Goal: Information Seeking & Learning: Learn about a topic

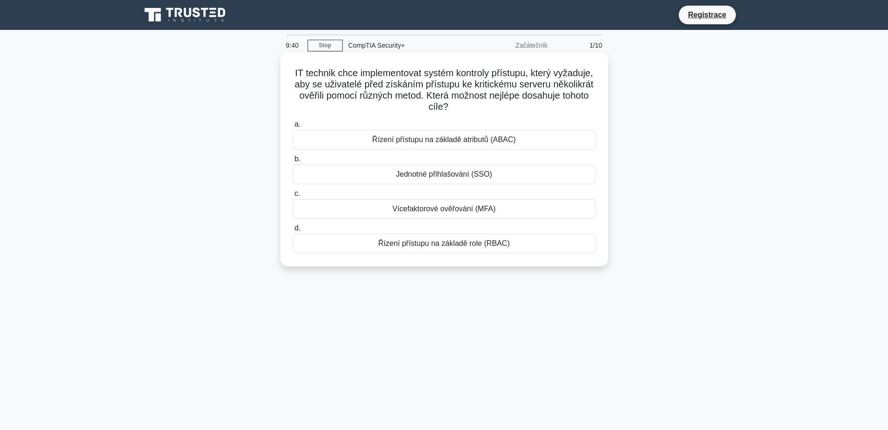
click at [491, 208] on div "Vícefaktorové ověřování (MFA)" at bounding box center [443, 209] width 303 height 20
click at [292, 197] on input "c. Vícefaktorové ověřování (MFA)" at bounding box center [292, 194] width 0 height 6
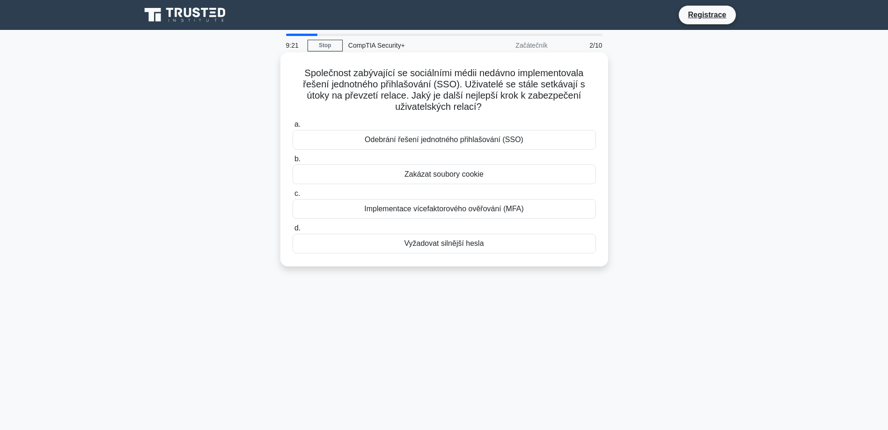
click at [462, 211] on div "Implementace vícefaktorového ověřování (MFA)" at bounding box center [443, 209] width 303 height 20
click at [292, 197] on input "c. Implementace vícefaktorového ověřování (MFA)" at bounding box center [292, 194] width 0 height 6
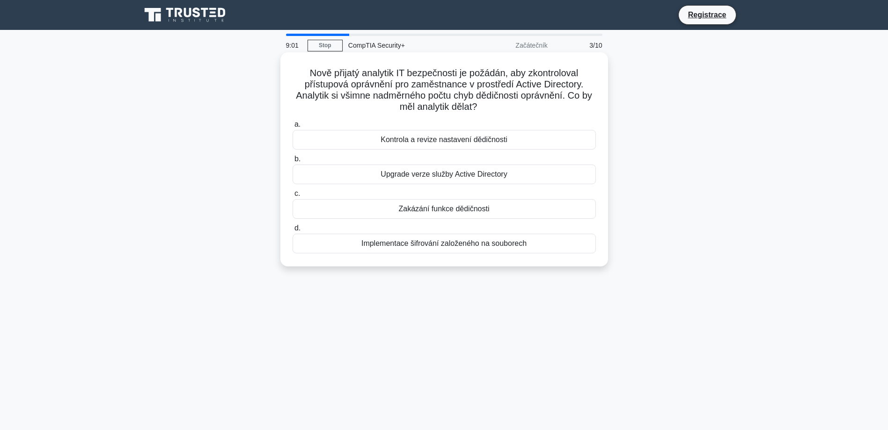
click at [510, 140] on div "Kontrola a revize nastavení dědičnosti" at bounding box center [443, 140] width 303 height 20
click at [292, 128] on input "a. Kontrola a revize nastavení dědičnosti" at bounding box center [292, 125] width 0 height 6
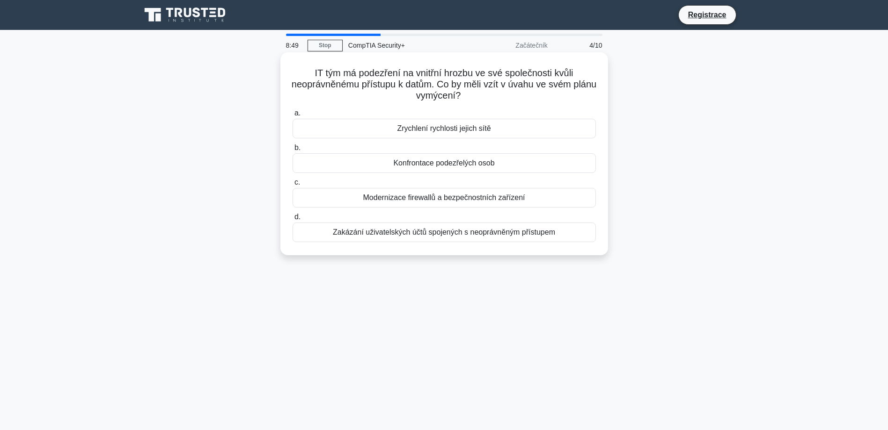
click at [544, 232] on div "Zakázání uživatelských účtů spojených s neoprávněným přístupem" at bounding box center [443, 233] width 303 height 20
click at [292, 220] on input "d. Zakázání uživatelských účtů spojených s neoprávněným přístupem" at bounding box center [292, 217] width 0 height 6
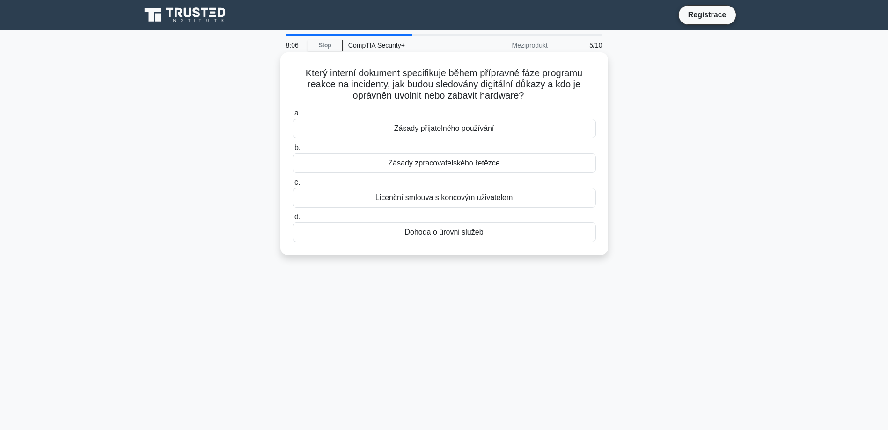
click at [509, 233] on div "Dohoda o úrovni služeb" at bounding box center [443, 233] width 303 height 20
click at [292, 220] on input "d. Dohoda o úrovni služeb" at bounding box center [292, 217] width 0 height 6
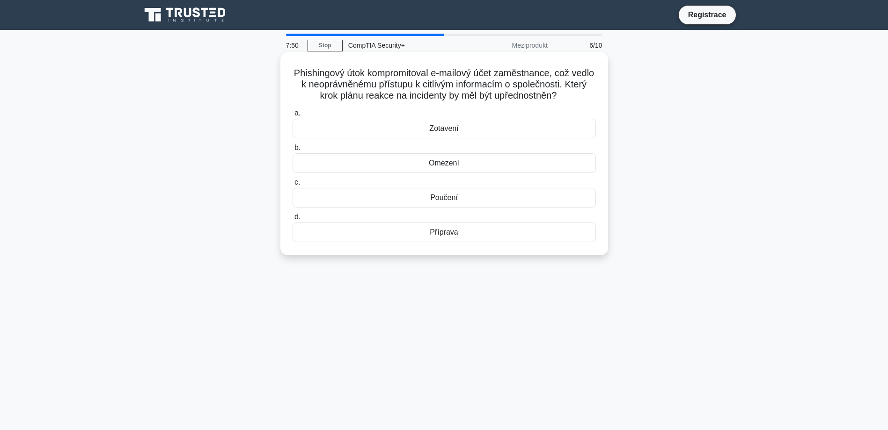
click at [484, 165] on div "Omezení" at bounding box center [443, 163] width 303 height 20
click at [292, 151] on input "b. Omezení" at bounding box center [292, 148] width 0 height 6
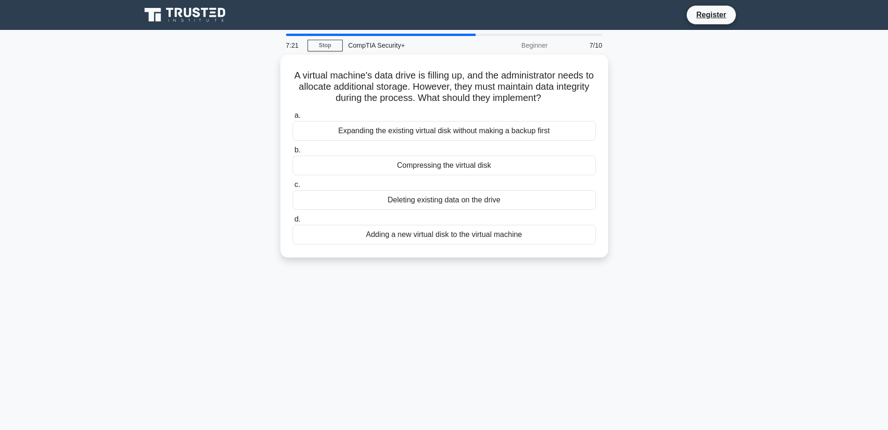
click at [669, 186] on div "A virtual machine's data drive is filling up, and the administrator needs to al…" at bounding box center [444, 162] width 618 height 214
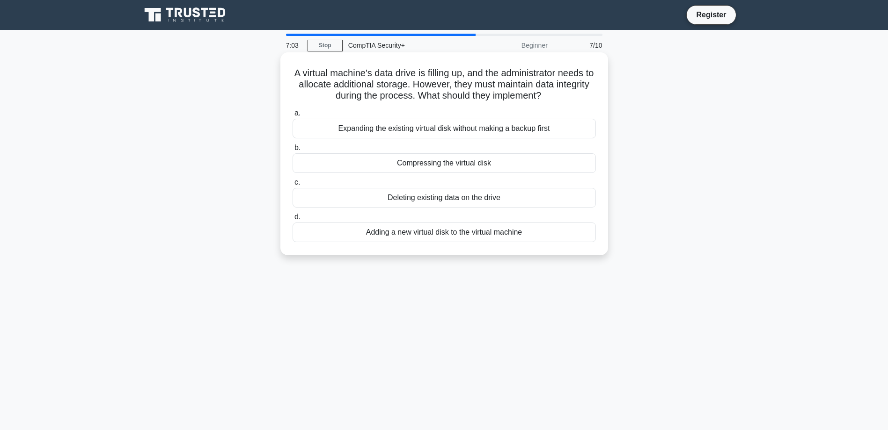
click at [530, 235] on div "Adding a new virtual disk to the virtual machine" at bounding box center [443, 233] width 303 height 20
click at [292, 220] on input "d. Adding a new virtual disk to the virtual machine" at bounding box center [292, 217] width 0 height 6
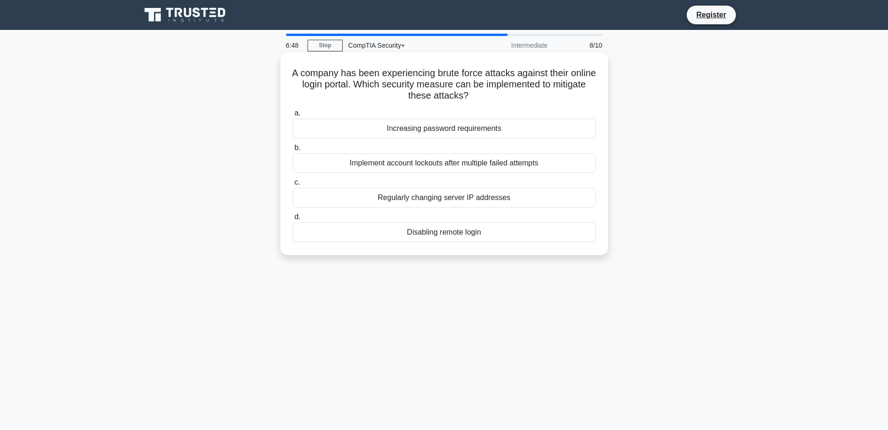
click at [550, 161] on div "Implement account lockouts after multiple failed attempts" at bounding box center [443, 163] width 303 height 20
click at [292, 151] on input "b. Implement account lockouts after multiple failed attempts" at bounding box center [292, 148] width 0 height 6
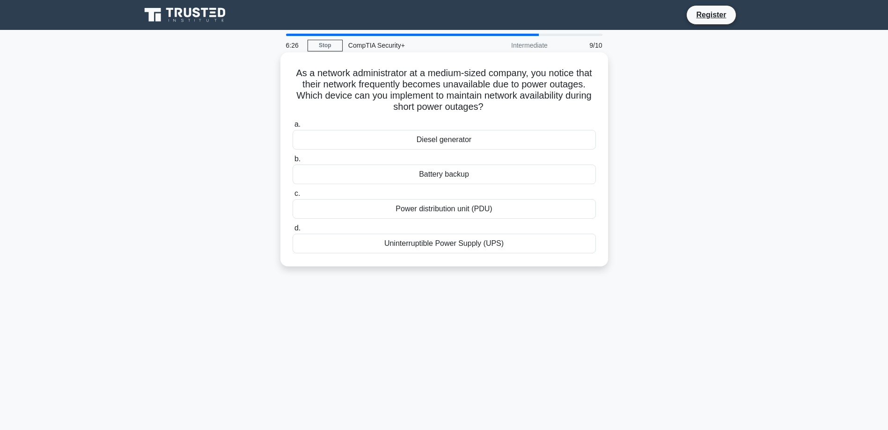
click at [564, 248] on div "Uninterruptible Power Supply (UPS)" at bounding box center [443, 244] width 303 height 20
click at [292, 232] on input "d. Uninterruptible Power Supply (UPS)" at bounding box center [292, 229] width 0 height 6
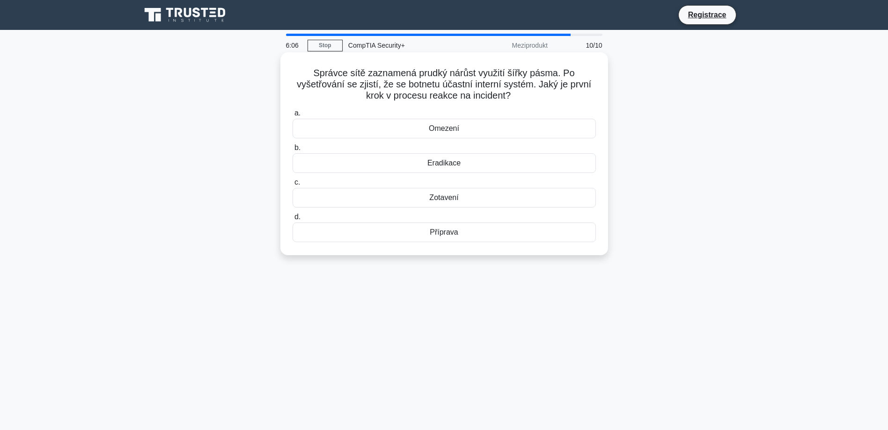
click at [493, 130] on div "Omezení" at bounding box center [443, 129] width 303 height 20
click at [292, 117] on input "a. Omezení" at bounding box center [292, 113] width 0 height 6
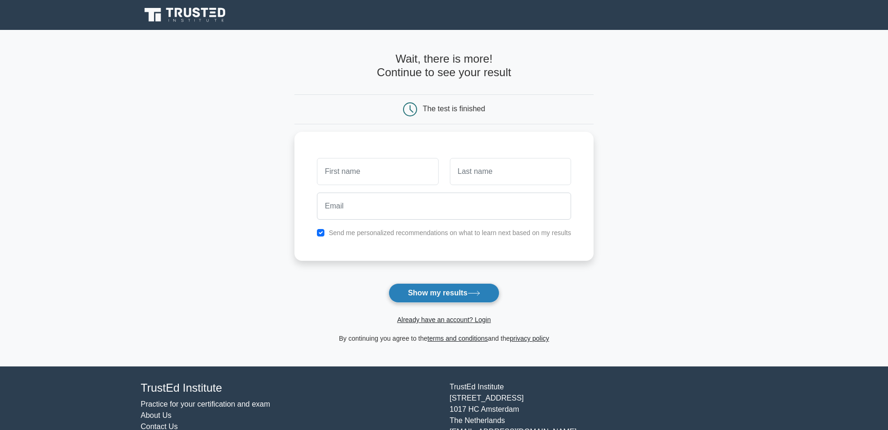
click at [469, 292] on button "Show my results" at bounding box center [443, 294] width 110 height 20
click at [375, 175] on input "Jir" at bounding box center [377, 169] width 121 height 27
type input "Jiri"
type input "Nekvasil"
click at [321, 232] on input "checkbox" at bounding box center [320, 230] width 7 height 7
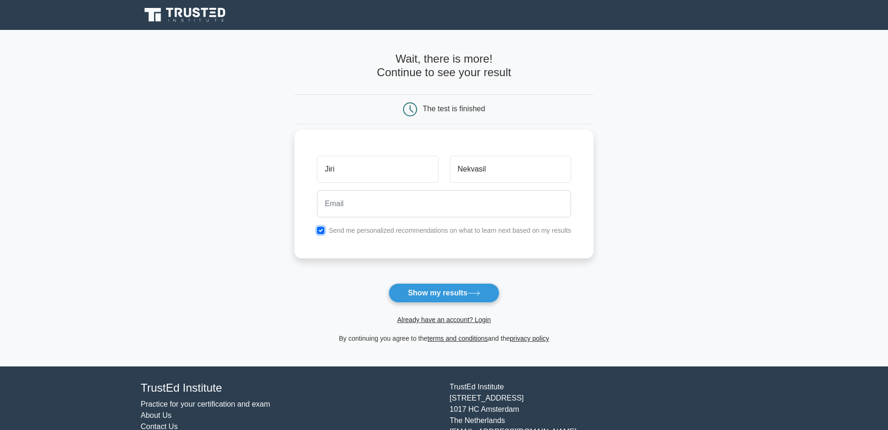
checkbox input "false"
click at [422, 292] on button "Show my results" at bounding box center [443, 294] width 110 height 20
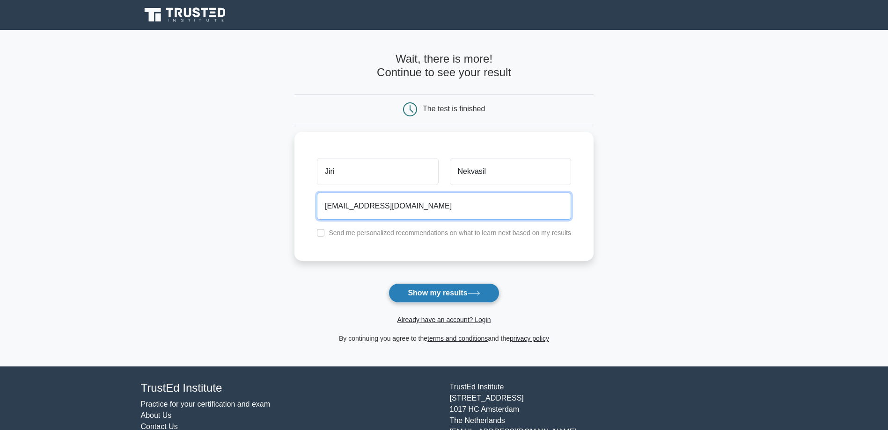
type input "alfray@email.cz"
click at [439, 296] on button "Show my results" at bounding box center [443, 294] width 110 height 20
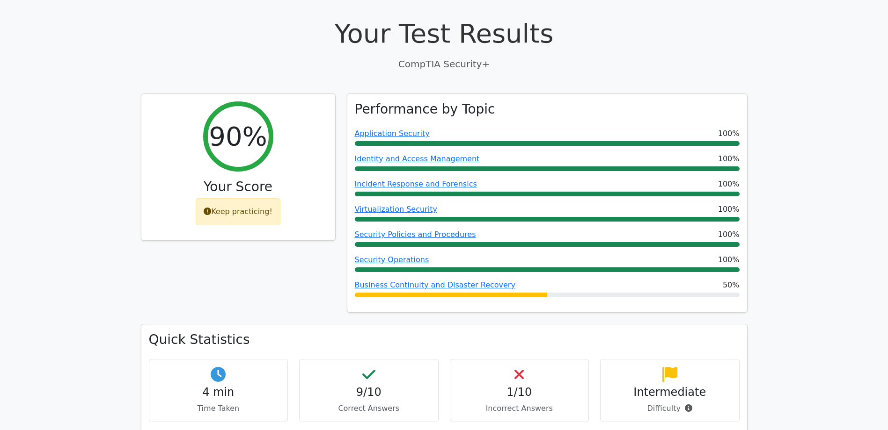
scroll to position [234, 0]
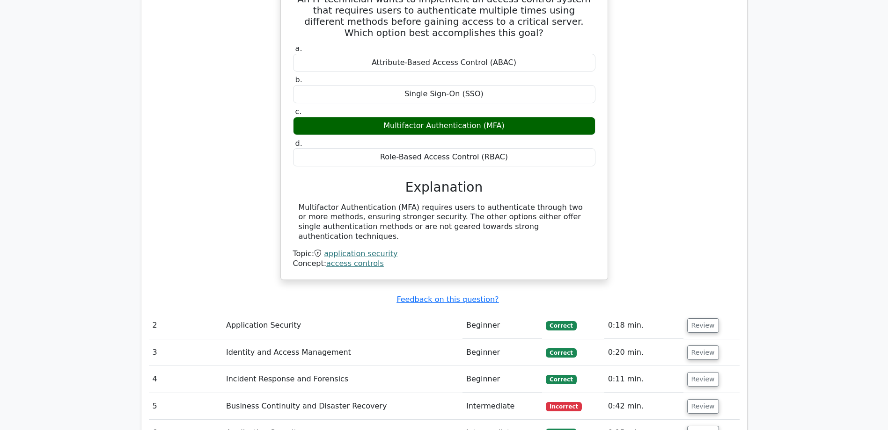
scroll to position [980, 0]
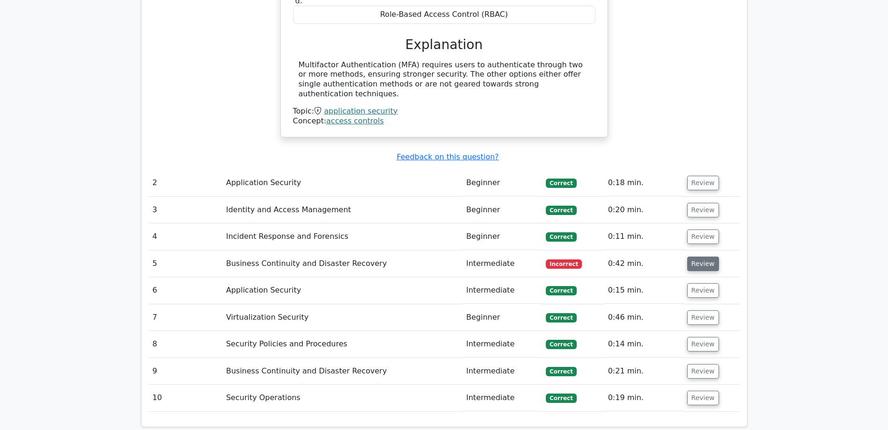
click at [703, 257] on button "Review" at bounding box center [703, 264] width 32 height 15
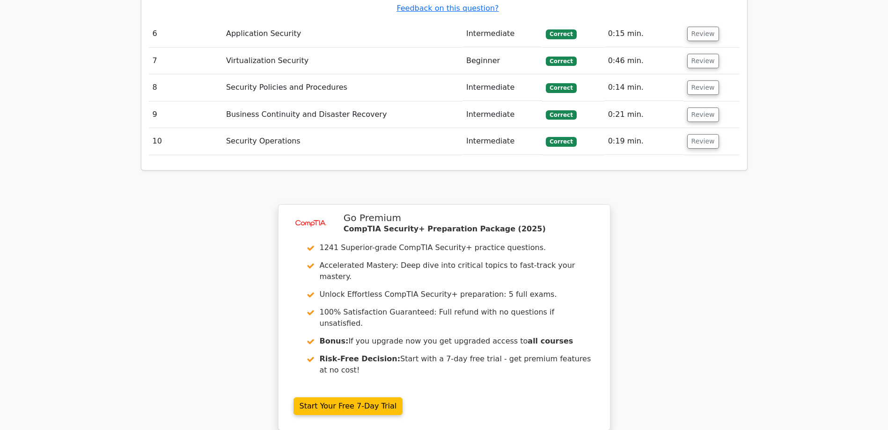
scroll to position [1765, 0]
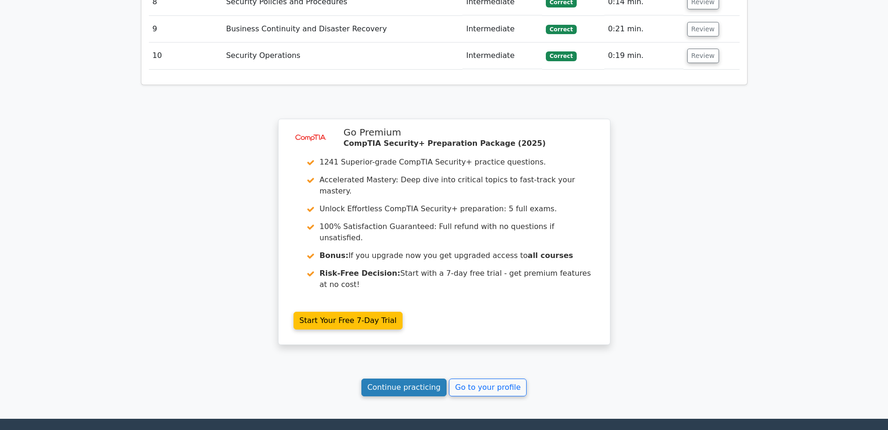
click at [387, 379] on link "Continue practicing" at bounding box center [404, 388] width 86 height 18
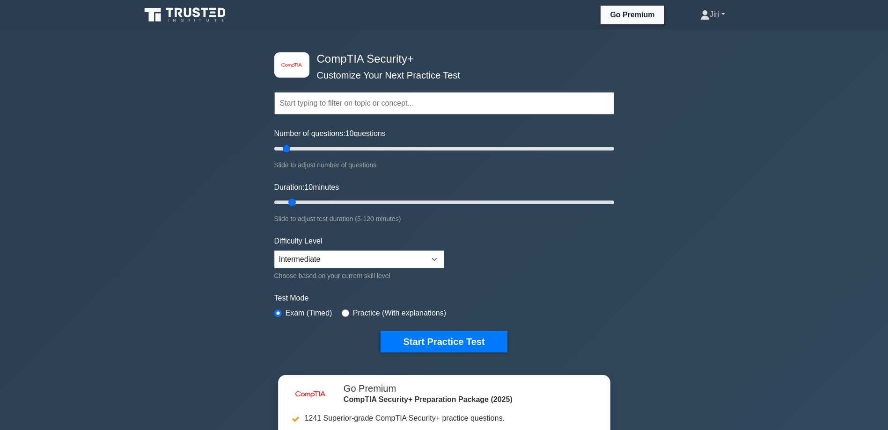
click at [722, 15] on link "Jiri" at bounding box center [713, 14] width 70 height 19
click at [773, 250] on div "image/svg+xml CompTIA Security+ Customize Your Next Practice Test Topics Crypto…" at bounding box center [444, 305] width 888 height 551
click at [343, 312] on input "radio" at bounding box center [345, 313] width 7 height 7
radio input "true"
click at [364, 263] on select "Beginner Intermediate Expert" at bounding box center [359, 260] width 170 height 18
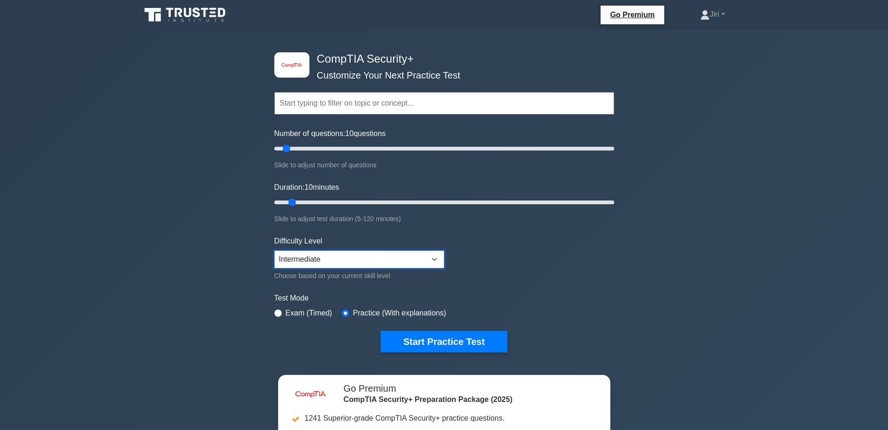
select select "expert"
click at [274, 251] on select "Beginner Intermediate Expert" at bounding box center [359, 260] width 170 height 18
click at [595, 281] on form "Topics Cryptography Identity and Access Management Risk Management Network Secu…" at bounding box center [444, 208] width 340 height 289
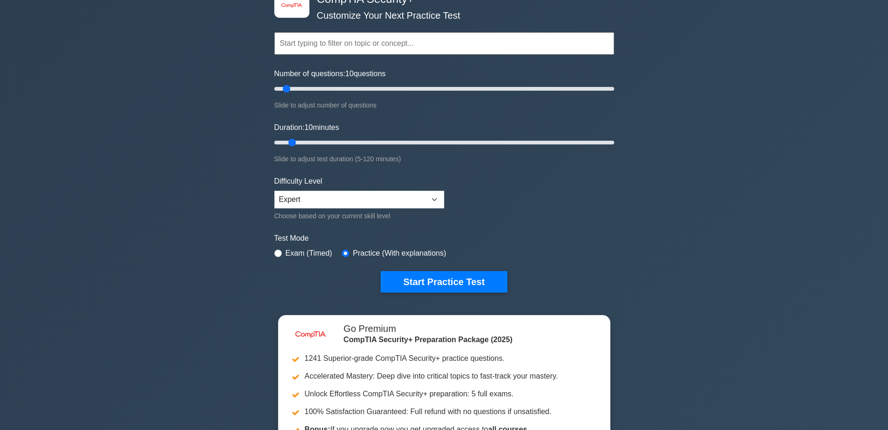
scroll to position [187, 0]
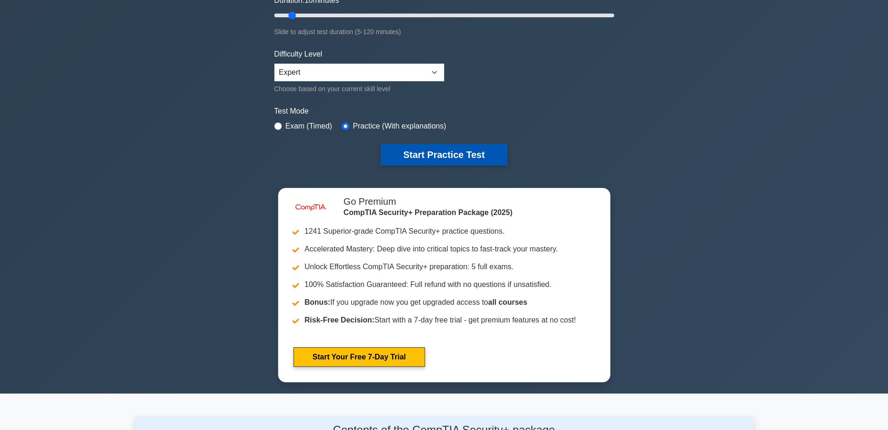
click at [423, 156] on button "Start Practice Test" at bounding box center [443, 155] width 126 height 22
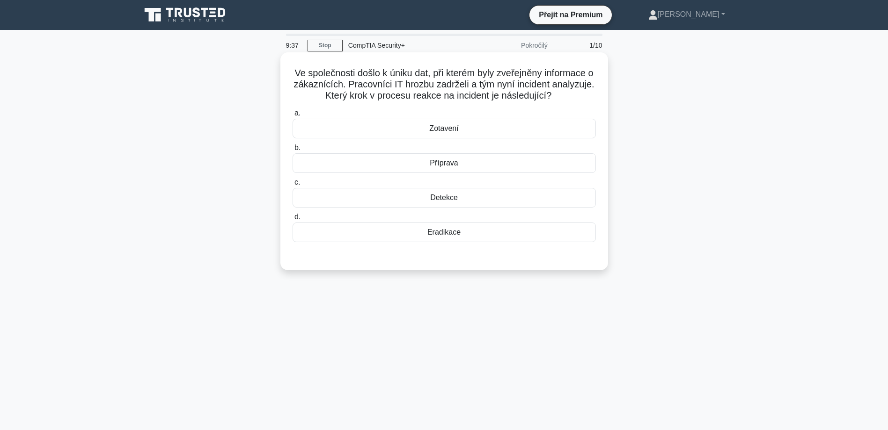
click at [457, 197] on div "Detekce" at bounding box center [443, 198] width 303 height 20
click at [292, 186] on input "c. Detekce" at bounding box center [292, 183] width 0 height 6
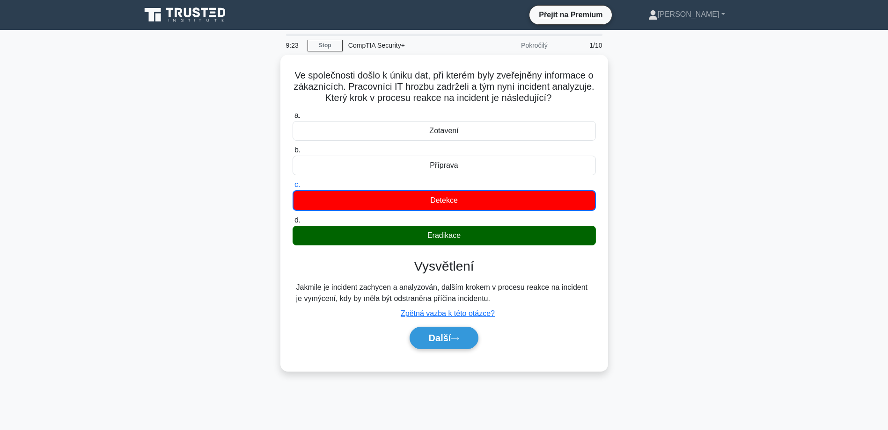
click at [705, 214] on div "Ve společnosti došlo k úniku dat, při kterém byly zveřejněny informace o zákazn…" at bounding box center [444, 219] width 618 height 328
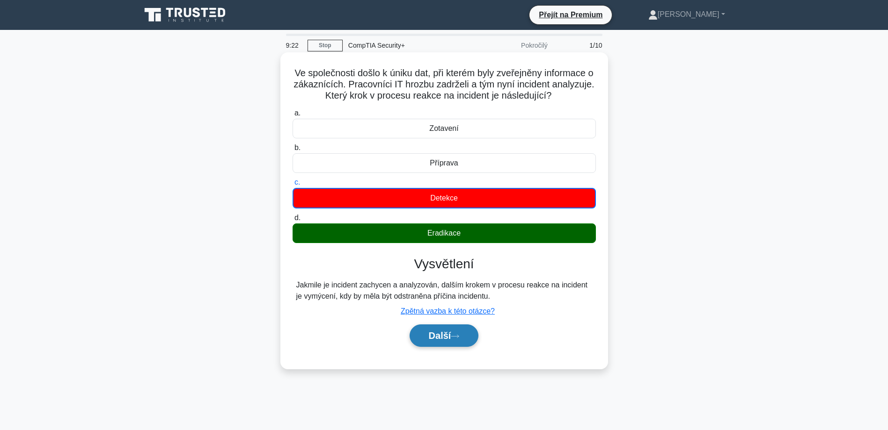
click at [434, 335] on font "Další" at bounding box center [440, 336] width 22 height 10
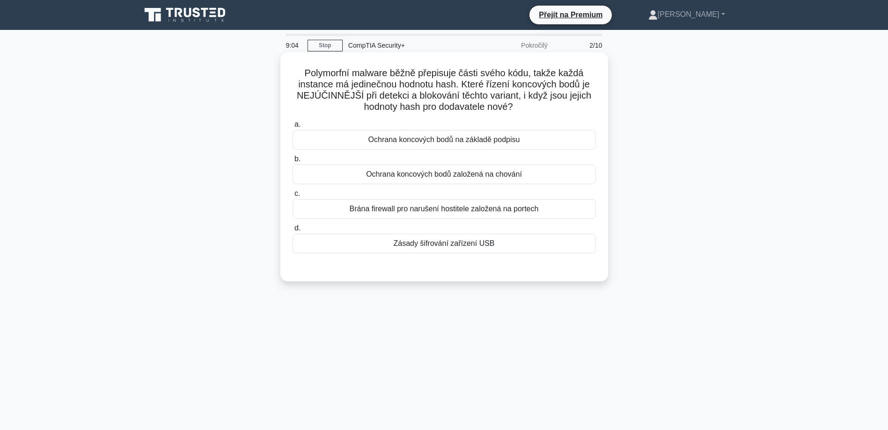
click at [517, 177] on div "Ochrana koncových bodů založená na chování" at bounding box center [443, 175] width 303 height 20
click at [292, 162] on input "b. Ochrana koncových bodů založená na chování" at bounding box center [292, 159] width 0 height 6
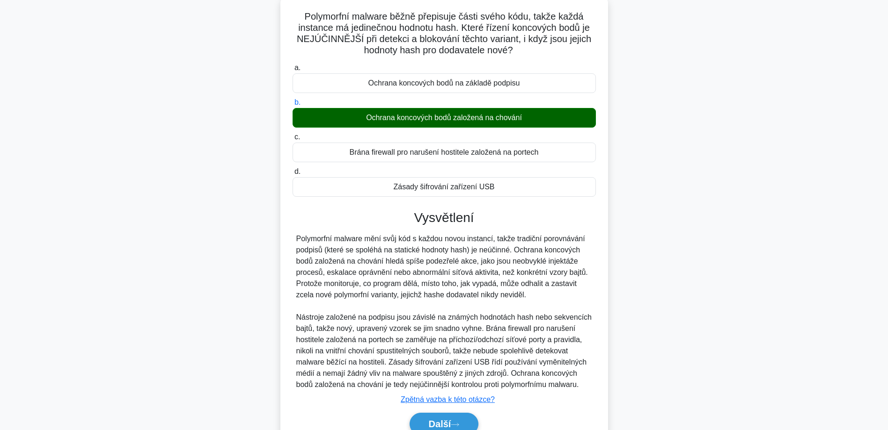
scroll to position [102, 0]
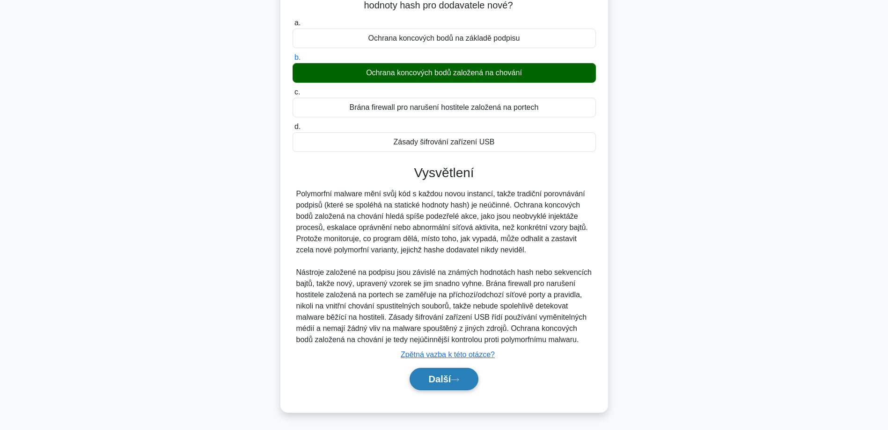
click at [433, 379] on font "Další" at bounding box center [440, 379] width 22 height 10
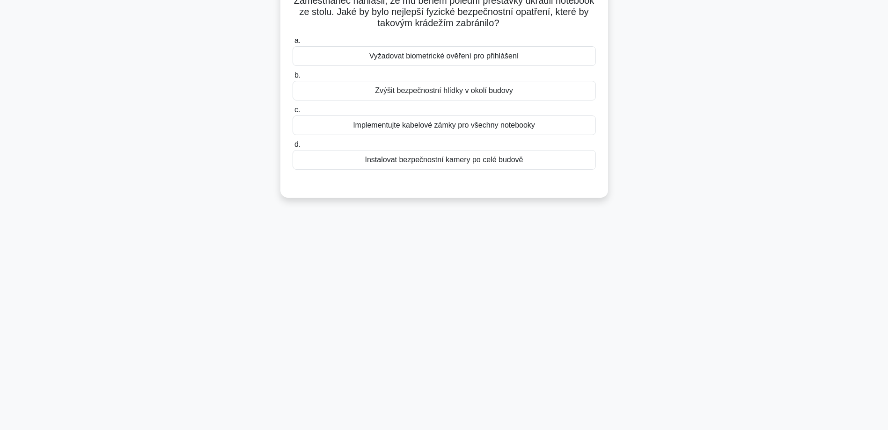
scroll to position [0, 0]
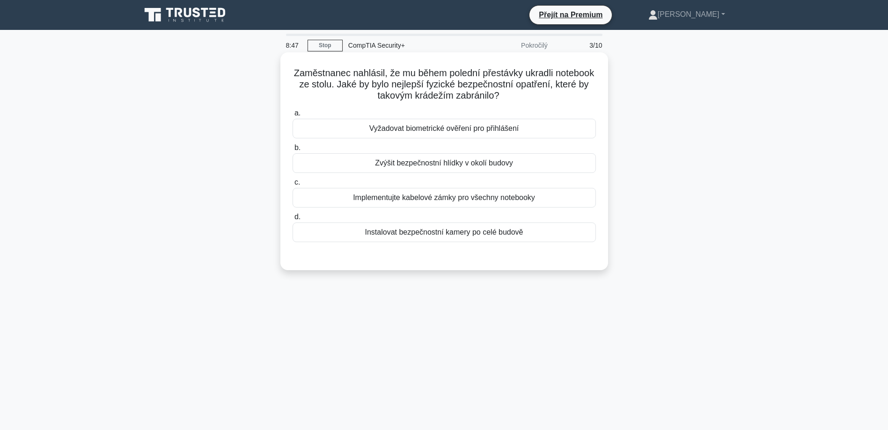
click at [530, 236] on div "Instalovat bezpečnostní kamery po celé budově" at bounding box center [443, 233] width 303 height 20
click at [292, 220] on input "d. Instalovat bezpečnostní kamery po celé budově" at bounding box center [292, 217] width 0 height 6
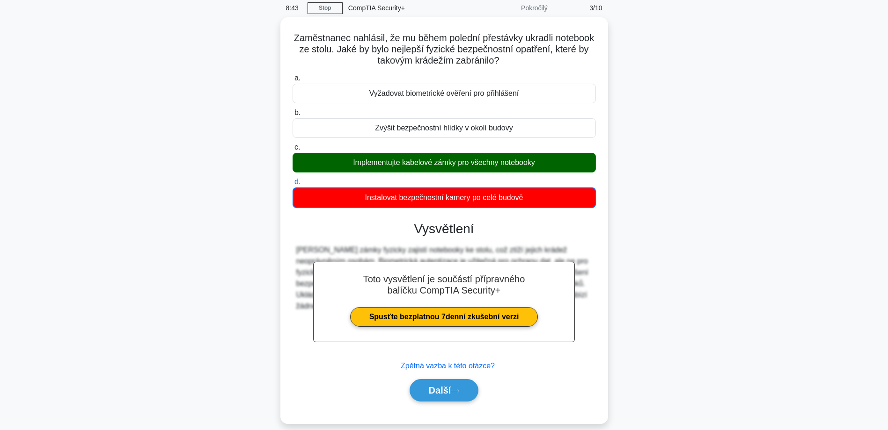
scroll to position [75, 0]
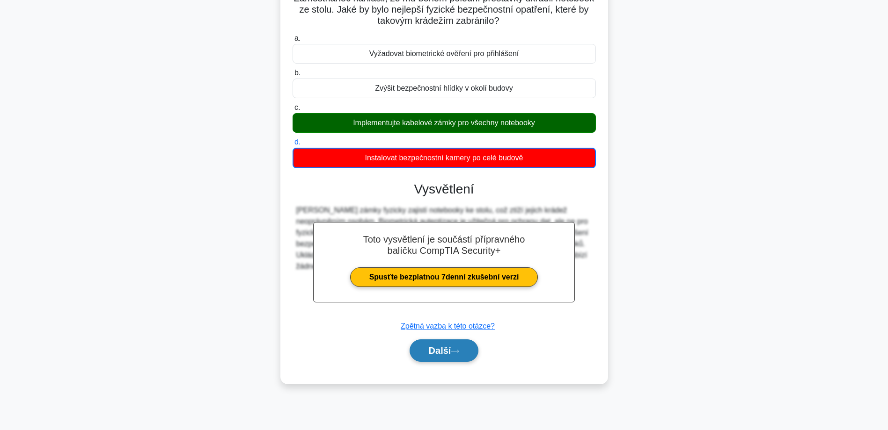
click at [458, 356] on button "Další" at bounding box center [443, 351] width 69 height 22
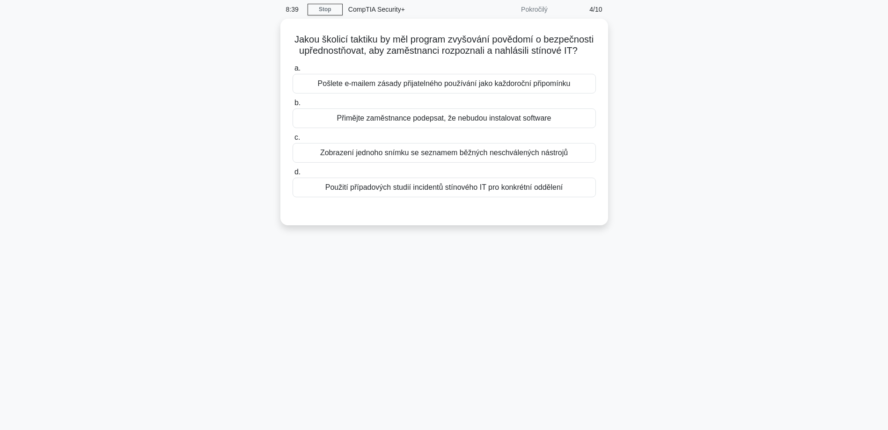
scroll to position [0, 0]
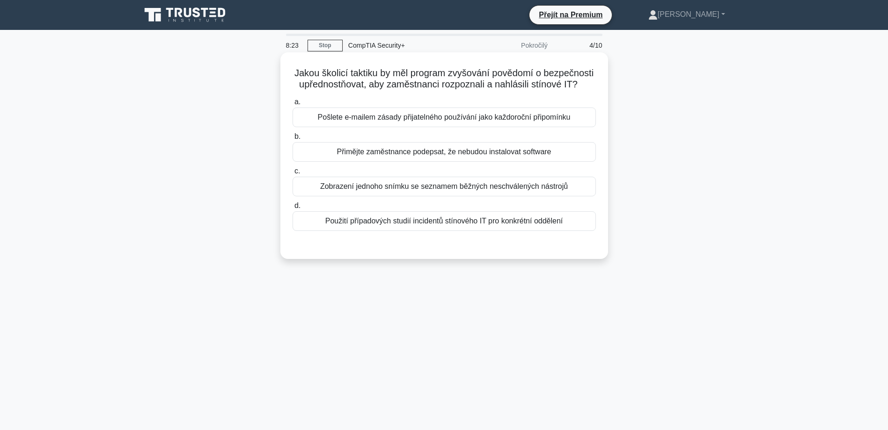
click at [573, 231] on div "Použití případových studií incidentů stínového IT pro konkrétní oddělení" at bounding box center [443, 221] width 303 height 20
click at [292, 209] on input "d. Použití případových studií incidentů stínového IT pro konkrétní oddělení" at bounding box center [292, 206] width 0 height 6
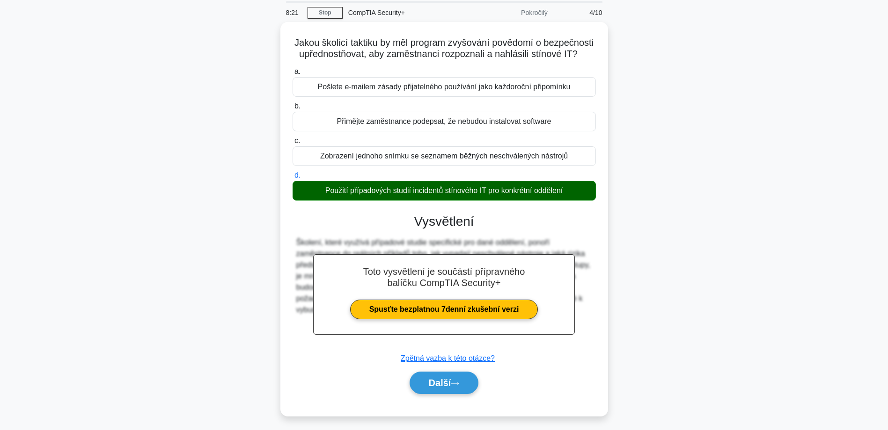
scroll to position [75, 0]
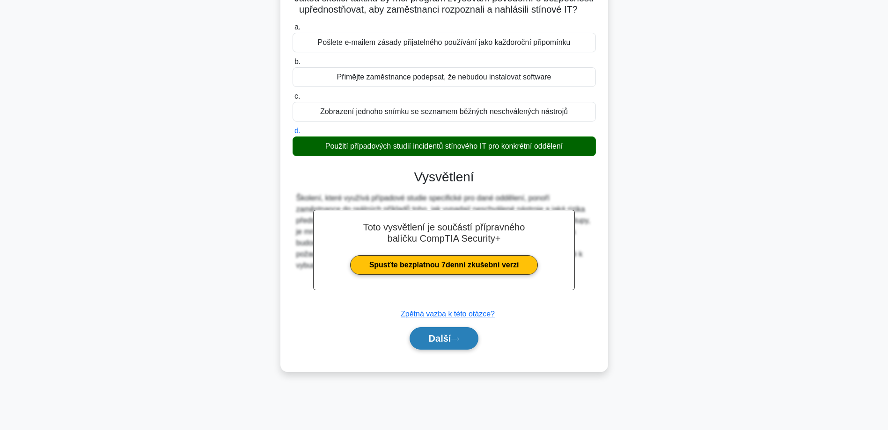
click at [459, 341] on icon at bounding box center [454, 339] width 7 height 3
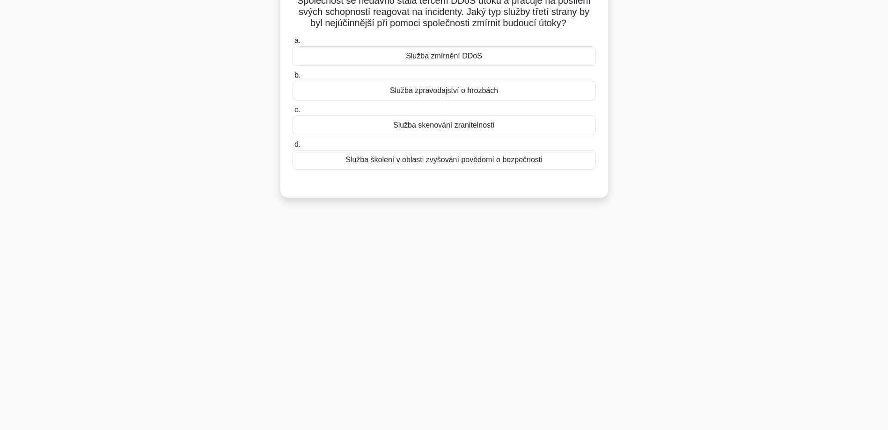
click at [694, 362] on div "7:14 Stop CompTIA Security+ Pokročilý 5/10 Společnost se nedávno stala terčem D…" at bounding box center [444, 193] width 618 height 468
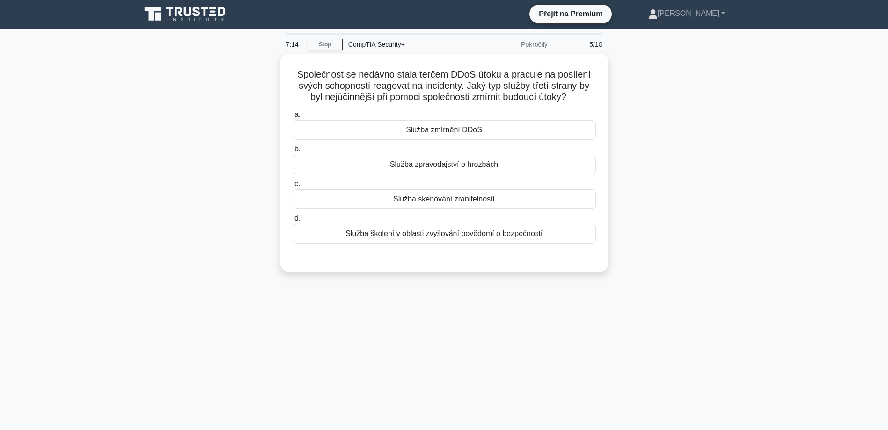
scroll to position [0, 0]
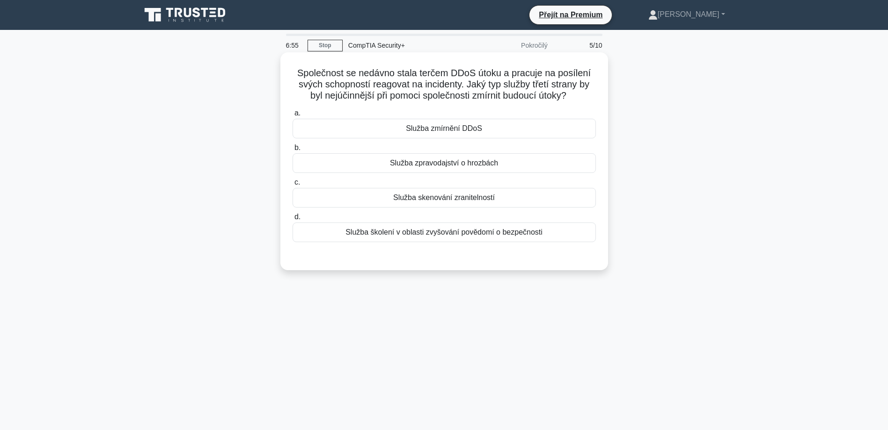
click at [523, 130] on div "Služba zmírnění DDoS" at bounding box center [443, 129] width 303 height 20
click at [292, 117] on input "a. Služba zmírnění DDoS" at bounding box center [292, 113] width 0 height 6
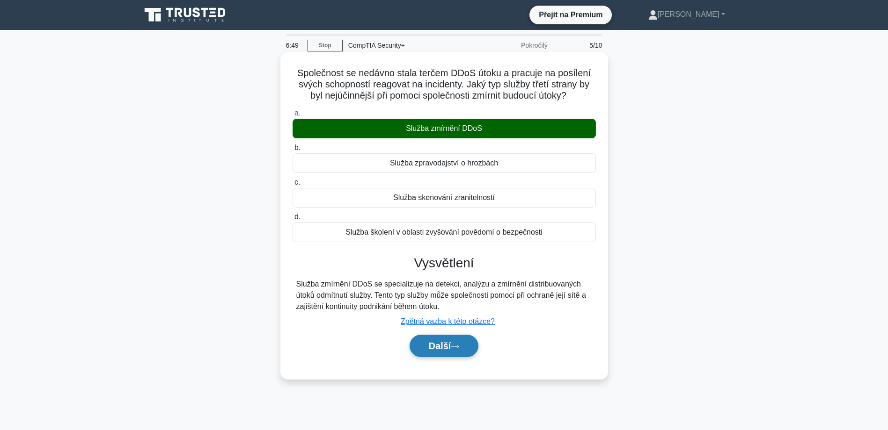
click at [435, 350] on font "Další" at bounding box center [440, 346] width 22 height 10
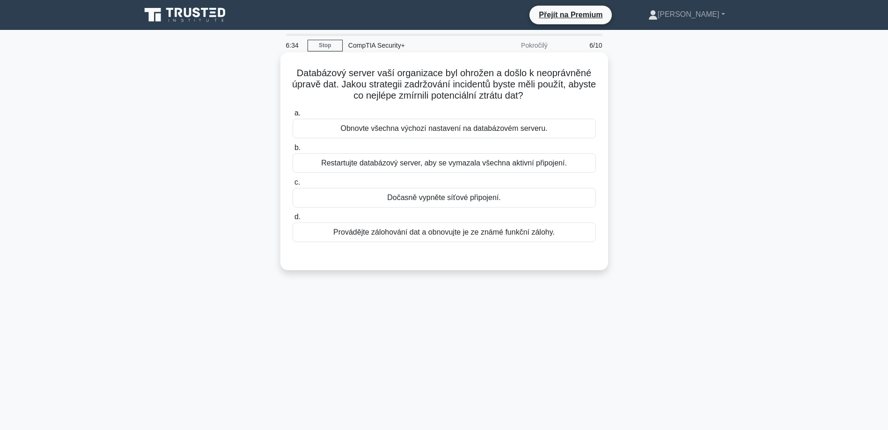
click at [497, 234] on div "Provádějte zálohování dat a obnovujte je ze známé funkční zálohy." at bounding box center [443, 233] width 303 height 20
click at [292, 220] on input "d. Provádějte zálohování dat a obnovujte je ze známé funkční zálohy." at bounding box center [292, 217] width 0 height 6
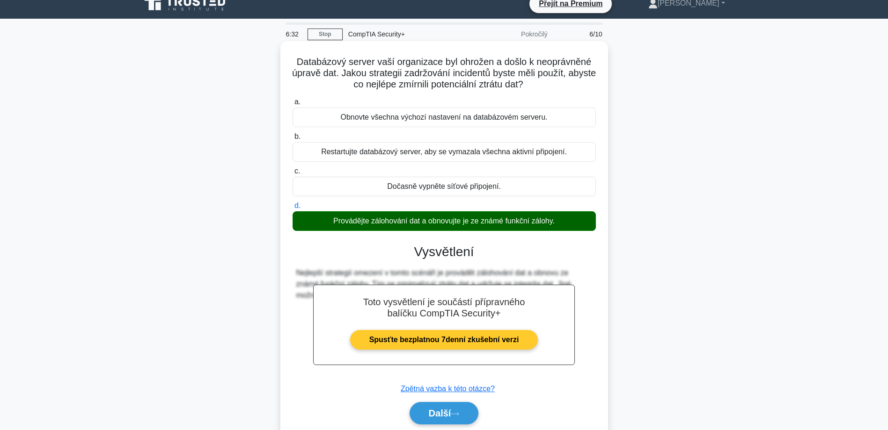
scroll to position [75, 0]
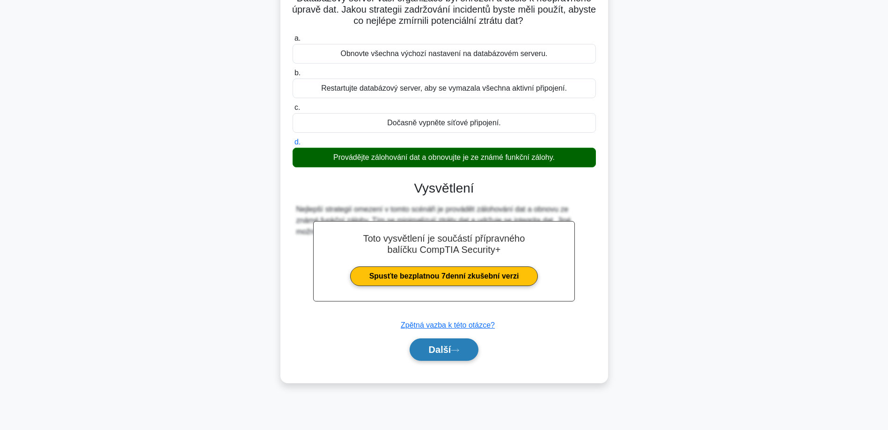
click at [453, 351] on icon at bounding box center [455, 350] width 8 height 5
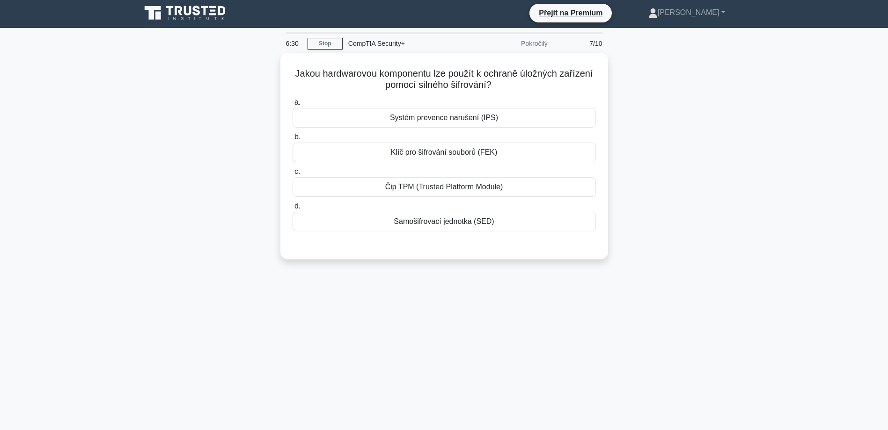
scroll to position [0, 0]
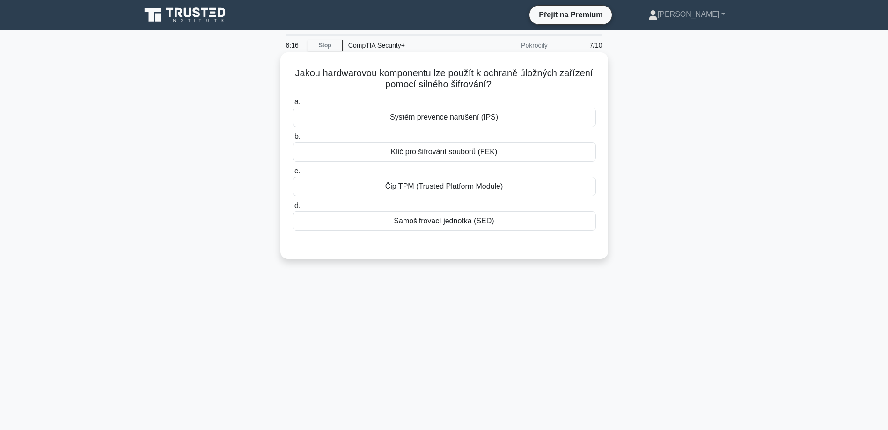
click at [509, 186] on div "Čip TPM (Trusted Platform Module)" at bounding box center [443, 187] width 303 height 20
click at [292, 175] on input "c. Čip TPM (Trusted Platform Module)" at bounding box center [292, 171] width 0 height 6
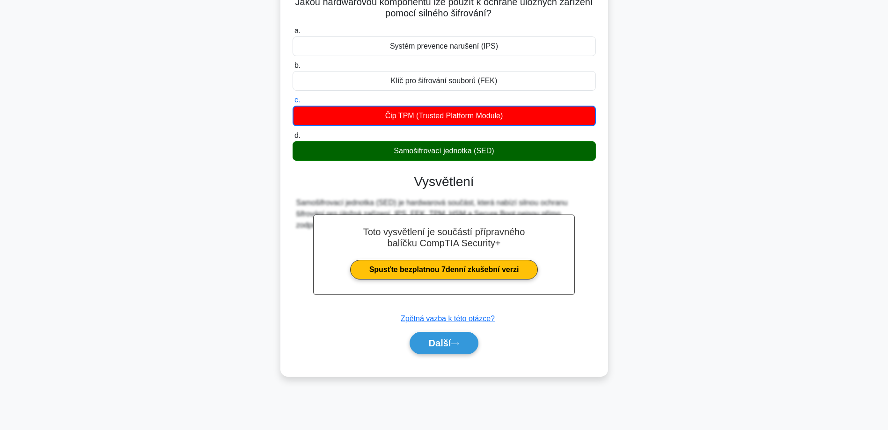
scroll to position [75, 0]
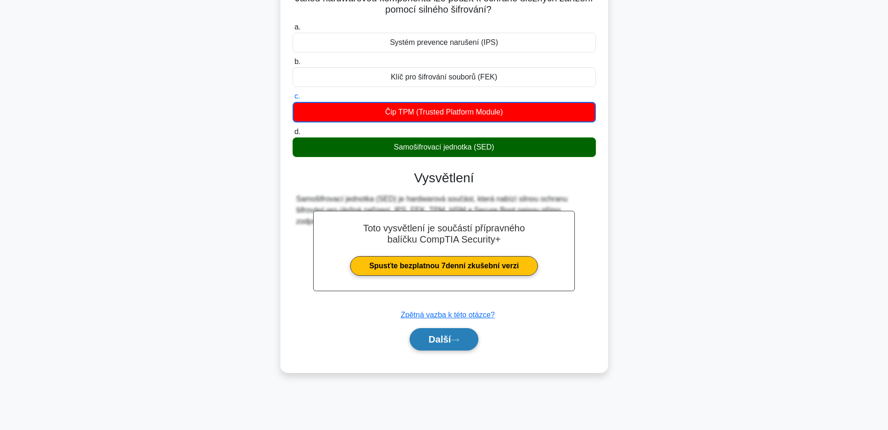
click at [442, 342] on font "Další" at bounding box center [440, 340] width 22 height 10
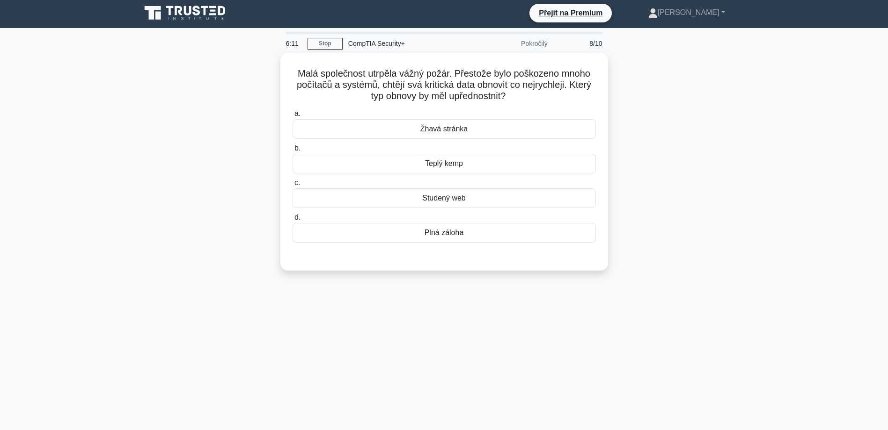
scroll to position [0, 0]
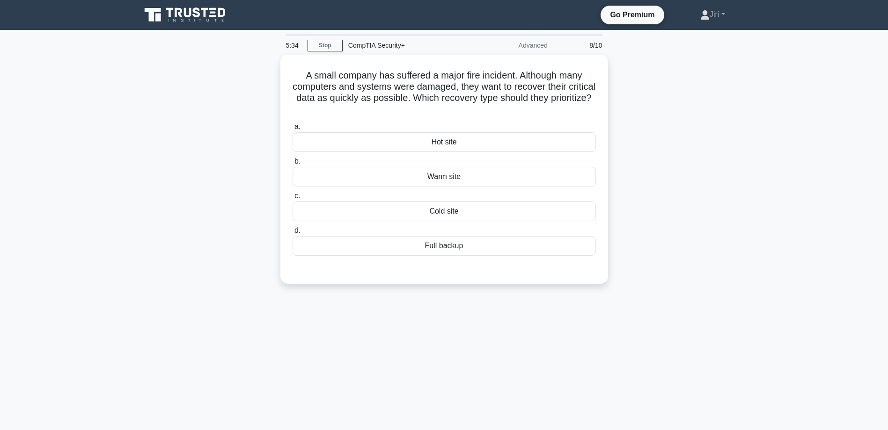
click at [728, 289] on div "A small company has suffered a major fire incident. Although many computers and…" at bounding box center [444, 175] width 618 height 240
click at [763, 277] on main "4:55 Stop CompTIA Security+ Advanced 8/10 A small company has suffered a major …" at bounding box center [444, 267] width 888 height 475
click at [463, 212] on div "Cold site" at bounding box center [443, 209] width 303 height 20
click at [292, 197] on input "c. Cold site" at bounding box center [292, 194] width 0 height 6
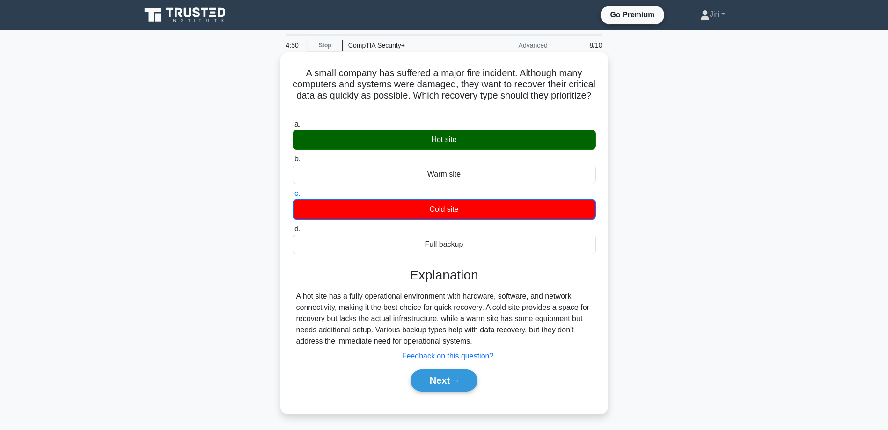
click at [459, 138] on div "Hot site" at bounding box center [443, 140] width 303 height 20
click at [292, 128] on input "a. Hot site" at bounding box center [292, 125] width 0 height 6
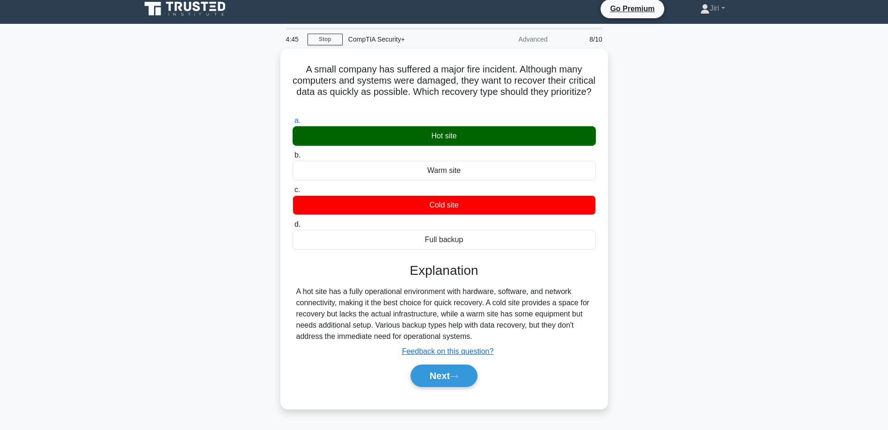
scroll to position [47, 0]
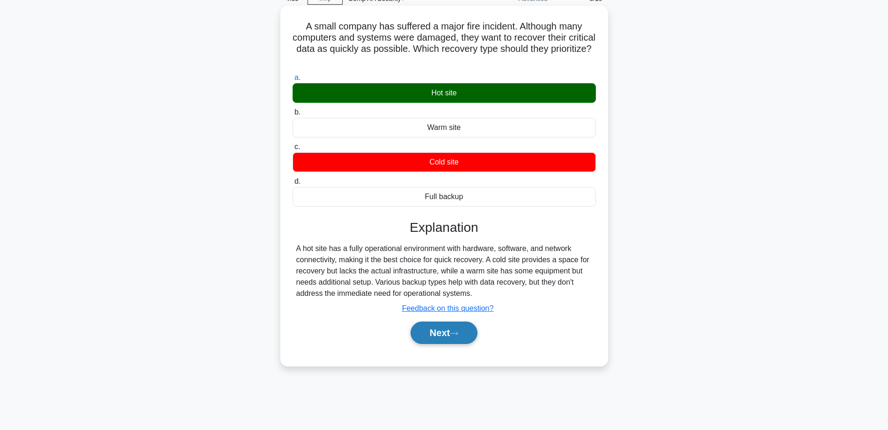
click at [442, 342] on button "Next" at bounding box center [443, 333] width 67 height 22
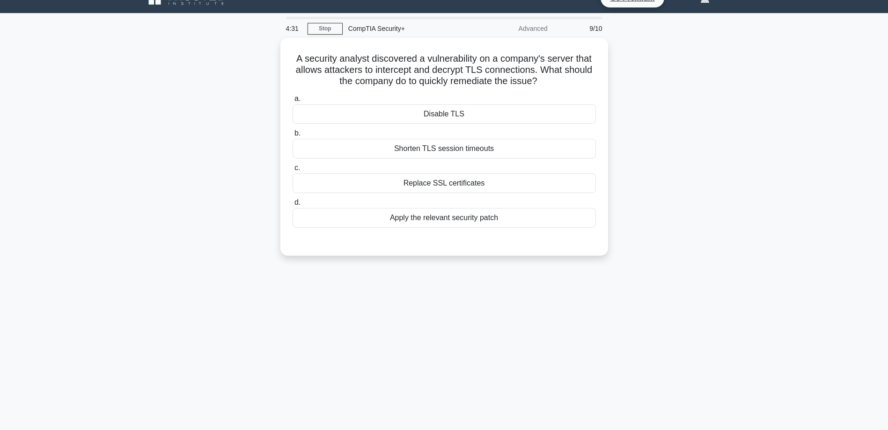
scroll to position [0, 0]
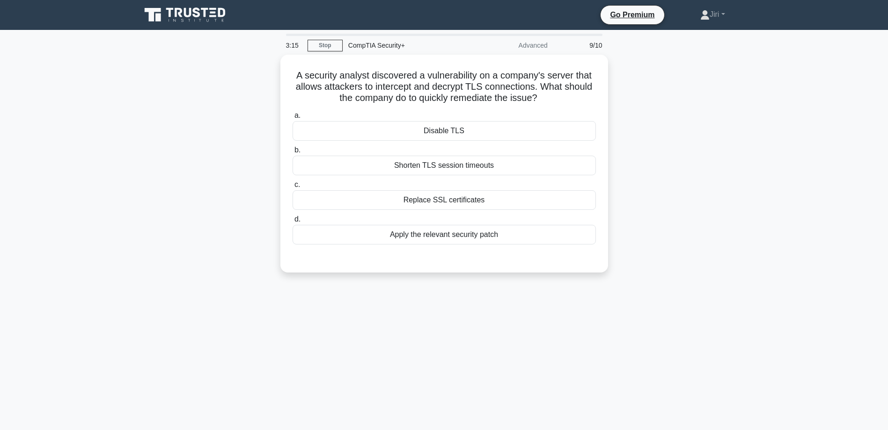
click at [743, 269] on div "A security analyst discovered a vulnerability on a company's server that allows…" at bounding box center [444, 169] width 618 height 229
click at [486, 198] on div "Replace SSL certificates" at bounding box center [443, 198] width 303 height 20
click at [292, 186] on input "c. Replace SSL certificates" at bounding box center [292, 183] width 0 height 6
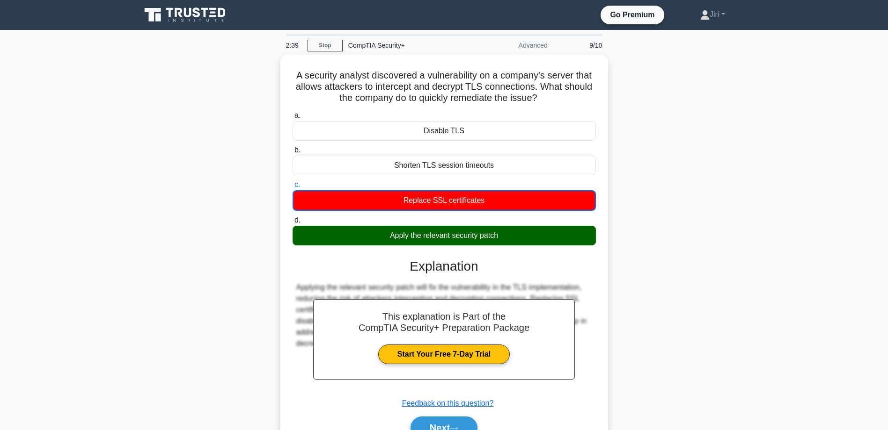
click at [745, 222] on div "A security analyst discovered a vulnerability on a company's server that allows…" at bounding box center [444, 264] width 618 height 418
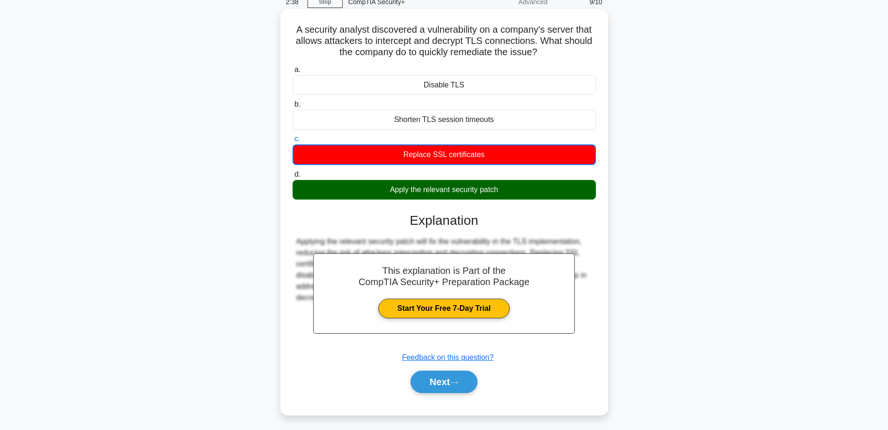
scroll to position [75, 0]
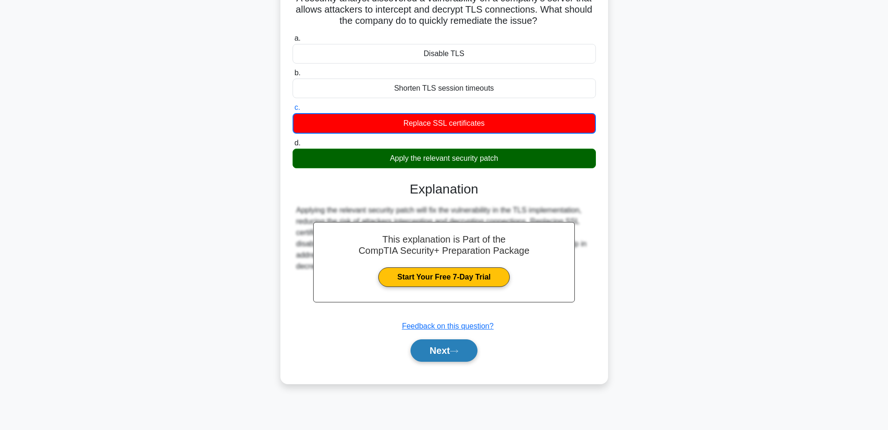
click at [439, 354] on button "Next" at bounding box center [443, 351] width 67 height 22
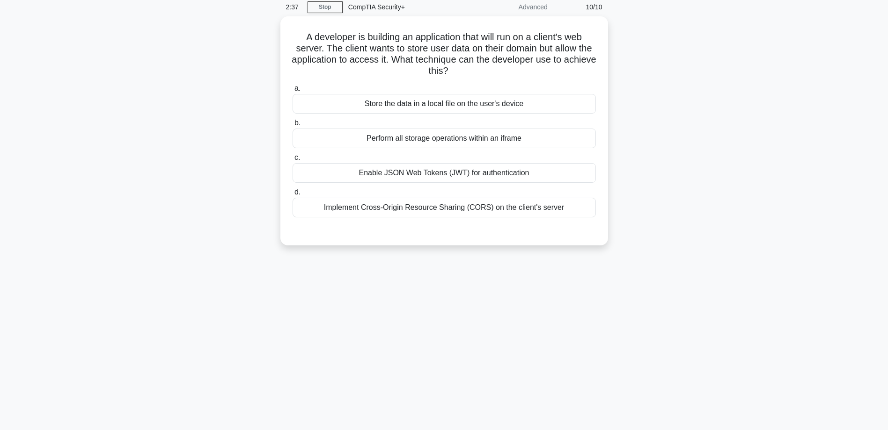
scroll to position [0, 0]
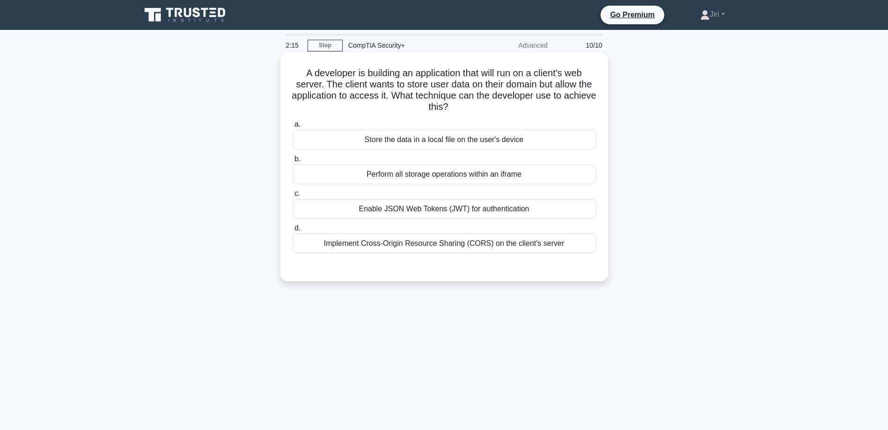
click at [531, 213] on div "Enable JSON Web Tokens (JWT) for authentication" at bounding box center [443, 209] width 303 height 20
click at [292, 197] on input "c. Enable JSON Web Tokens (JWT) for authentication" at bounding box center [292, 194] width 0 height 6
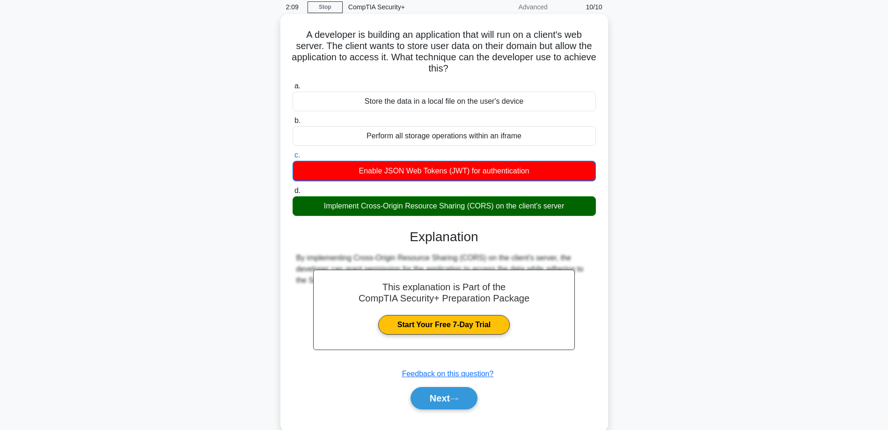
scroll to position [75, 0]
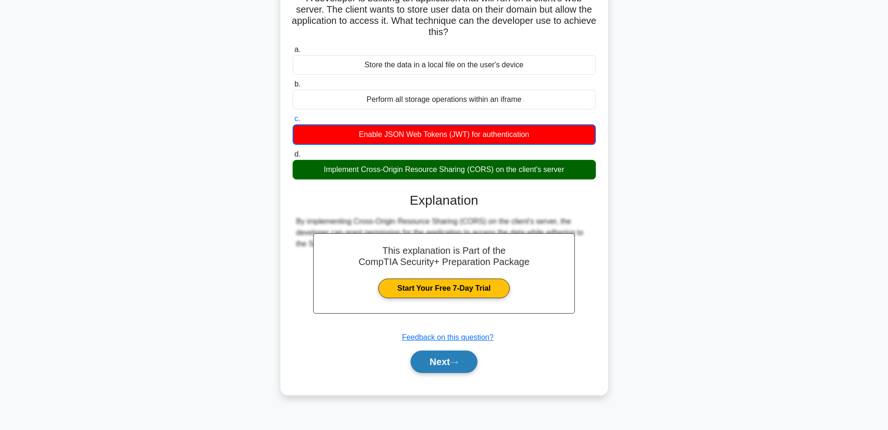
click at [462, 358] on button "Next" at bounding box center [443, 362] width 67 height 22
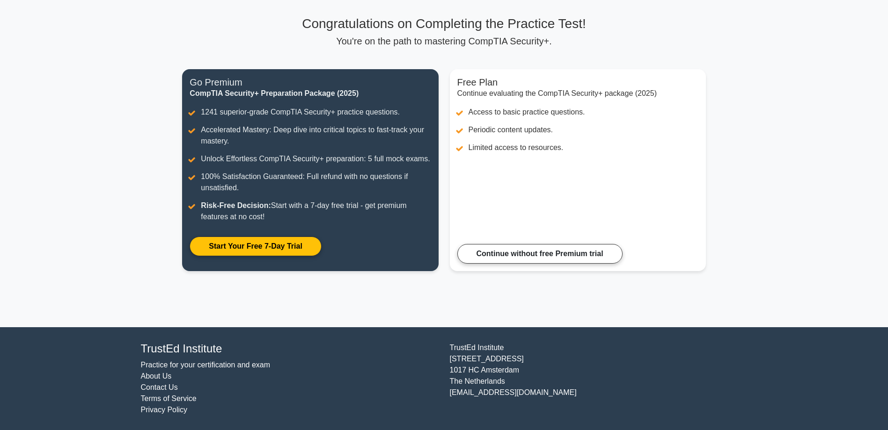
scroll to position [59, 0]
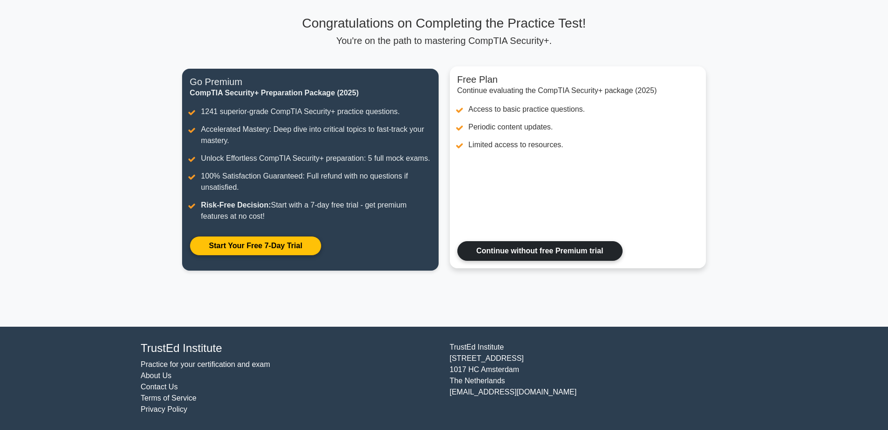
click at [598, 255] on link "Continue without free Premium trial" at bounding box center [539, 251] width 165 height 20
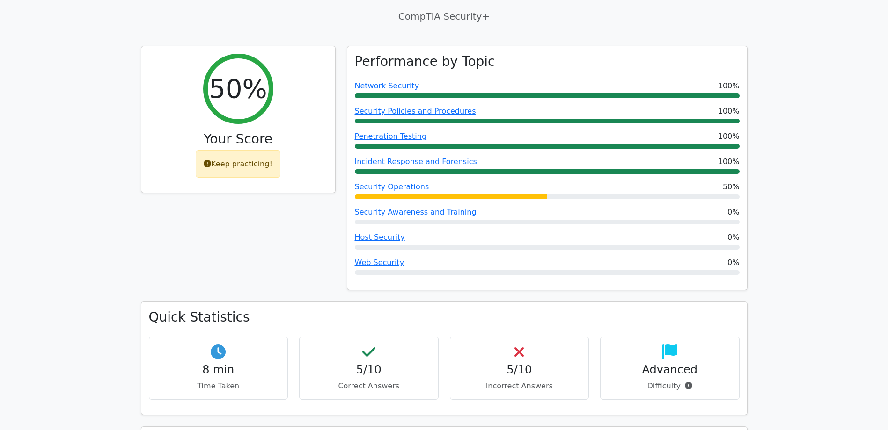
scroll to position [515, 0]
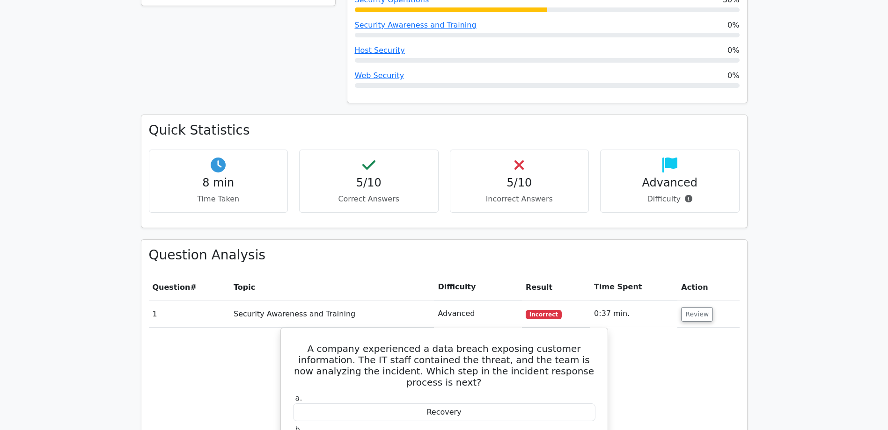
click at [824, 237] on main "image/svg+xml Go Premium CompTIA Security+ Preparation Package (2025) 1241 Supe…" at bounding box center [444, 379] width 888 height 1729
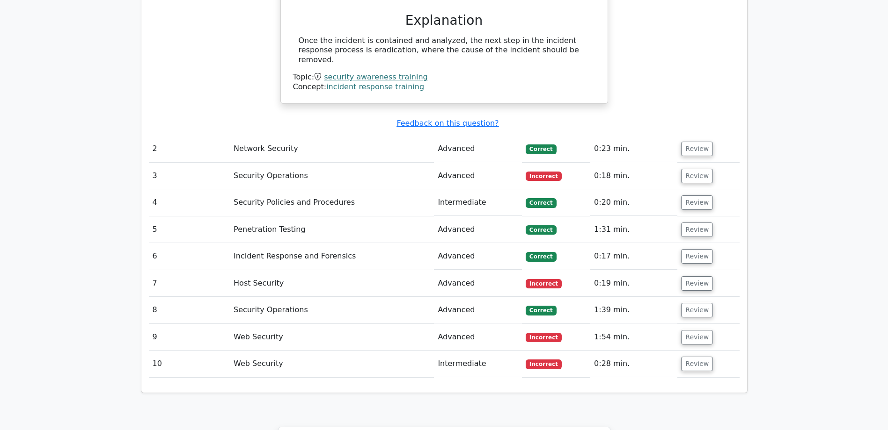
scroll to position [1031, 0]
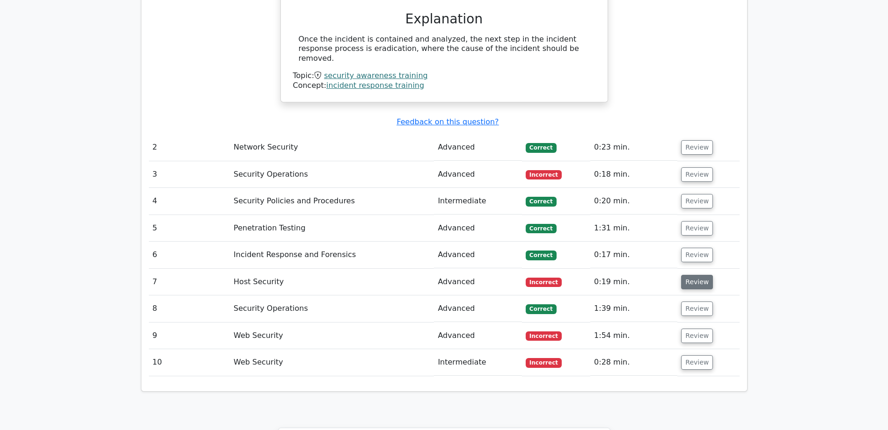
click at [690, 275] on button "Review" at bounding box center [697, 282] width 32 height 15
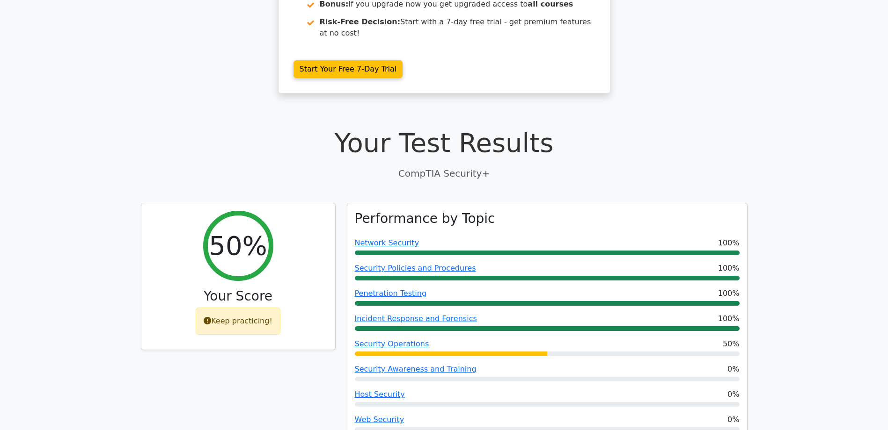
scroll to position [0, 0]
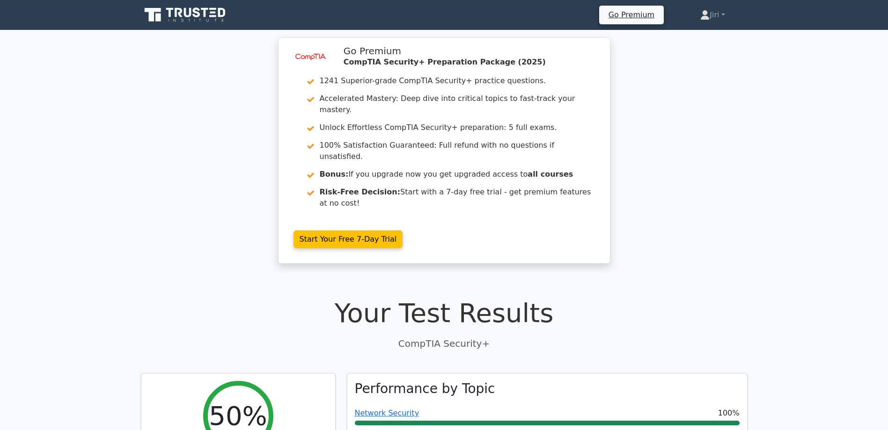
drag, startPoint x: 792, startPoint y: 337, endPoint x: 797, endPoint y: 215, distance: 122.2
click at [744, 166] on div "image/svg+xml Go Premium CompTIA Security+ Preparation Package (2025) 1241 Supe…" at bounding box center [444, 156] width 888 height 238
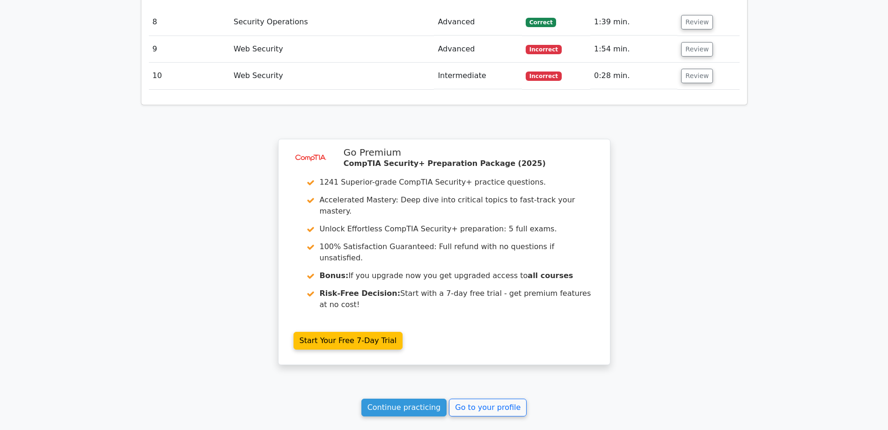
scroll to position [1736, 0]
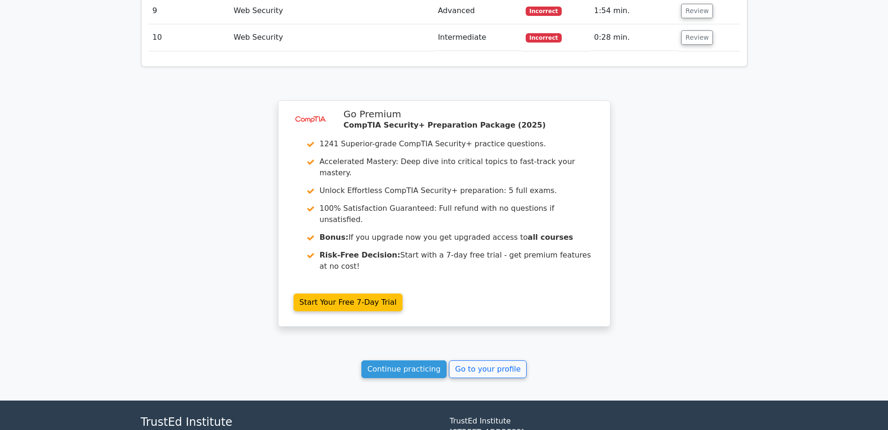
drag, startPoint x: 112, startPoint y: 148, endPoint x: 100, endPoint y: 287, distance: 140.0
click at [402, 361] on link "Continue practicing" at bounding box center [404, 370] width 86 height 18
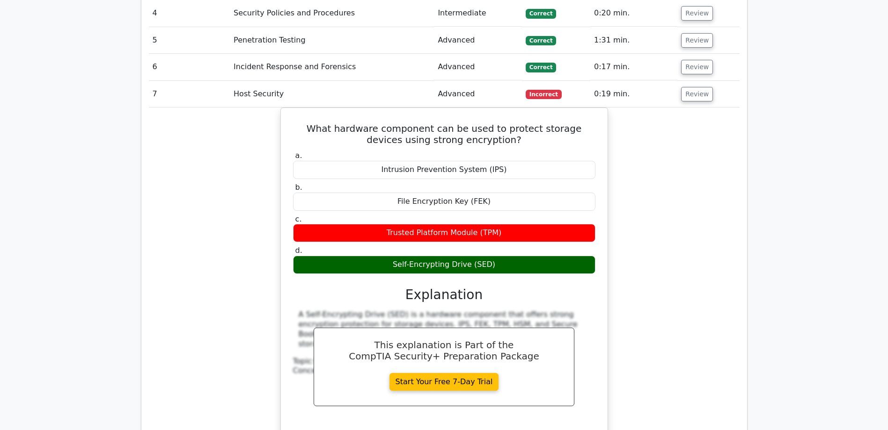
scroll to position [987, 0]
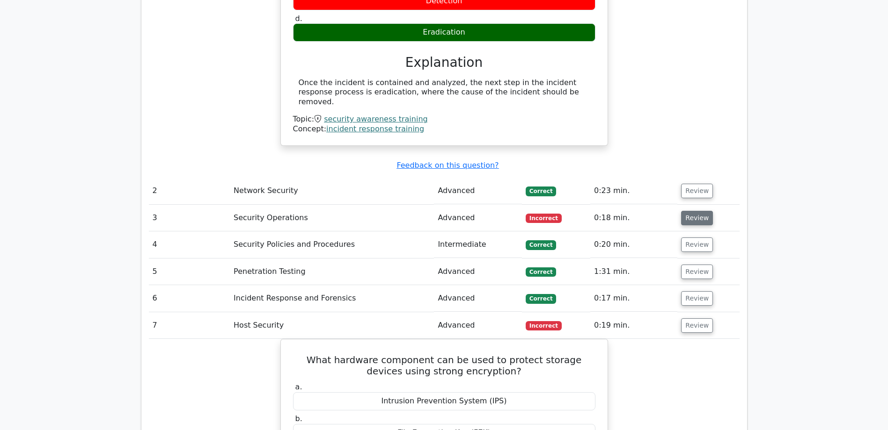
click at [690, 211] on button "Review" at bounding box center [697, 218] width 32 height 15
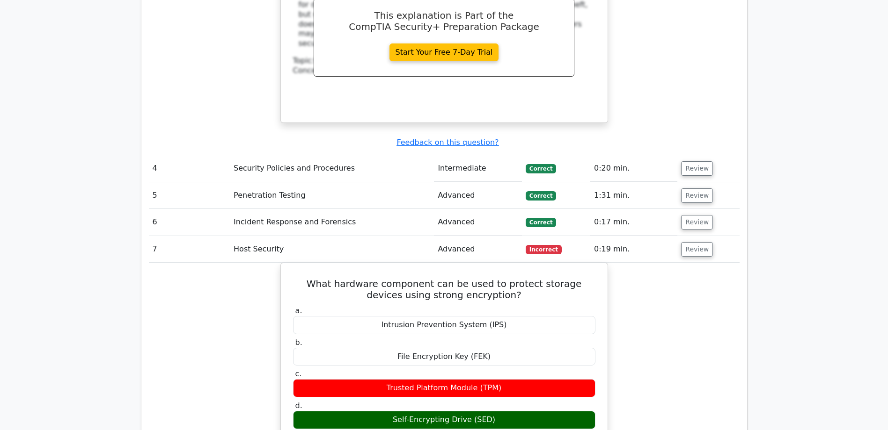
scroll to position [1455, 0]
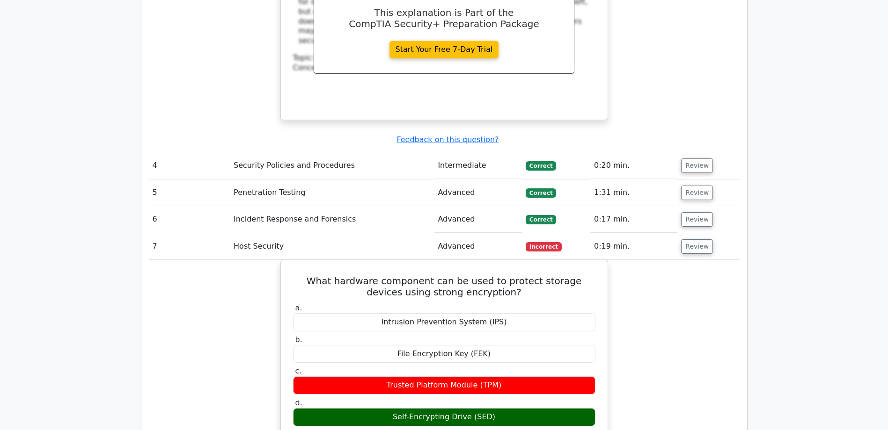
click at [251, 233] on td "Host Security" at bounding box center [332, 246] width 204 height 27
click at [697, 240] on button "Review" at bounding box center [697, 247] width 32 height 15
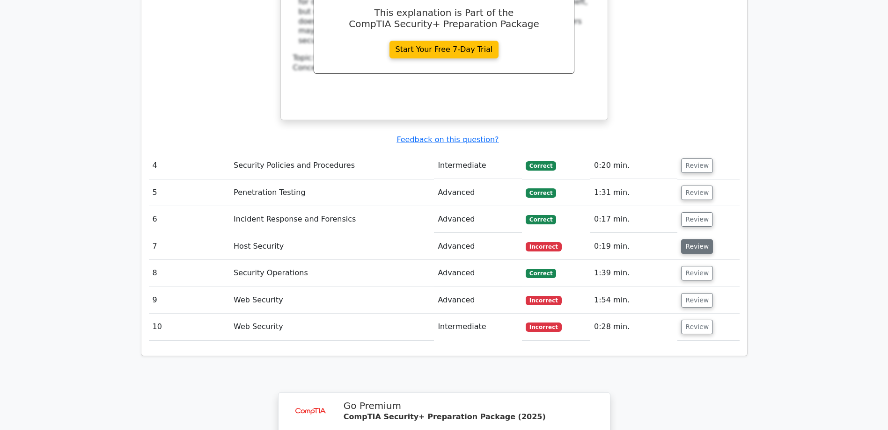
click at [697, 240] on button "Review" at bounding box center [697, 247] width 32 height 15
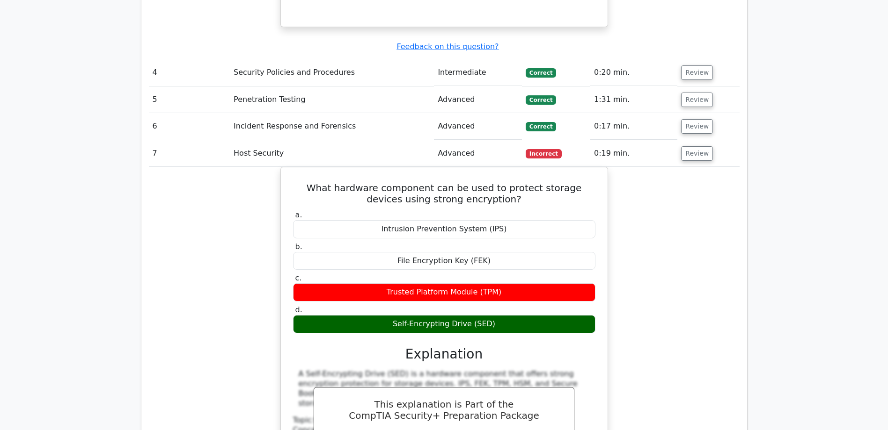
scroll to position [1549, 0]
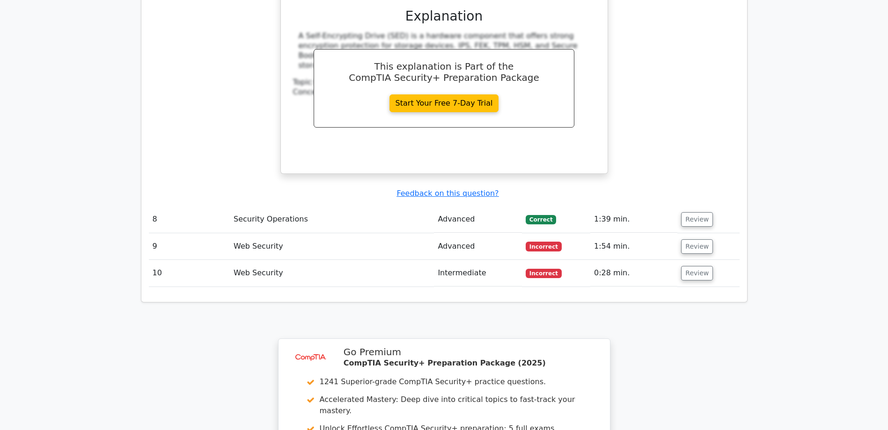
scroll to position [1970, 0]
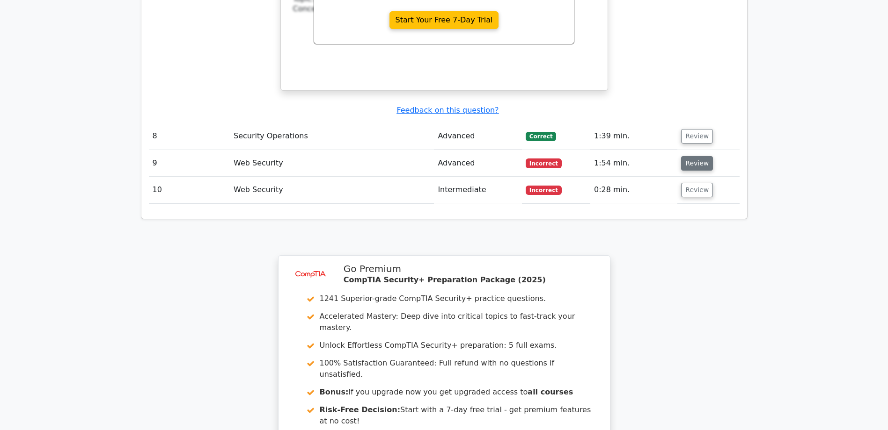
click at [701, 156] on button "Review" at bounding box center [697, 163] width 32 height 15
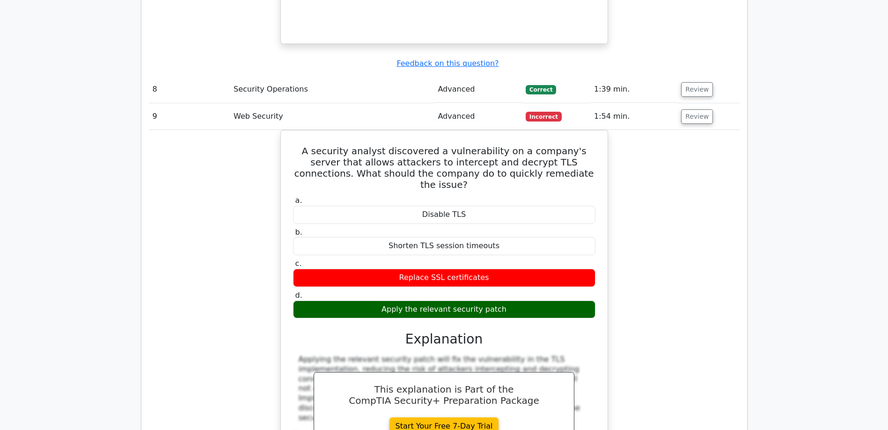
scroll to position [2204, 0]
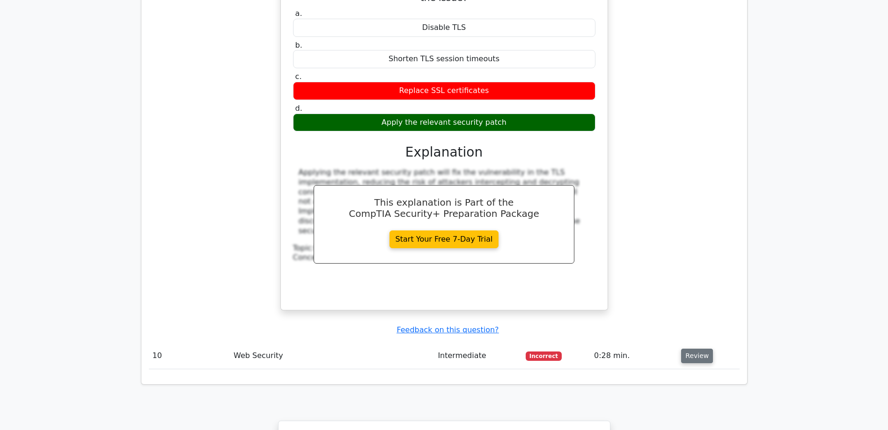
click at [691, 349] on button "Review" at bounding box center [697, 356] width 32 height 15
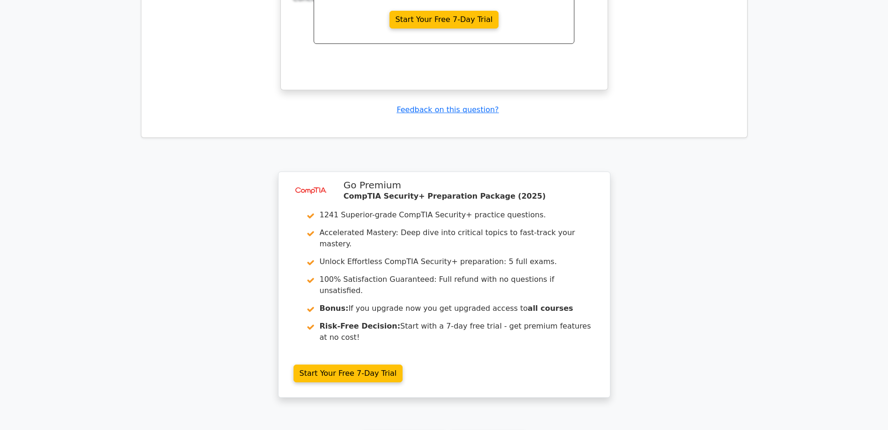
scroll to position [2913, 0]
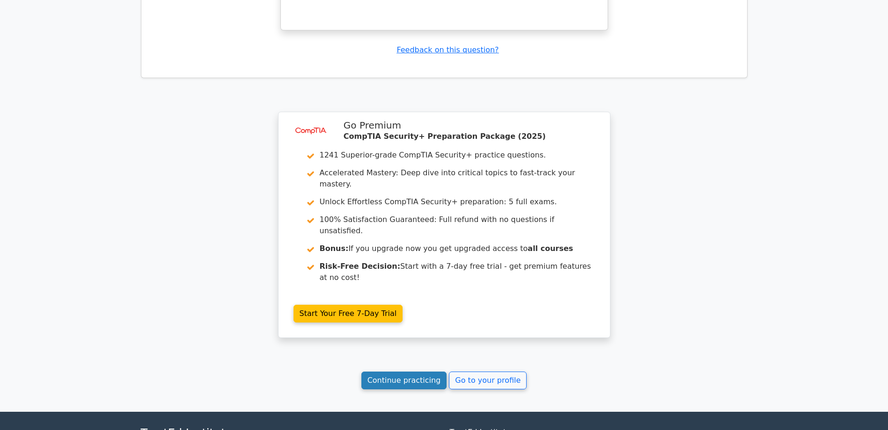
click at [436, 372] on link "Continue practicing" at bounding box center [404, 381] width 86 height 18
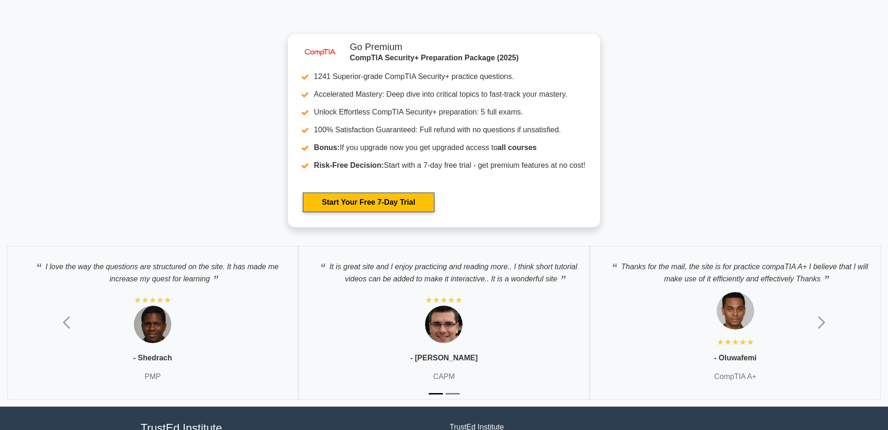
scroll to position [2546, 0]
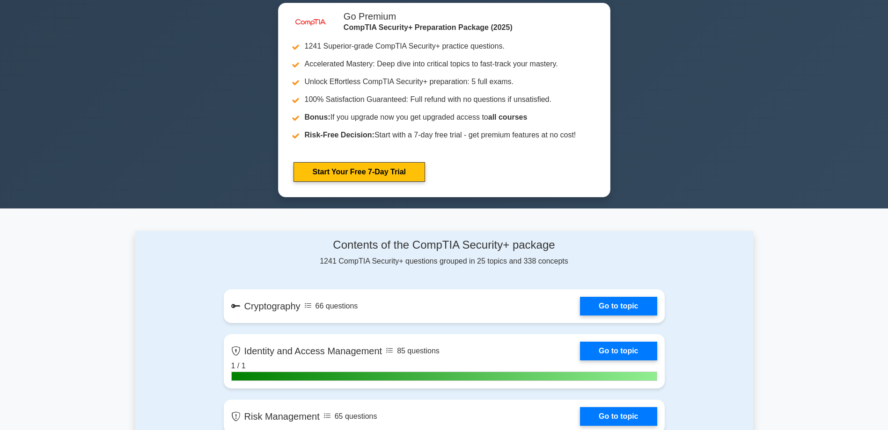
drag, startPoint x: 154, startPoint y: 269, endPoint x: 161, endPoint y: 155, distance: 113.9
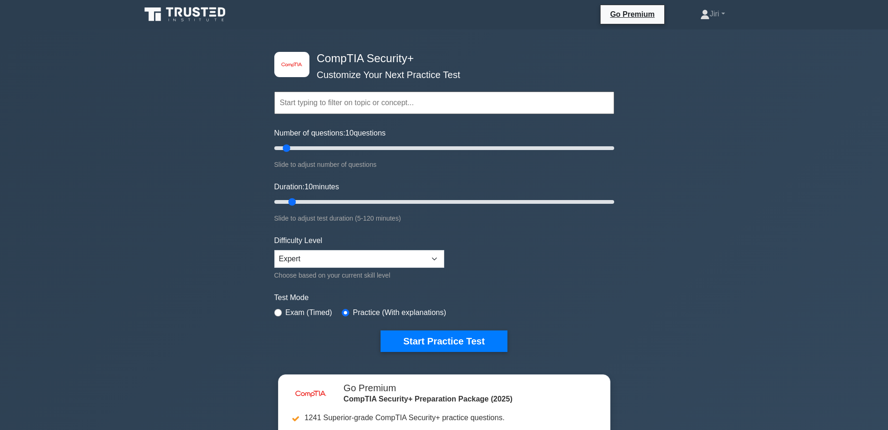
scroll to position [0, 0]
drag, startPoint x: 285, startPoint y: 146, endPoint x: 293, endPoint y: 152, distance: 9.6
type input "15"
click at [293, 152] on input "Number of questions: 15 questions" at bounding box center [444, 148] width 340 height 11
click at [767, 262] on div "image/svg+xml CompTIA Security+ Customize Your Next Practice Test Topics Crypto…" at bounding box center [444, 305] width 888 height 551
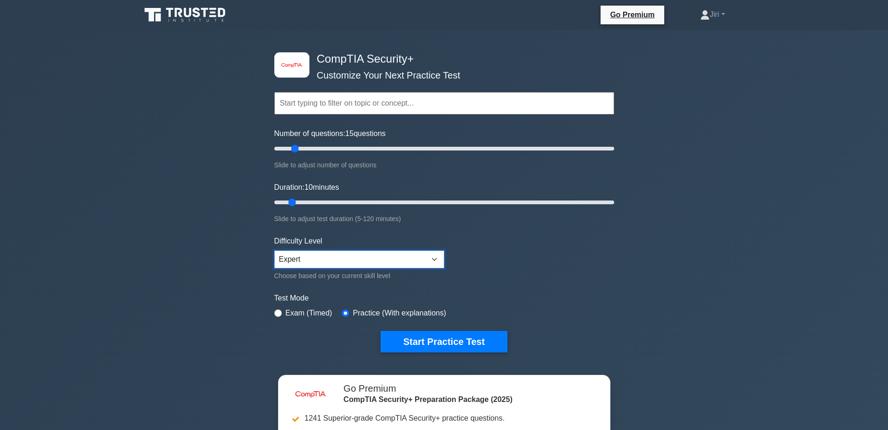
click at [439, 256] on select "Beginner Intermediate Expert" at bounding box center [359, 260] width 170 height 18
click at [621, 288] on div "image/svg+xml CompTIA Security+ Customize Your Next Practice Test Topics Crypto…" at bounding box center [444, 305] width 888 height 551
click at [757, 293] on div "image/svg+xml CompTIA Security+ Customize Your Next Practice Test Topics Crypto…" at bounding box center [444, 305] width 888 height 551
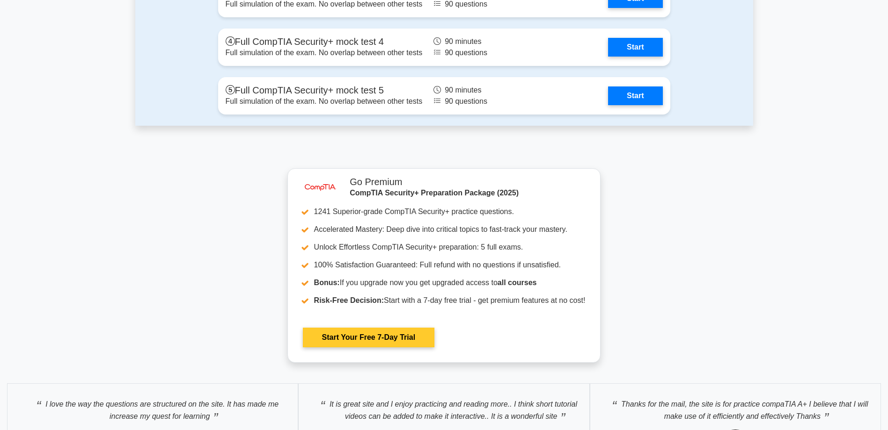
scroll to position [2573, 0]
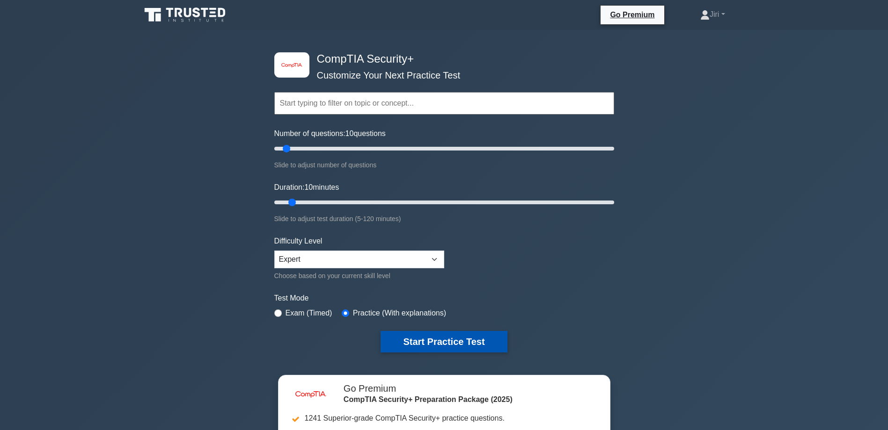
click at [475, 342] on button "Start Practice Test" at bounding box center [443, 342] width 126 height 22
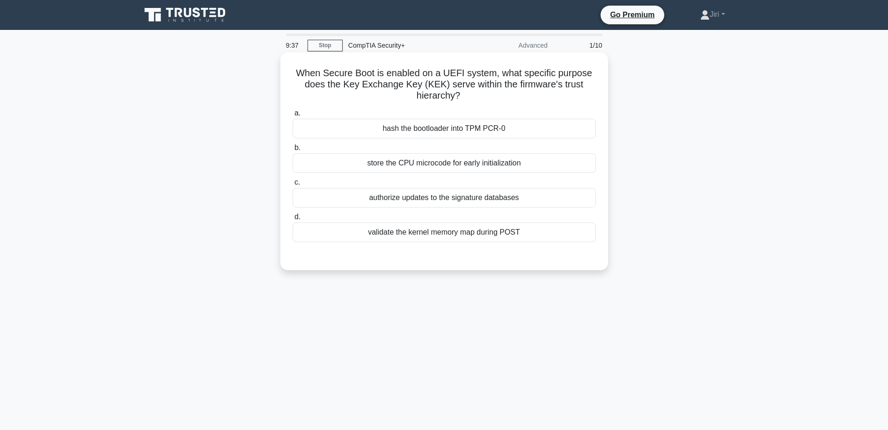
click at [508, 126] on div "hash the bootloader into TPM PCR-0" at bounding box center [443, 129] width 303 height 20
click at [292, 117] on input "a. hash the bootloader into TPM PCR-0" at bounding box center [292, 113] width 0 height 6
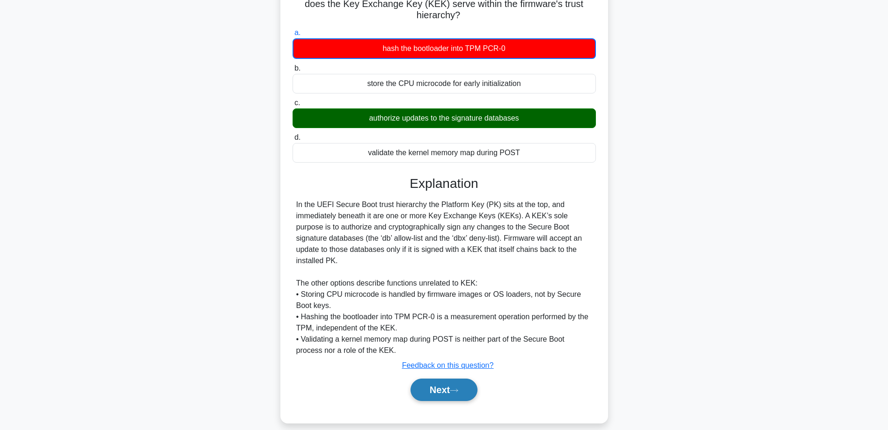
click at [448, 379] on button "Next" at bounding box center [443, 390] width 67 height 22
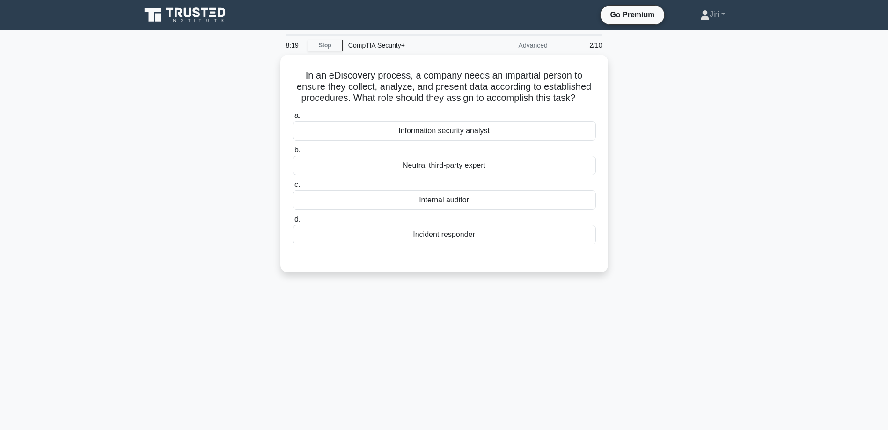
click at [781, 317] on main "8:19 Stop CompTIA Security+ Advanced 2/10 In an eDiscovery process, a company n…" at bounding box center [444, 267] width 888 height 475
click at [526, 130] on div "Information security analyst" at bounding box center [443, 129] width 303 height 20
click at [292, 117] on input "a. Information security analyst" at bounding box center [292, 113] width 0 height 6
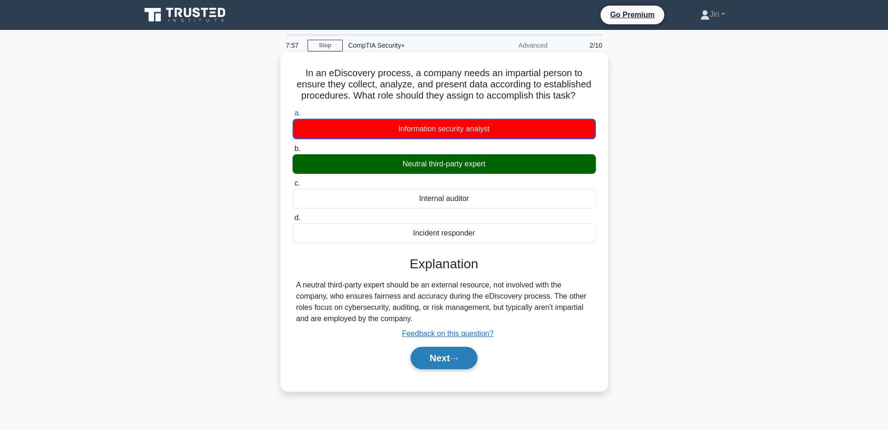
click at [457, 356] on button "Next" at bounding box center [443, 358] width 67 height 22
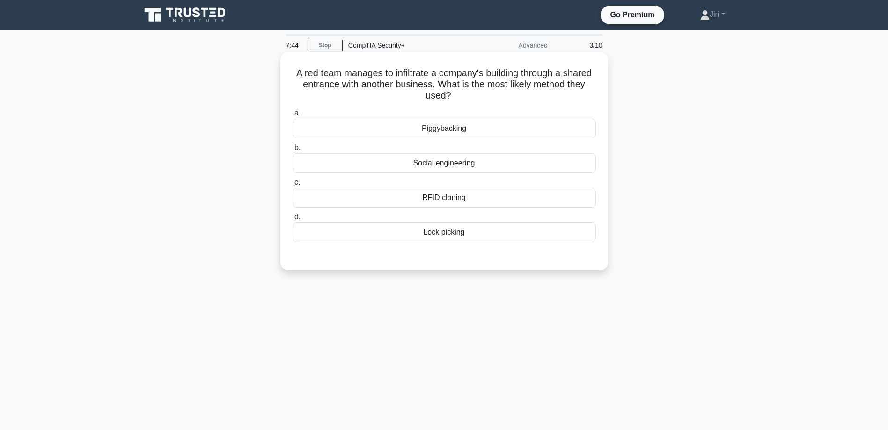
click at [471, 130] on div "Piggybacking" at bounding box center [443, 129] width 303 height 20
click at [292, 117] on input "a. Piggybacking" at bounding box center [292, 113] width 0 height 6
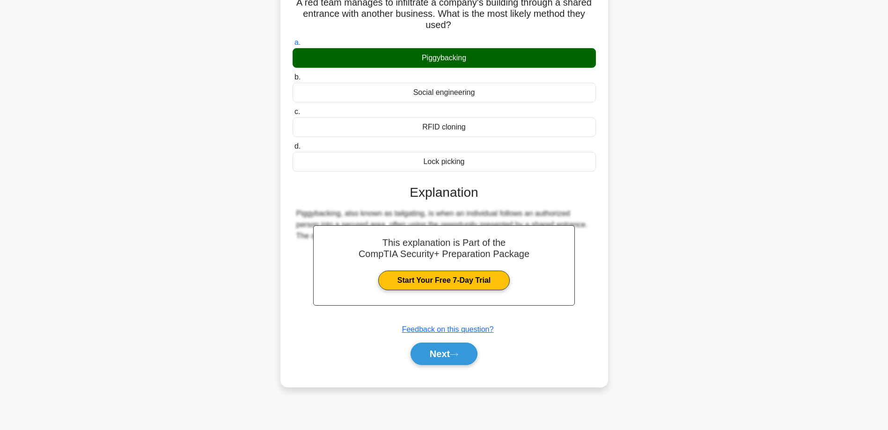
scroll to position [75, 0]
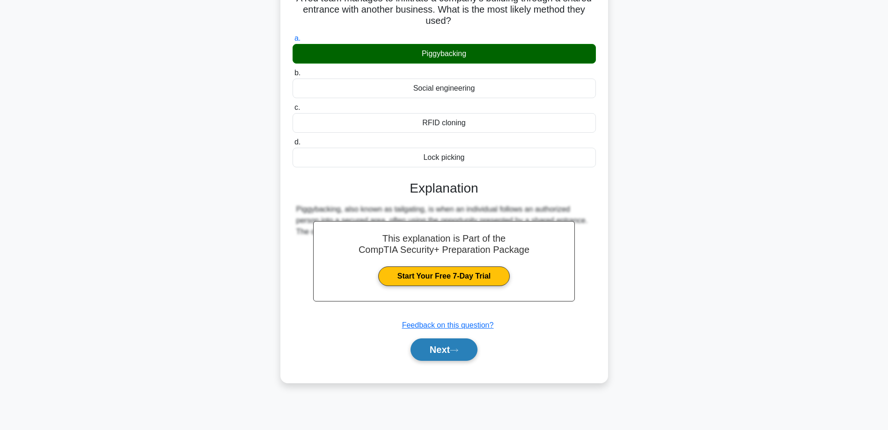
click at [451, 351] on button "Next" at bounding box center [443, 350] width 67 height 22
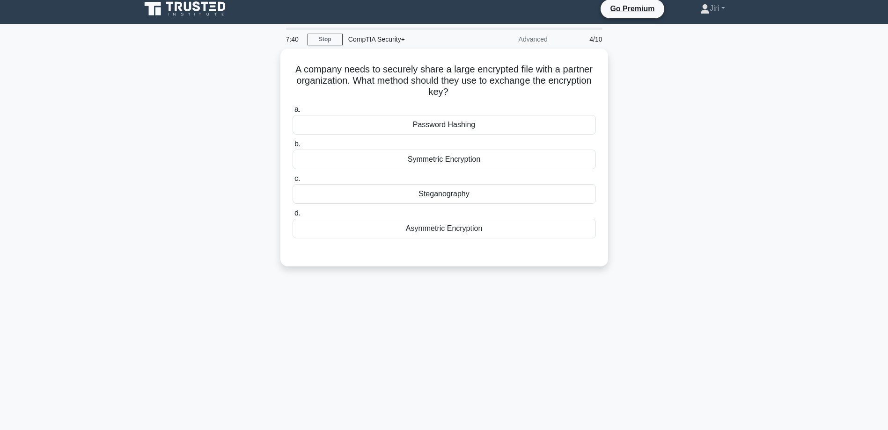
scroll to position [0, 0]
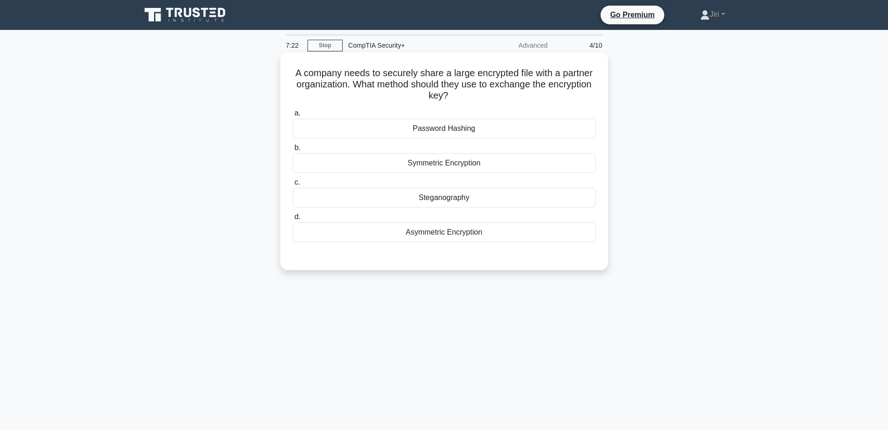
click at [446, 237] on div "Asymmetric Encryption" at bounding box center [443, 233] width 303 height 20
click at [292, 220] on input "d. Asymmetric Encryption" at bounding box center [292, 217] width 0 height 6
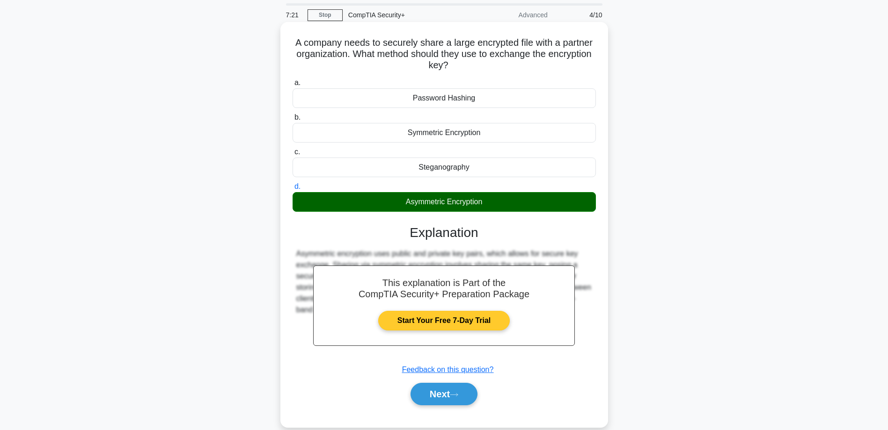
scroll to position [47, 0]
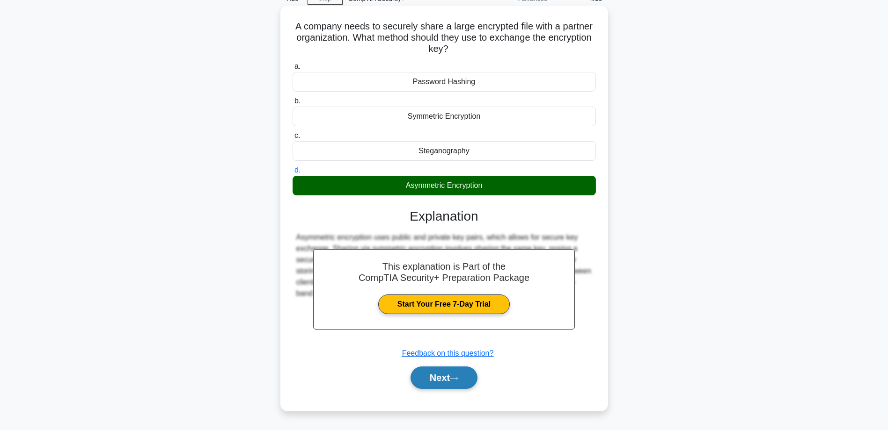
click at [433, 386] on button "Next" at bounding box center [443, 378] width 67 height 22
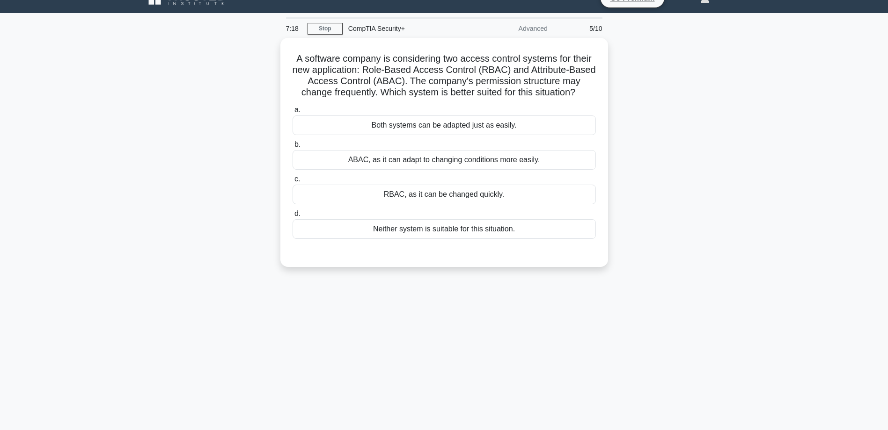
scroll to position [0, 0]
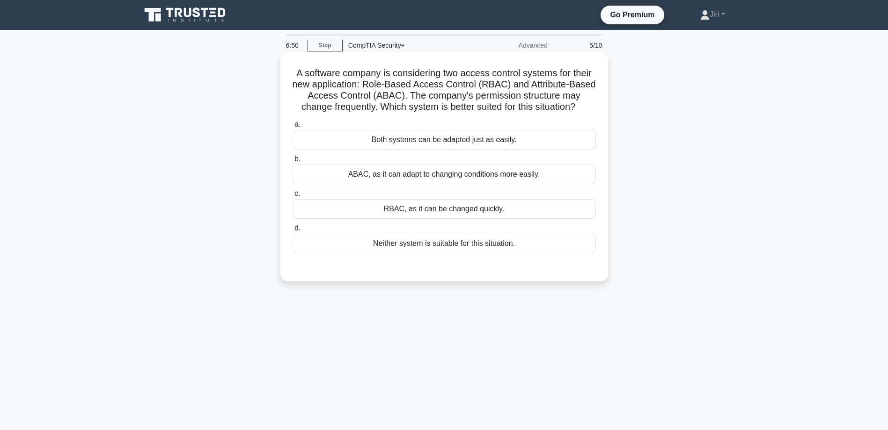
click at [444, 178] on div "ABAC, as it can adapt to changing conditions more easily." at bounding box center [443, 175] width 303 height 20
click at [292, 162] on input "b. ABAC, as it can adapt to changing conditions more easily." at bounding box center [292, 159] width 0 height 6
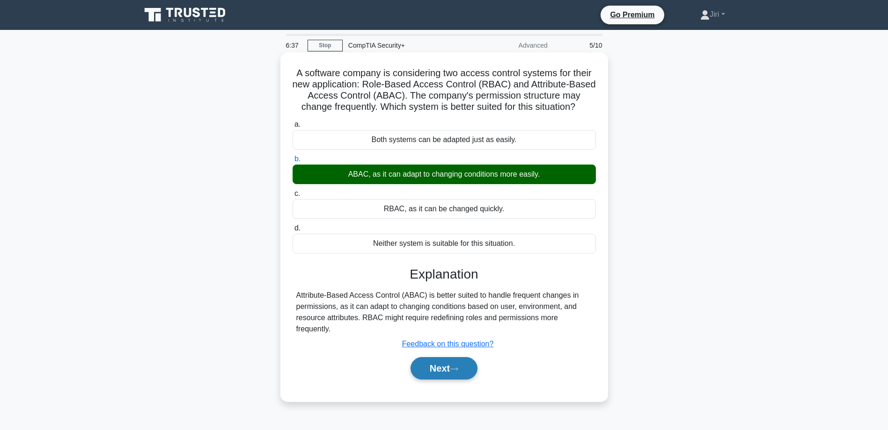
click at [440, 367] on button "Next" at bounding box center [443, 368] width 67 height 22
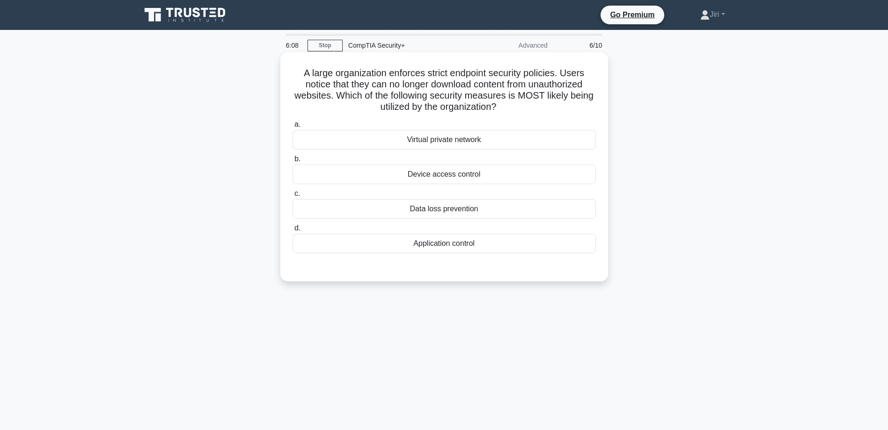
click at [491, 210] on div "Data loss prevention" at bounding box center [443, 209] width 303 height 20
click at [292, 197] on input "c. Data loss prevention" at bounding box center [292, 194] width 0 height 6
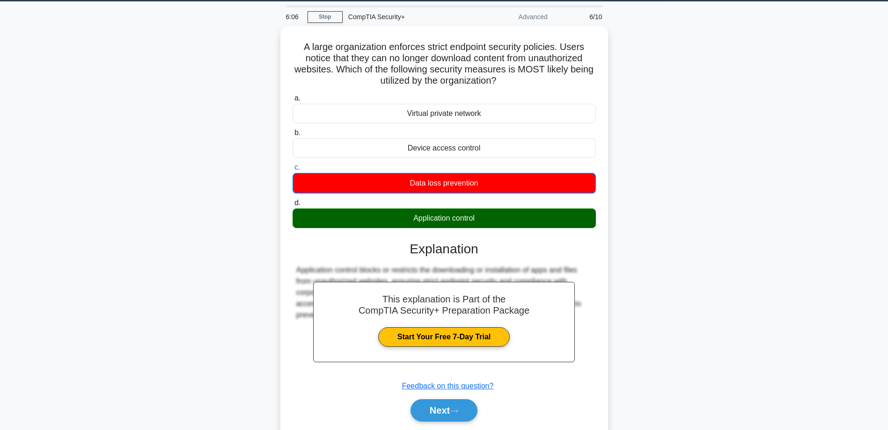
scroll to position [75, 0]
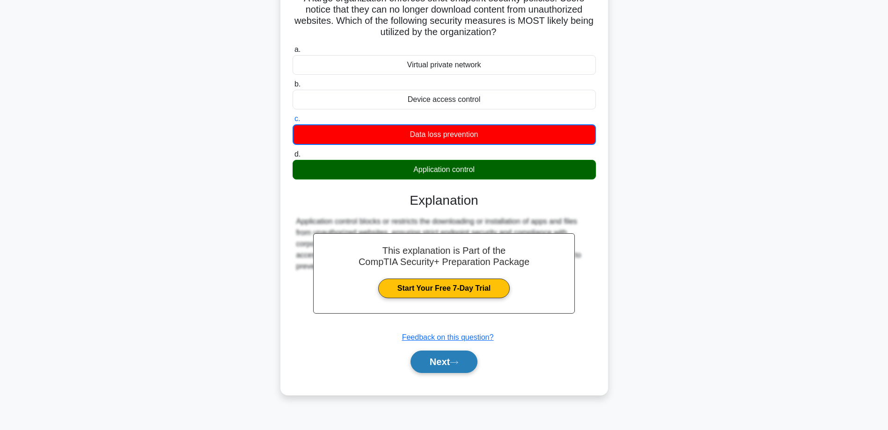
click at [462, 366] on button "Next" at bounding box center [443, 362] width 67 height 22
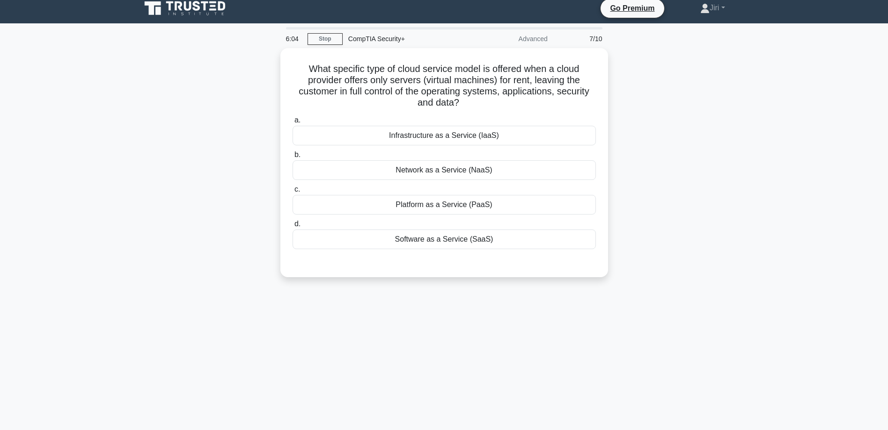
scroll to position [0, 0]
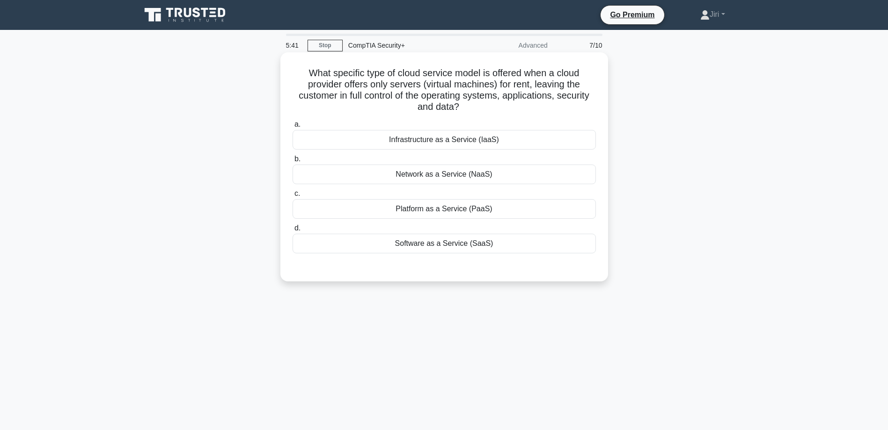
click at [488, 212] on div "Platform as a Service (PaaS)" at bounding box center [443, 209] width 303 height 20
click at [292, 197] on input "c. Platform as a Service (PaaS)" at bounding box center [292, 194] width 0 height 6
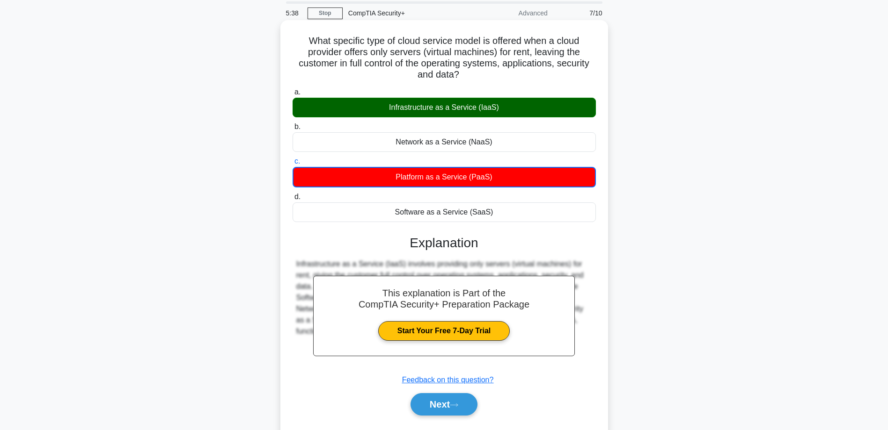
scroll to position [75, 0]
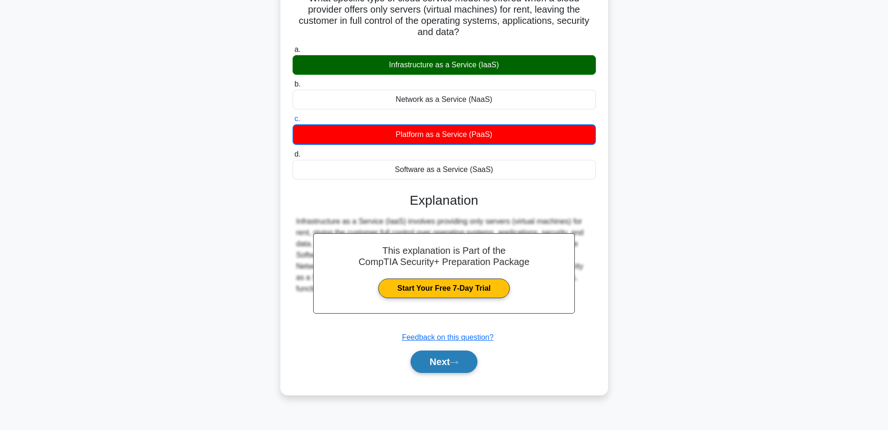
click at [450, 366] on button "Next" at bounding box center [443, 362] width 67 height 22
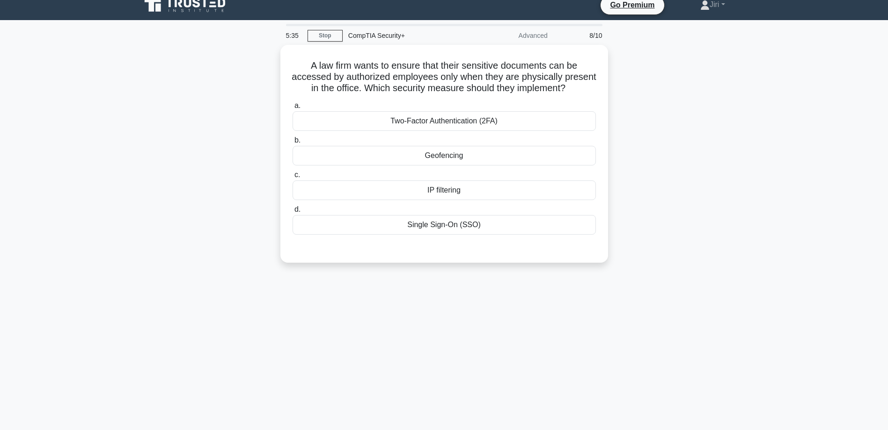
scroll to position [0, 0]
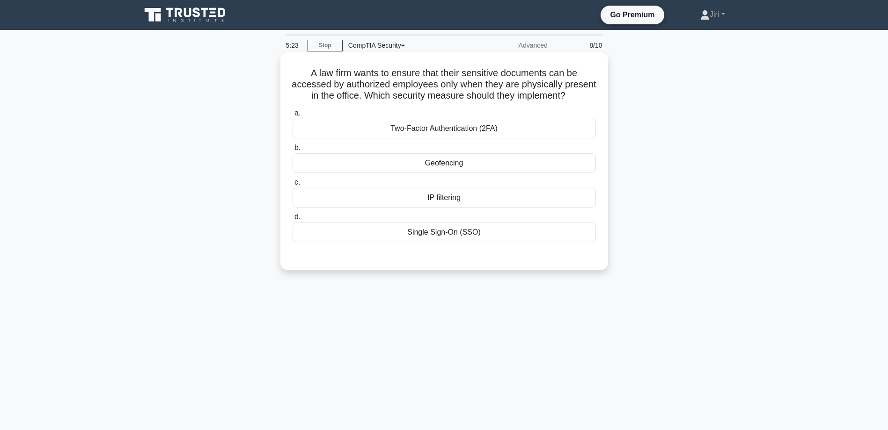
click at [445, 208] on div "IP filtering" at bounding box center [443, 198] width 303 height 20
click at [292, 186] on input "c. IP filtering" at bounding box center [292, 183] width 0 height 6
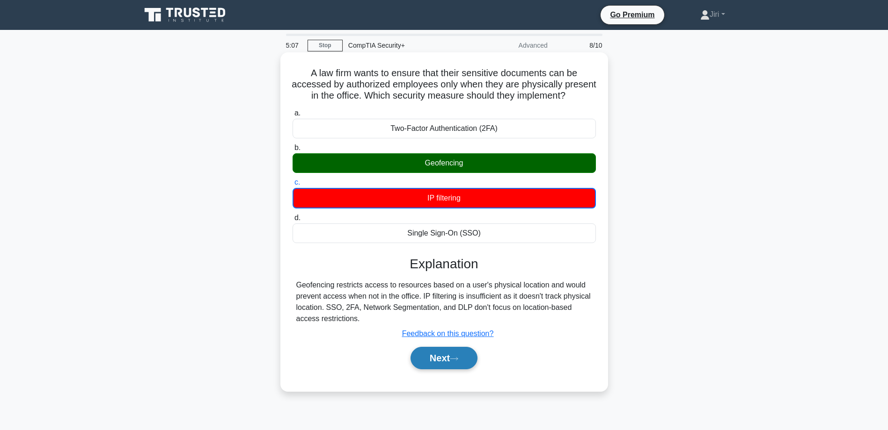
click at [426, 370] on button "Next" at bounding box center [443, 358] width 67 height 22
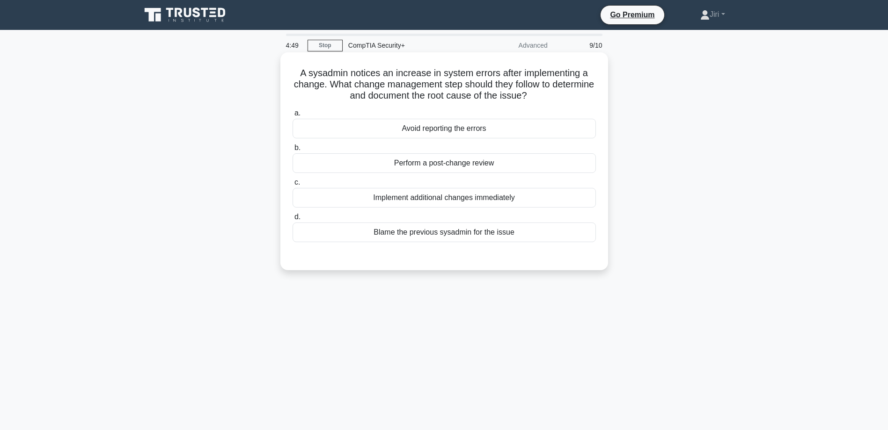
click at [542, 164] on div "Perform a post-change review" at bounding box center [443, 163] width 303 height 20
click at [292, 151] on input "b. Perform a post-change review" at bounding box center [292, 148] width 0 height 6
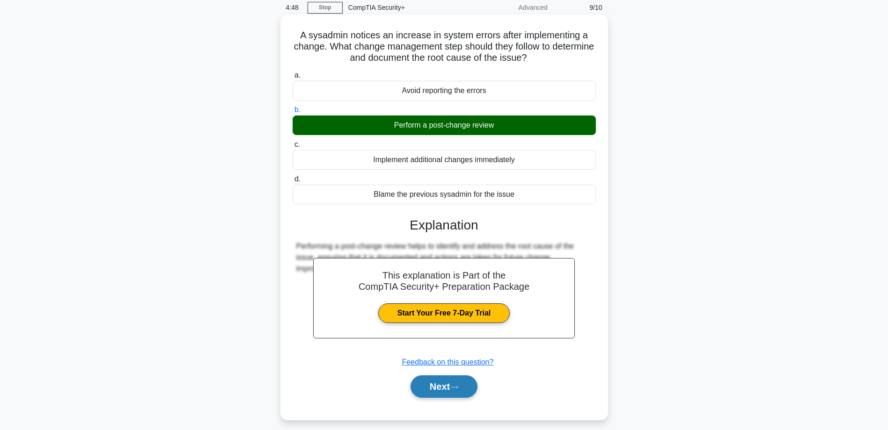
scroll to position [75, 0]
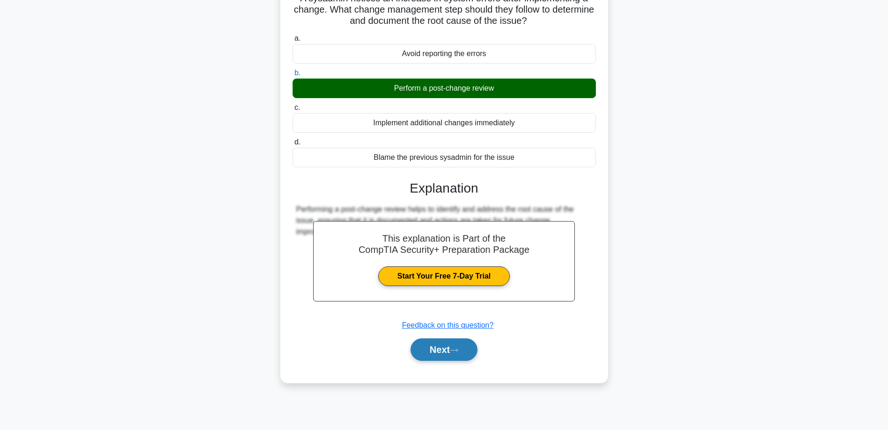
click at [465, 354] on button "Next" at bounding box center [443, 350] width 67 height 22
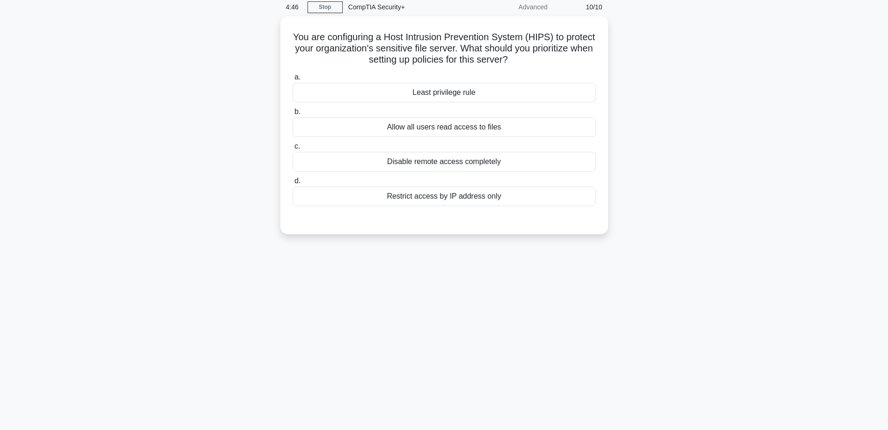
scroll to position [0, 0]
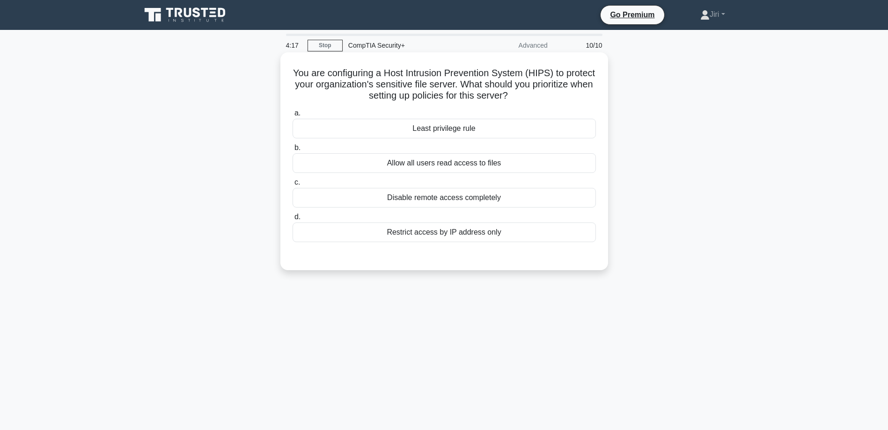
click at [500, 232] on div "Restrict access by IP address only" at bounding box center [443, 233] width 303 height 20
click at [292, 220] on input "d. Restrict access by IP address only" at bounding box center [292, 217] width 0 height 6
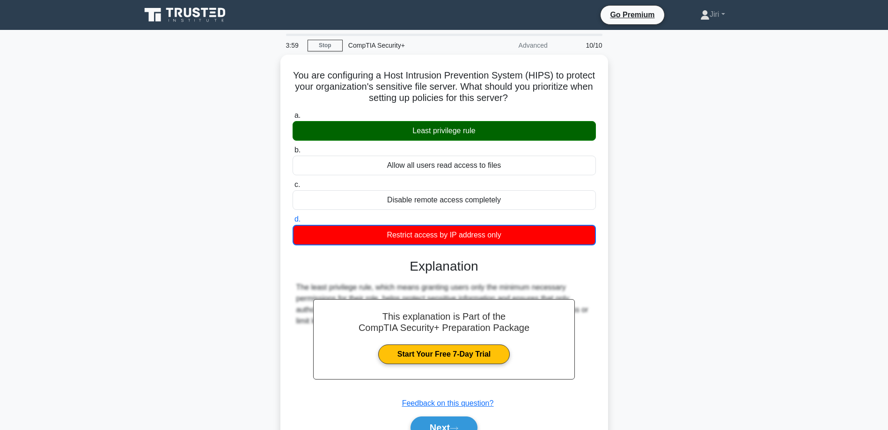
click at [714, 238] on div "You are configuring a Host Intrusion Prevention System (HIPS) to protect your o…" at bounding box center [444, 264] width 618 height 418
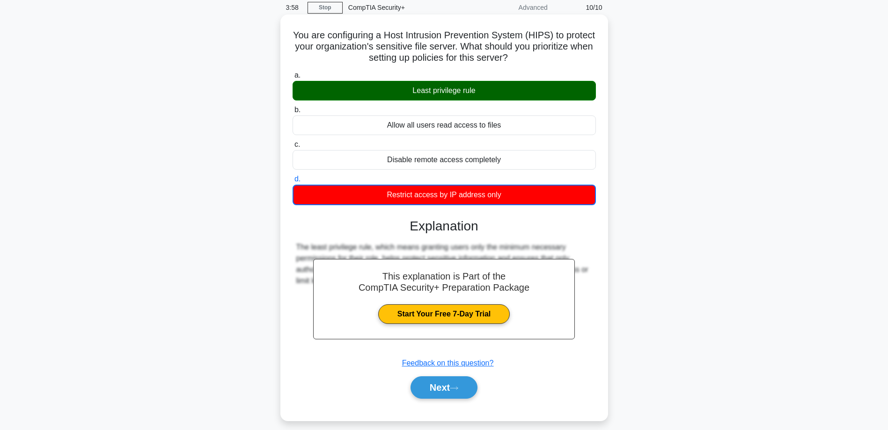
scroll to position [75, 0]
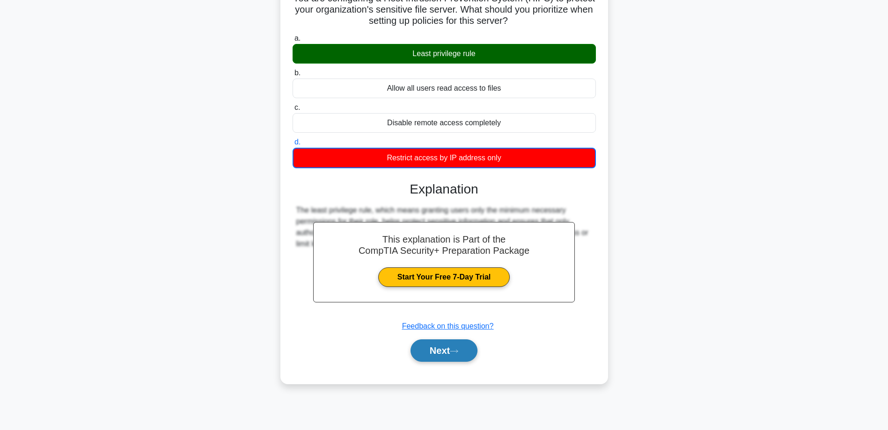
click at [454, 356] on button "Next" at bounding box center [443, 351] width 67 height 22
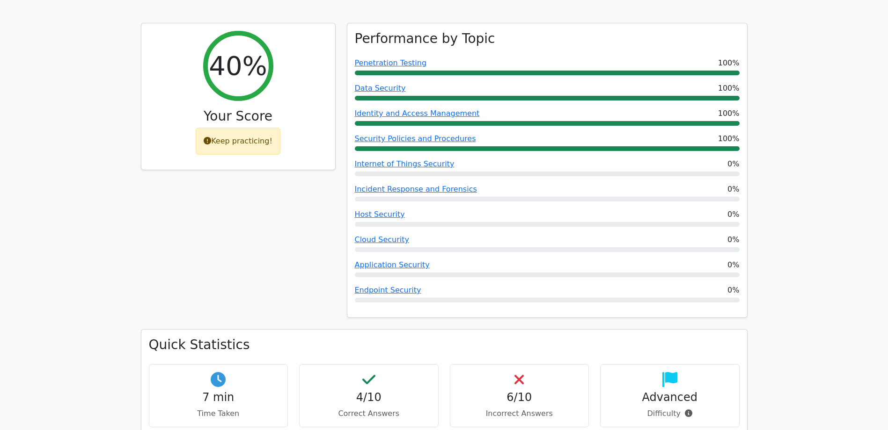
scroll to position [421, 0]
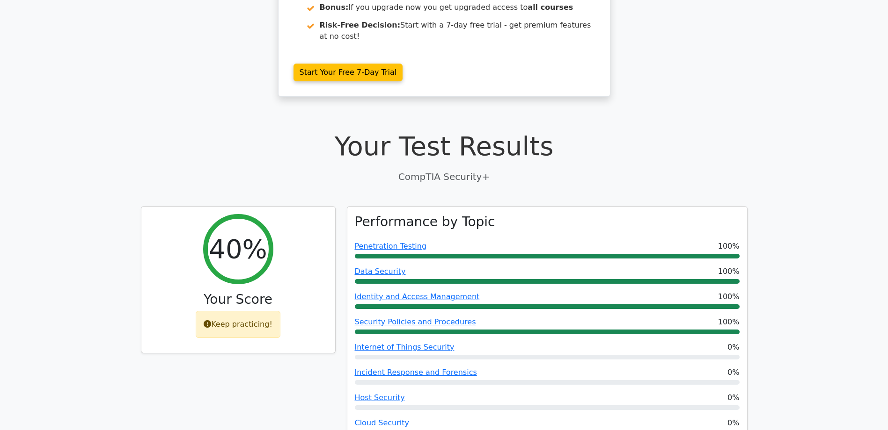
scroll to position [0, 0]
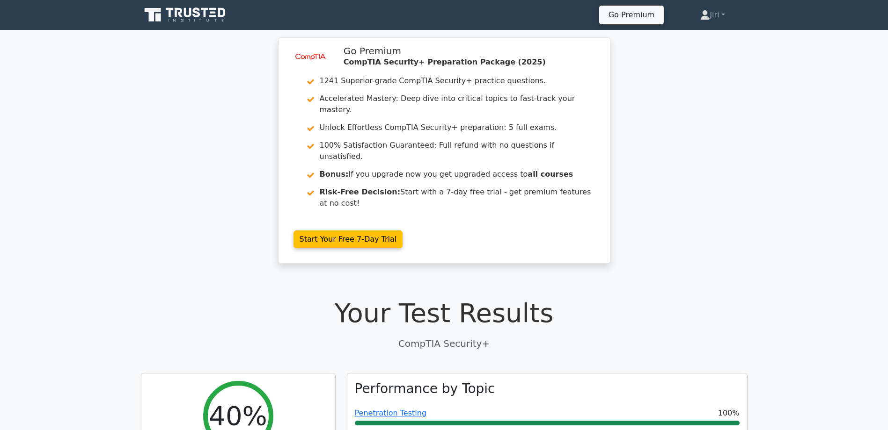
drag, startPoint x: 797, startPoint y: 366, endPoint x: 802, endPoint y: 200, distance: 166.2
drag, startPoint x: 721, startPoint y: 182, endPoint x: 729, endPoint y: 150, distance: 32.6
click at [723, 181] on div "image/svg+xml Go Premium CompTIA Security+ Preparation Package (2025) 1241 Supe…" at bounding box center [444, 156] width 888 height 238
click at [740, 184] on div "image/svg+xml Go Premium CompTIA Security+ Preparation Package (2025) 1241 Supe…" at bounding box center [444, 156] width 888 height 238
click at [191, 20] on icon at bounding box center [186, 15] width 90 height 18
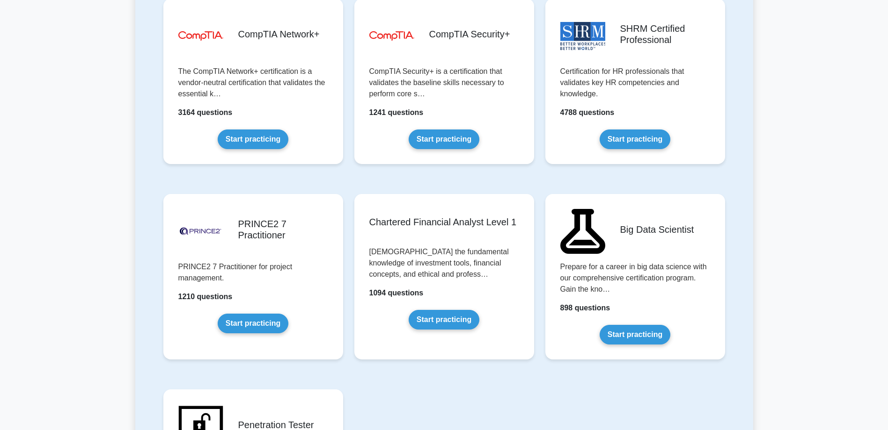
scroll to position [1684, 0]
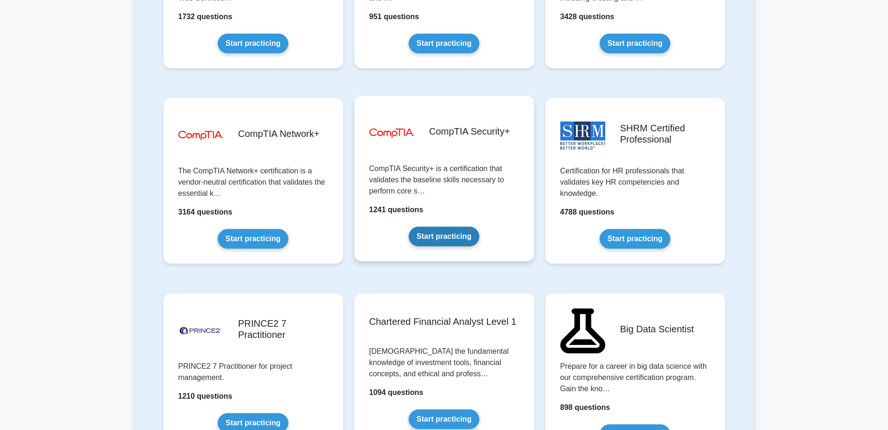
click at [479, 227] on link "Start practicing" at bounding box center [443, 237] width 71 height 20
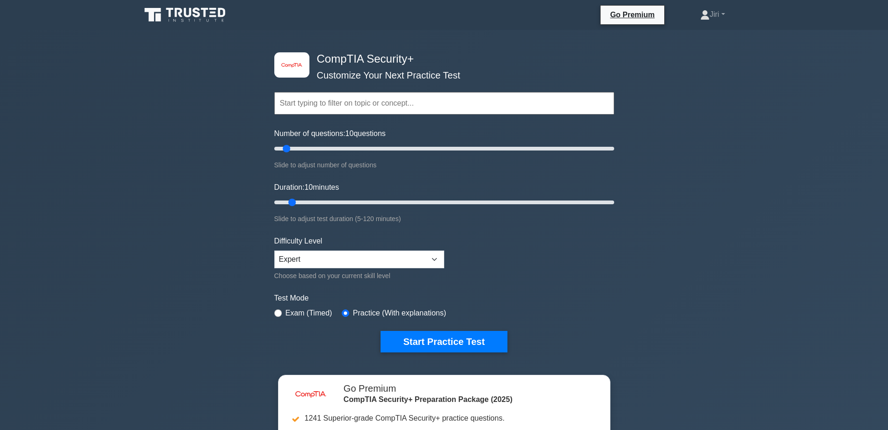
click at [760, 162] on div "image/svg+xml CompTIA Security+ Customize Your Next Practice Test Topics Crypto…" at bounding box center [444, 305] width 888 height 551
click at [747, 239] on div "image/svg+xml CompTIA Security+ Customize Your Next Practice Test Topics Crypto…" at bounding box center [444, 305] width 888 height 551
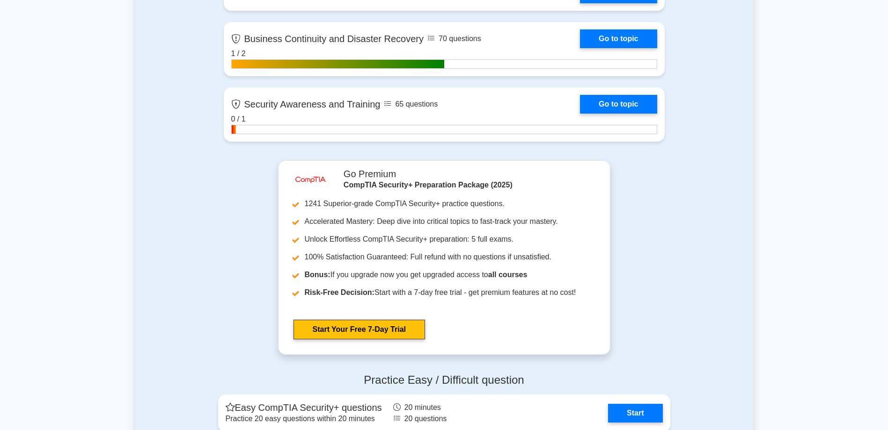
scroll to position [1965, 0]
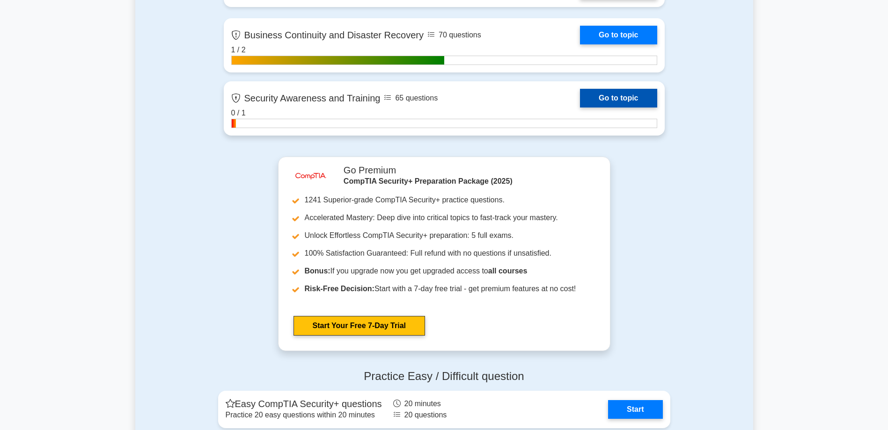
click at [614, 97] on link "Go to topic" at bounding box center [618, 98] width 77 height 19
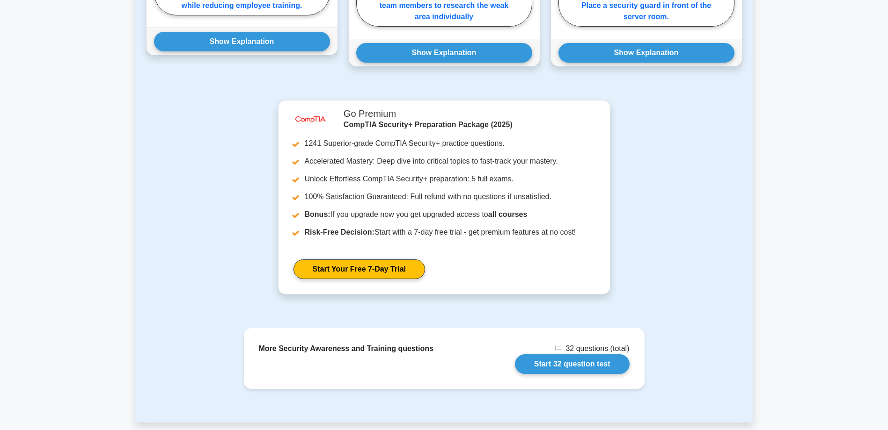
scroll to position [845, 0]
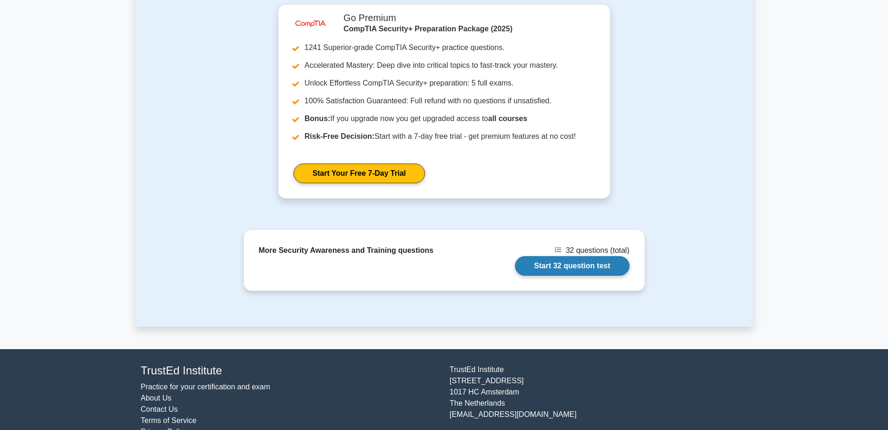
click at [550, 256] on link "Start 32 question test" at bounding box center [572, 266] width 115 height 20
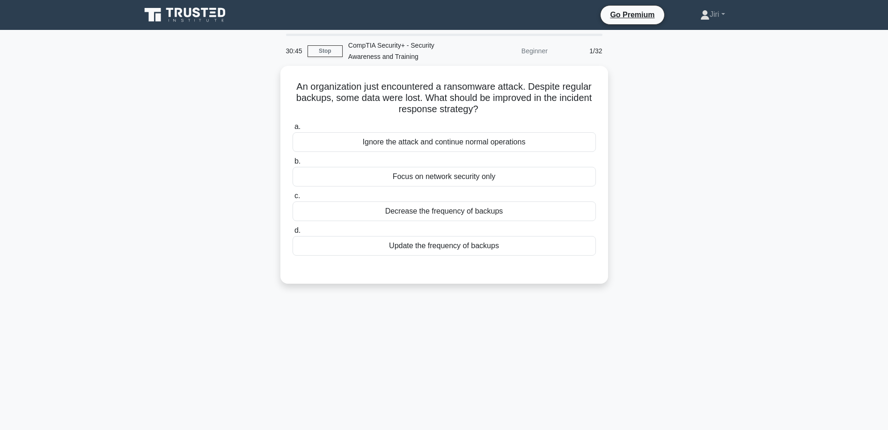
click at [806, 216] on main "30:45 Stop CompTIA Security+ - Security Awareness and Training Beginner 1/32 An…" at bounding box center [444, 267] width 888 height 475
click at [826, 205] on main "30:33 Stop CompTIA Security+ - Security Awareness and Training Beginner 1/32 An…" at bounding box center [444, 267] width 888 height 475
click at [508, 248] on div "Update the frequency of backups" at bounding box center [443, 244] width 303 height 20
click at [292, 232] on input "d. Update the frequency of backups" at bounding box center [292, 229] width 0 height 6
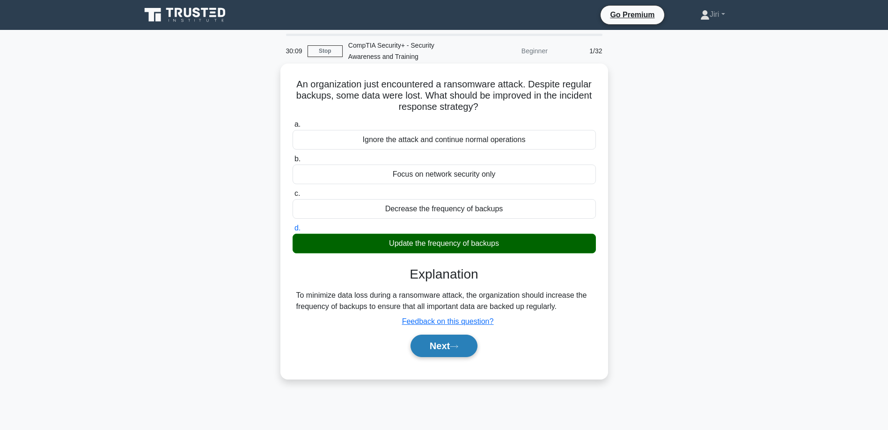
click at [463, 347] on button "Next" at bounding box center [443, 346] width 67 height 22
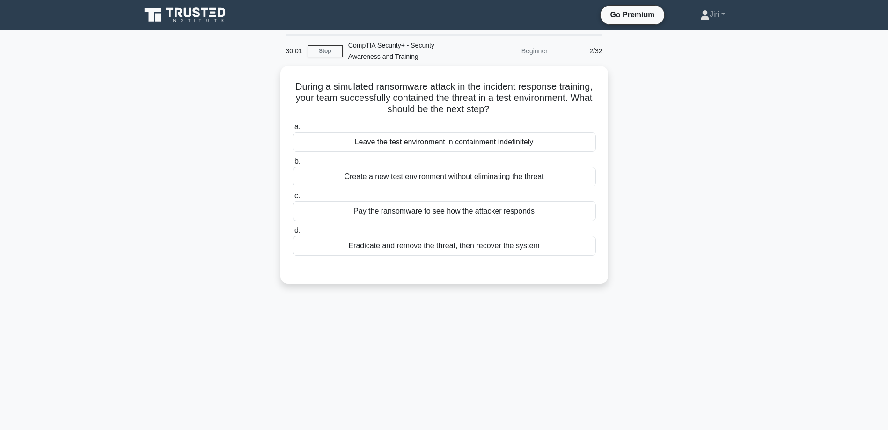
click at [804, 223] on main "30:01 Stop CompTIA Security+ - Security Awareness and Training Beginner 2/32 Du…" at bounding box center [444, 267] width 888 height 475
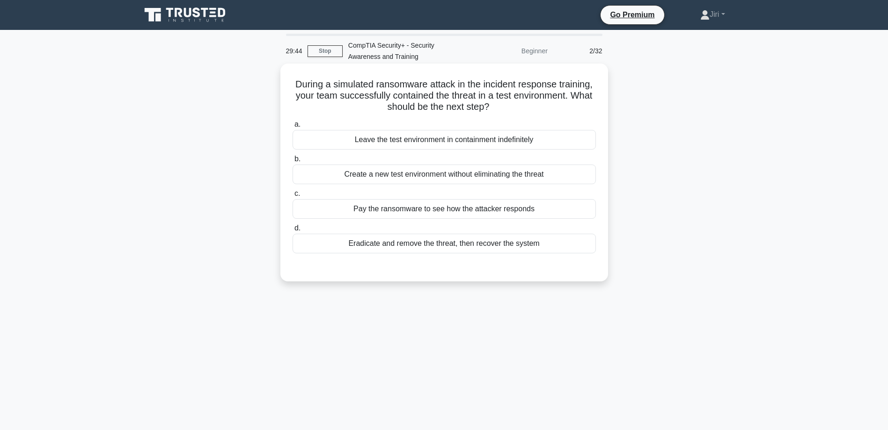
click at [528, 246] on div "Eradicate and remove the threat, then recover the system" at bounding box center [443, 244] width 303 height 20
click at [292, 232] on input "d. Eradicate and remove the threat, then recover the system" at bounding box center [292, 229] width 0 height 6
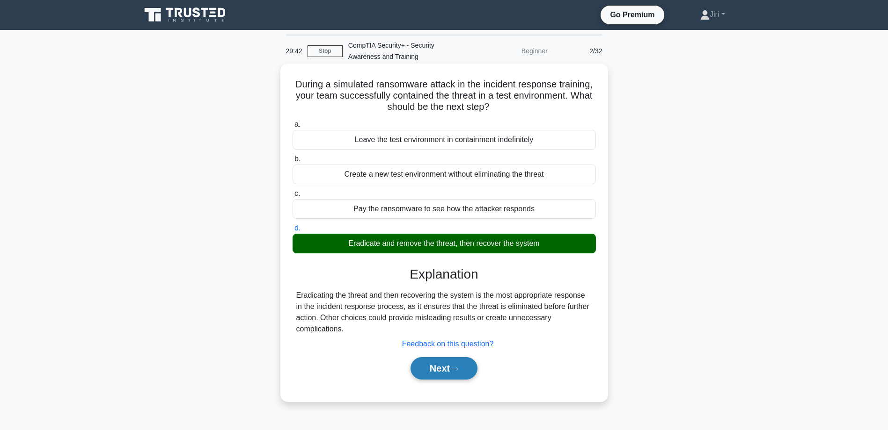
click at [467, 371] on button "Next" at bounding box center [443, 368] width 67 height 22
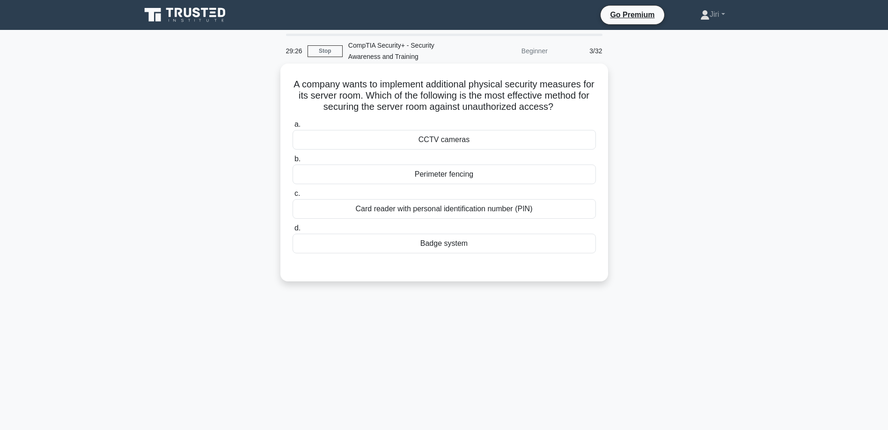
click at [533, 213] on div "Card reader with personal identification number (PIN)" at bounding box center [443, 209] width 303 height 20
click at [292, 197] on input "c. Card reader with personal identification number (PIN)" at bounding box center [292, 194] width 0 height 6
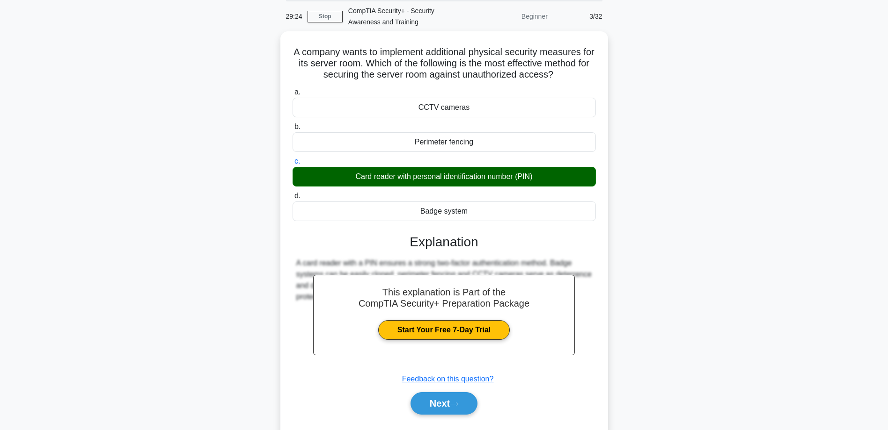
scroll to position [75, 0]
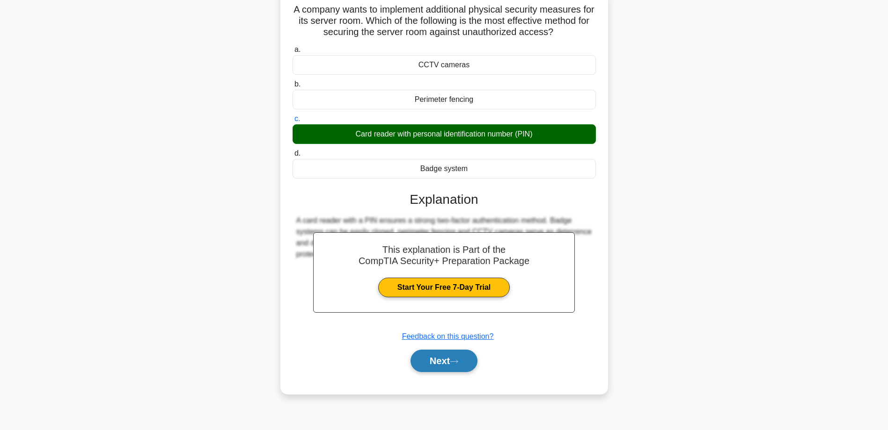
click at [477, 363] on button "Next" at bounding box center [443, 361] width 67 height 22
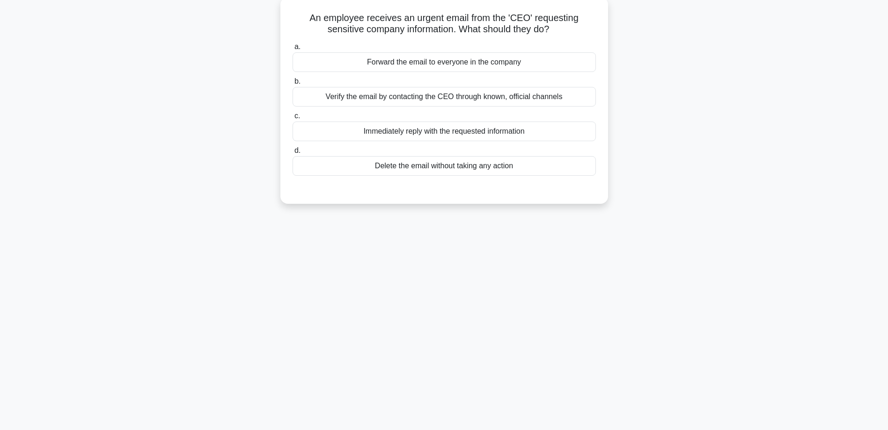
scroll to position [0, 0]
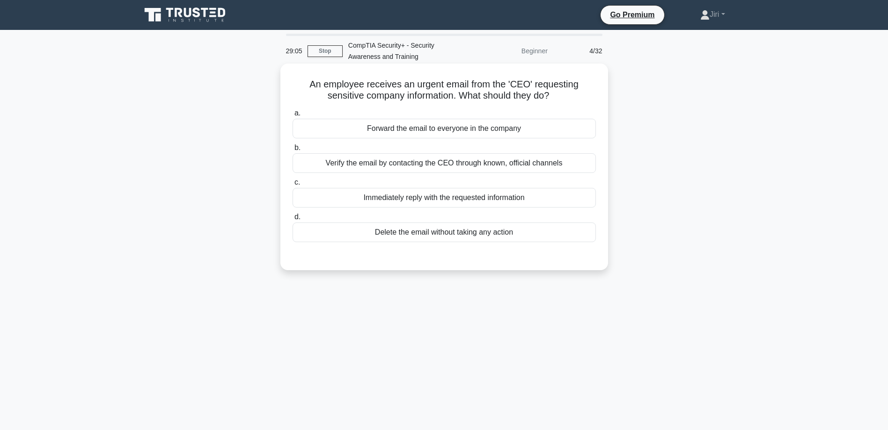
click at [567, 165] on div "Verify the email by contacting the CEO through known, official channels" at bounding box center [443, 163] width 303 height 20
click at [292, 151] on input "b. Verify the email by contacting the CEO through known, official channels" at bounding box center [292, 148] width 0 height 6
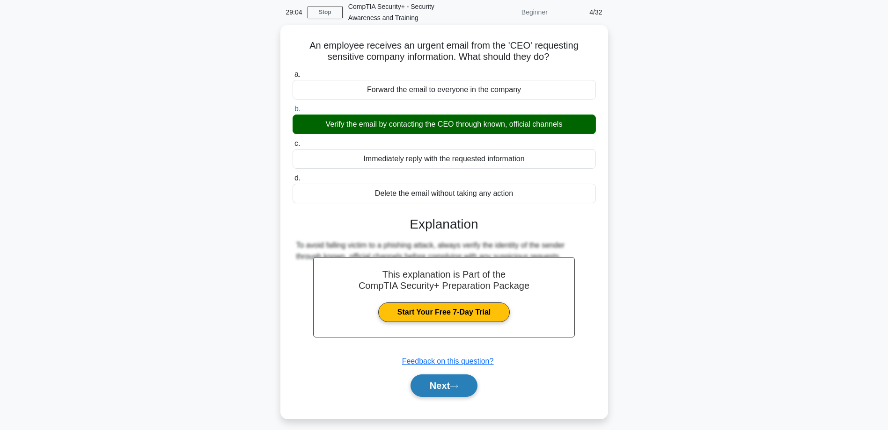
scroll to position [75, 0]
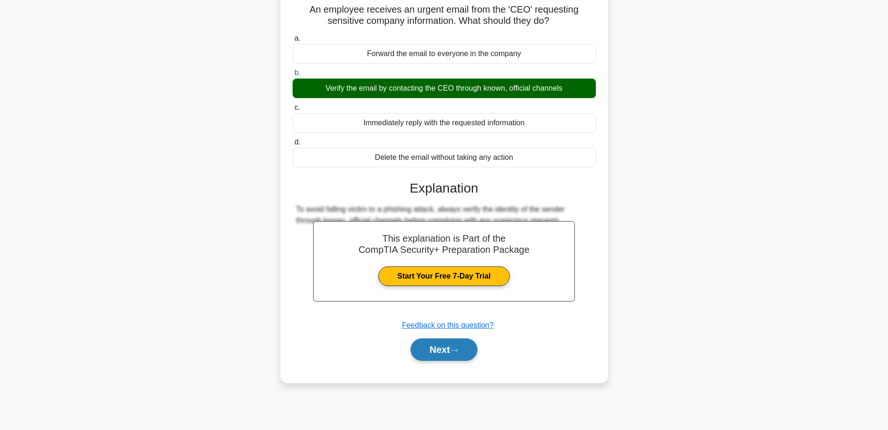
click at [455, 353] on icon at bounding box center [454, 350] width 8 height 5
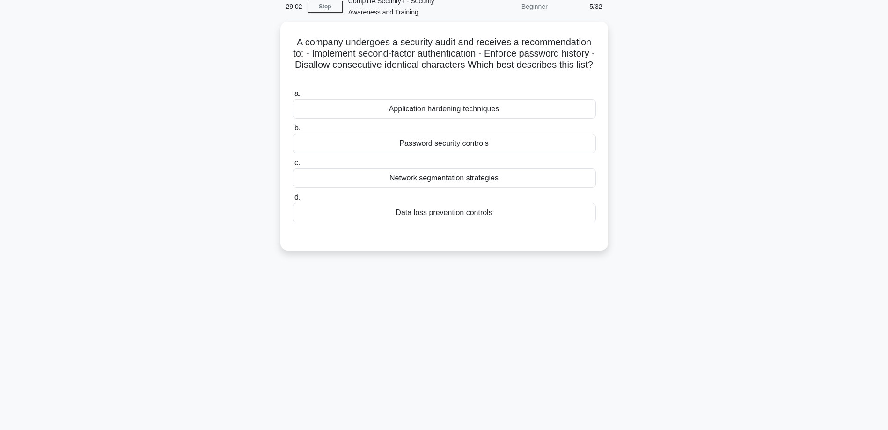
scroll to position [28, 0]
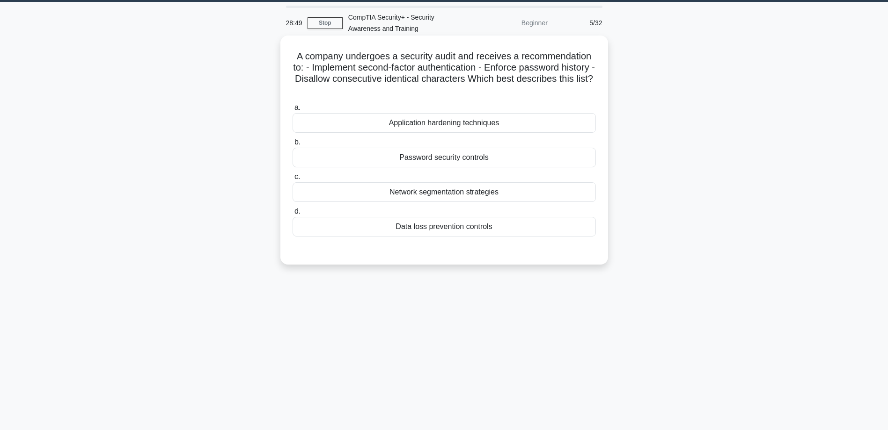
click at [488, 160] on div "Password security controls" at bounding box center [443, 158] width 303 height 20
click at [292, 146] on input "b. Password security controls" at bounding box center [292, 142] width 0 height 6
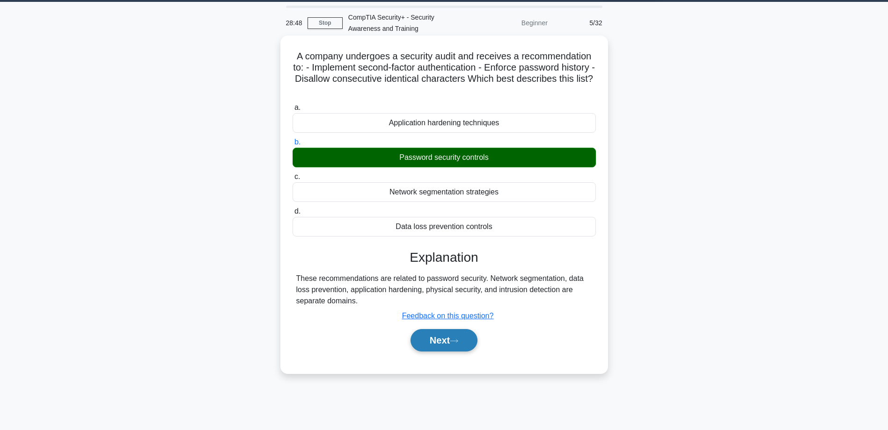
click at [444, 349] on button "Next" at bounding box center [443, 340] width 67 height 22
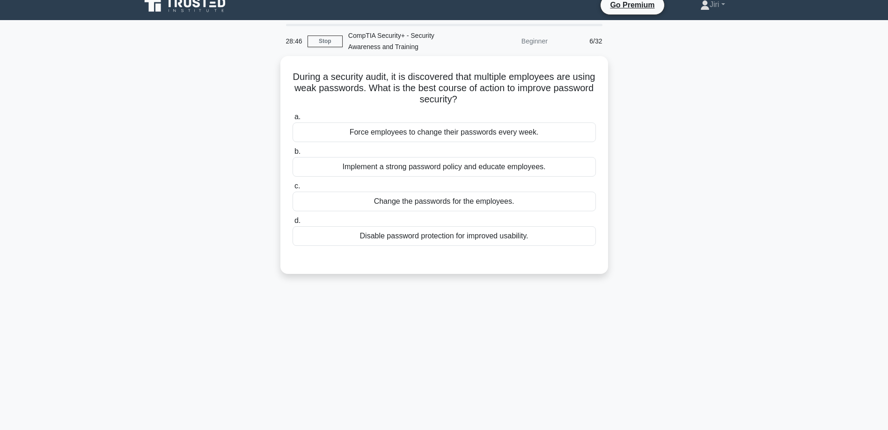
scroll to position [0, 0]
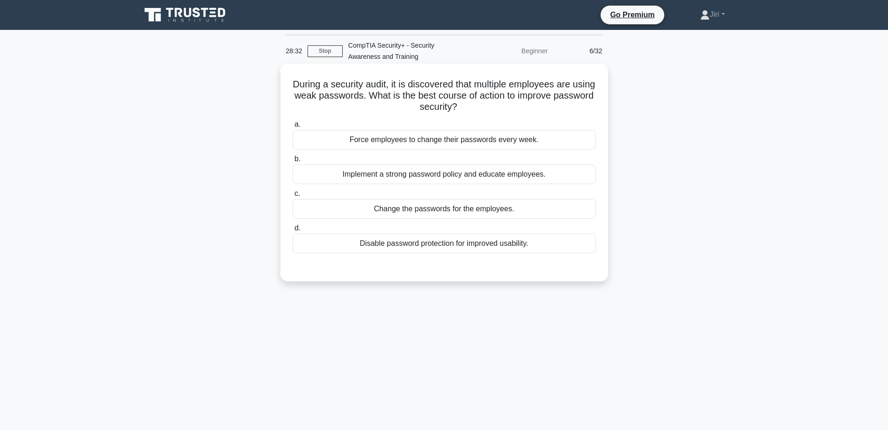
click at [549, 176] on div "Implement a strong password policy and educate employees." at bounding box center [443, 175] width 303 height 20
click at [292, 162] on input "b. Implement a strong password policy and educate employees." at bounding box center [292, 159] width 0 height 6
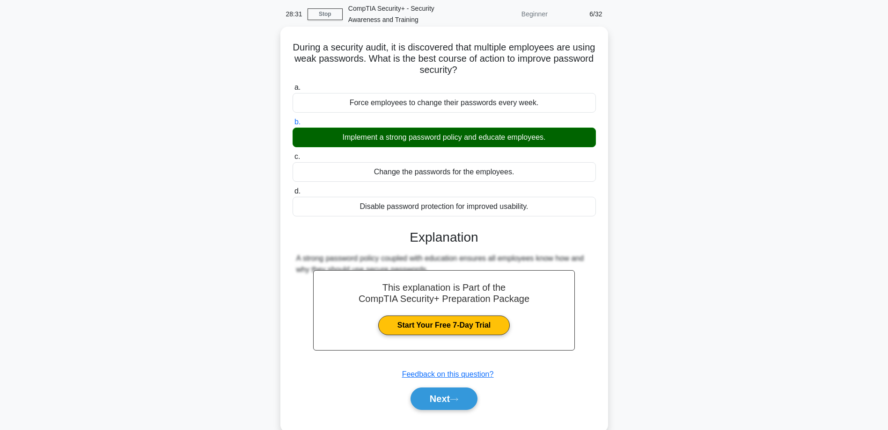
scroll to position [75, 0]
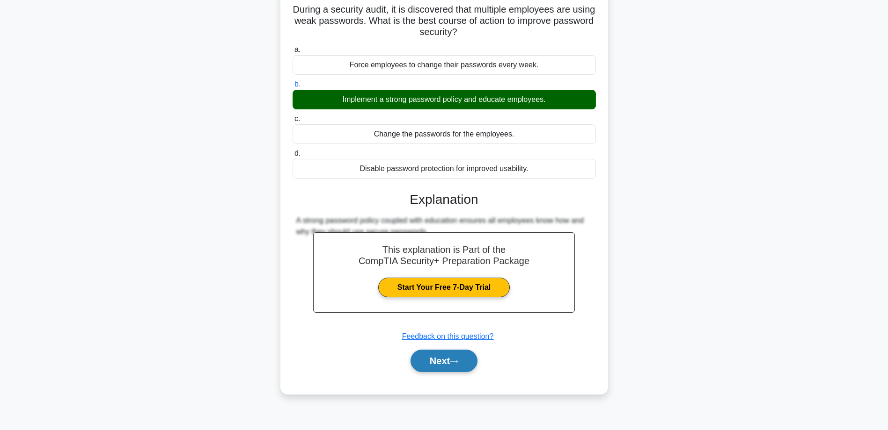
click at [471, 361] on button "Next" at bounding box center [443, 361] width 67 height 22
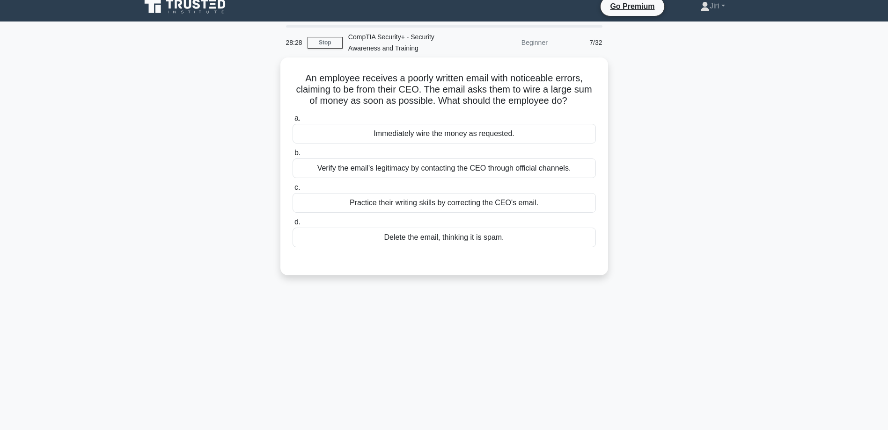
scroll to position [0, 0]
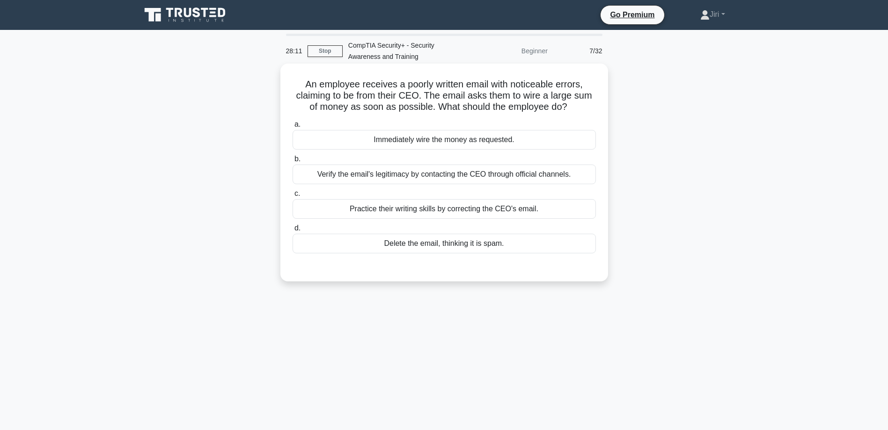
click at [560, 177] on div "Verify the email's legitimacy by contacting the CEO through official channels." at bounding box center [443, 175] width 303 height 20
click at [292, 162] on input "b. Verify the email's legitimacy by contacting the CEO through official channel…" at bounding box center [292, 159] width 0 height 6
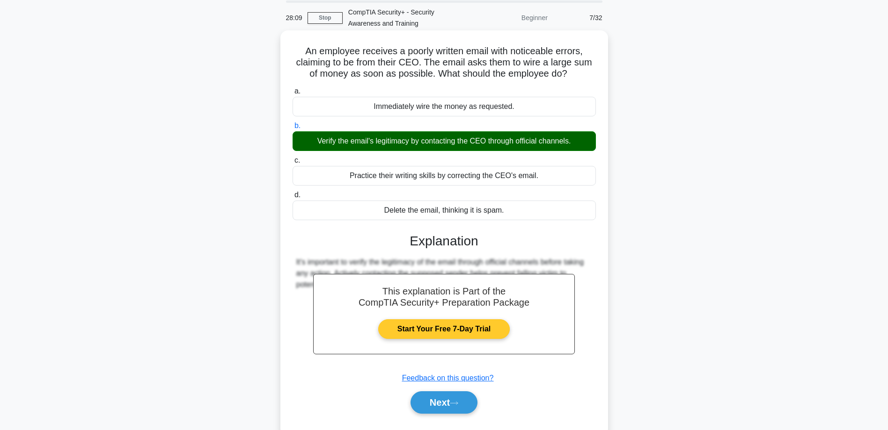
scroll to position [75, 0]
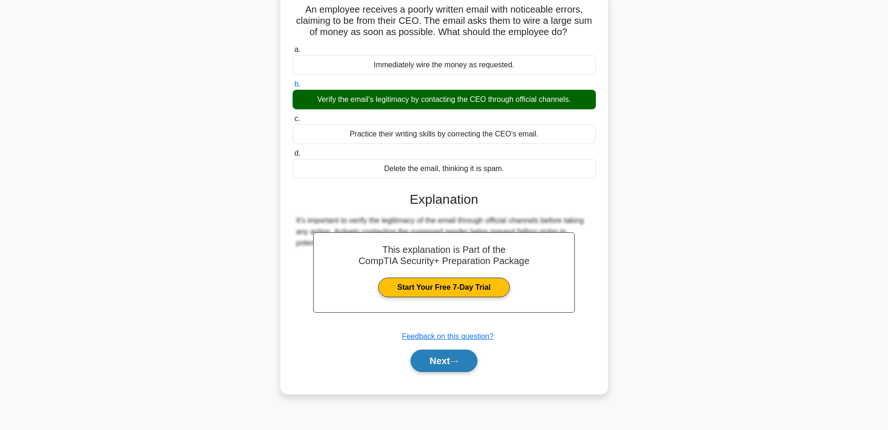
click at [445, 367] on button "Next" at bounding box center [443, 361] width 67 height 22
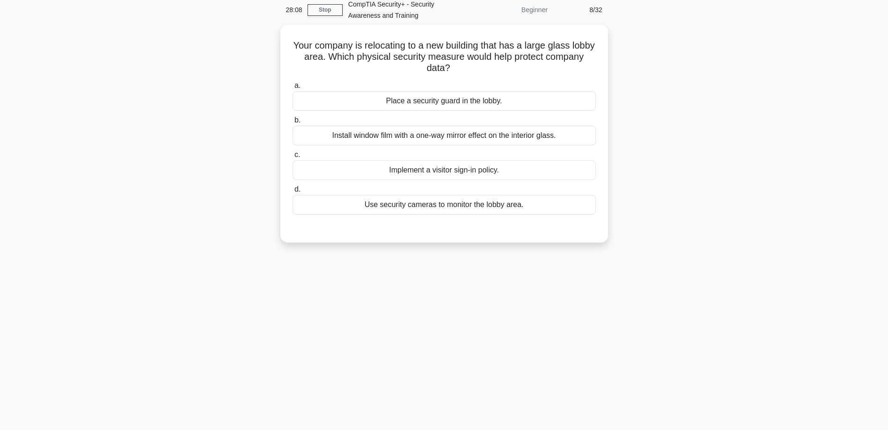
scroll to position [0, 0]
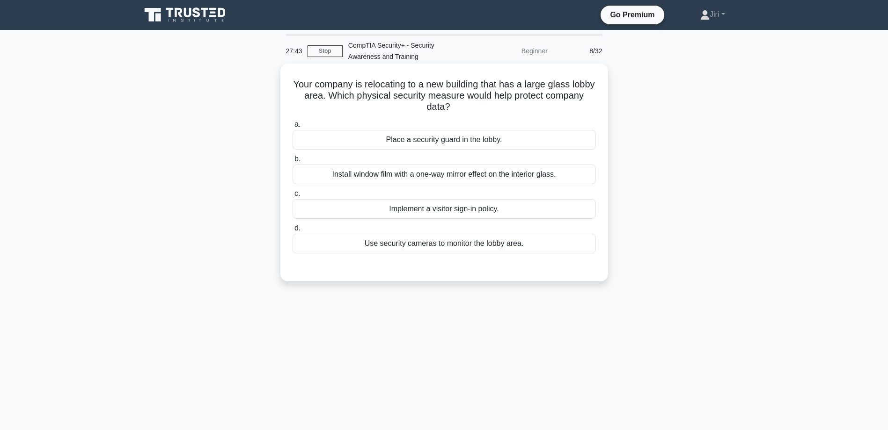
click at [523, 141] on div "Place a security guard in the lobby." at bounding box center [443, 140] width 303 height 20
click at [292, 128] on input "a. Place a security guard in the lobby." at bounding box center [292, 125] width 0 height 6
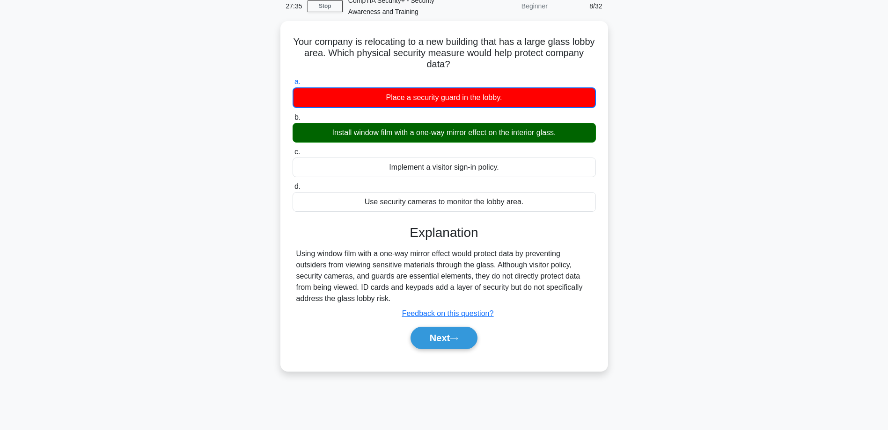
scroll to position [28, 0]
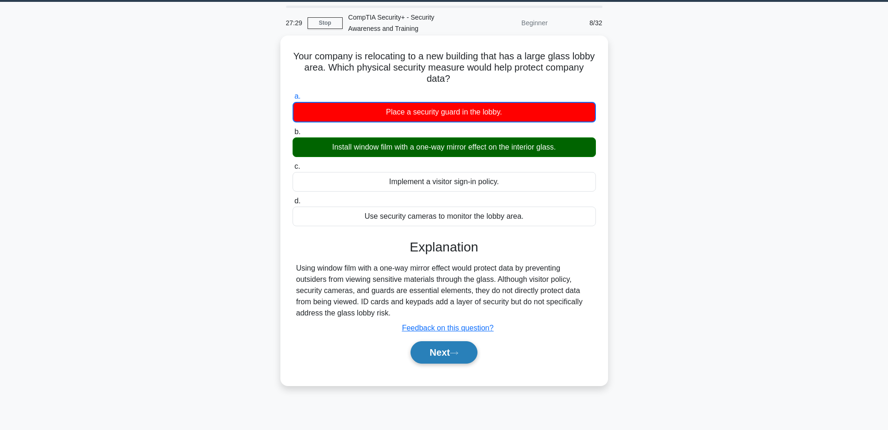
click at [453, 352] on button "Next" at bounding box center [443, 353] width 67 height 22
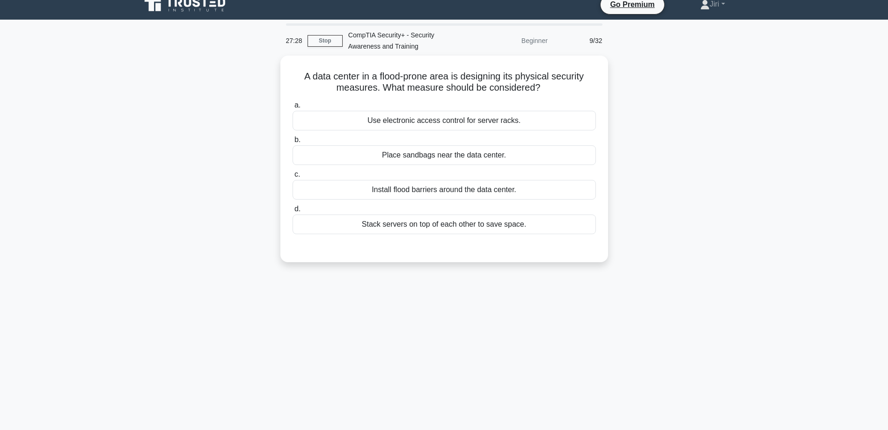
scroll to position [0, 0]
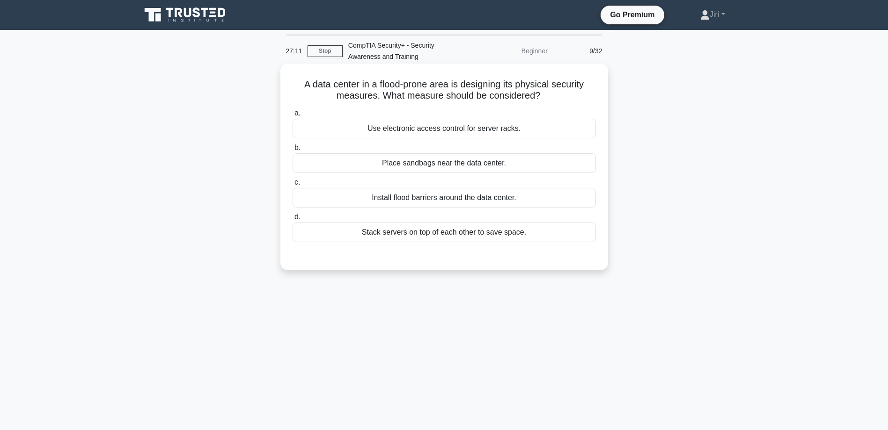
click at [474, 195] on div "Install flood barriers around the data center." at bounding box center [443, 198] width 303 height 20
click at [292, 186] on input "c. Install flood barriers around the data center." at bounding box center [292, 183] width 0 height 6
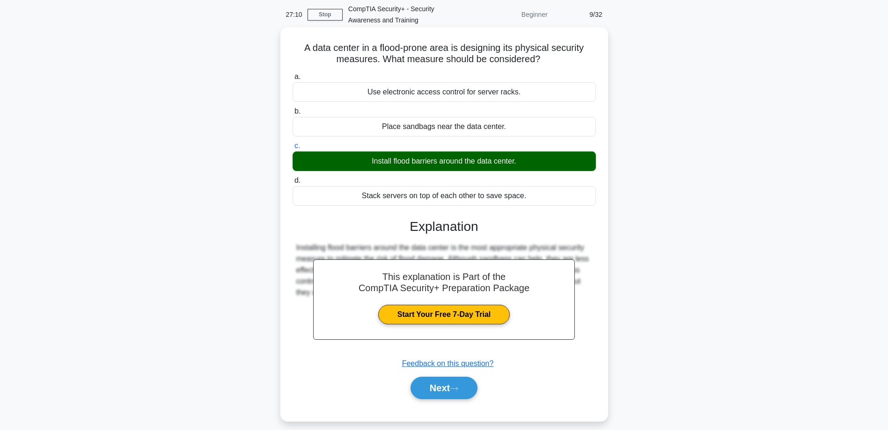
scroll to position [75, 0]
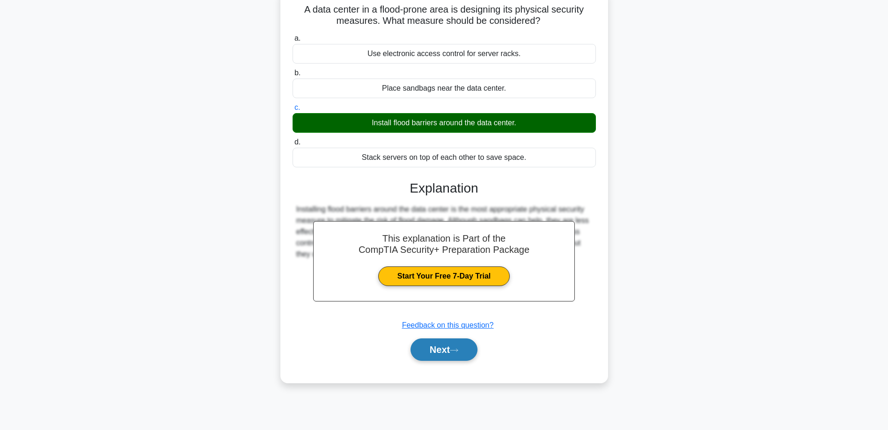
click at [458, 350] on icon at bounding box center [454, 350] width 8 height 5
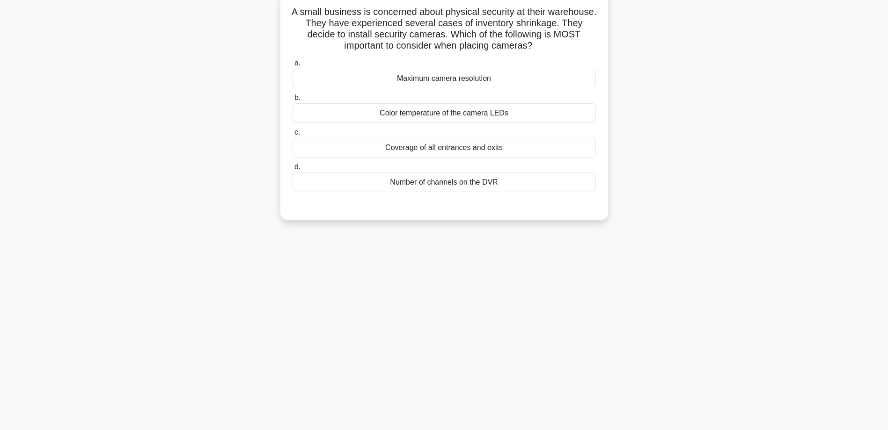
scroll to position [28, 0]
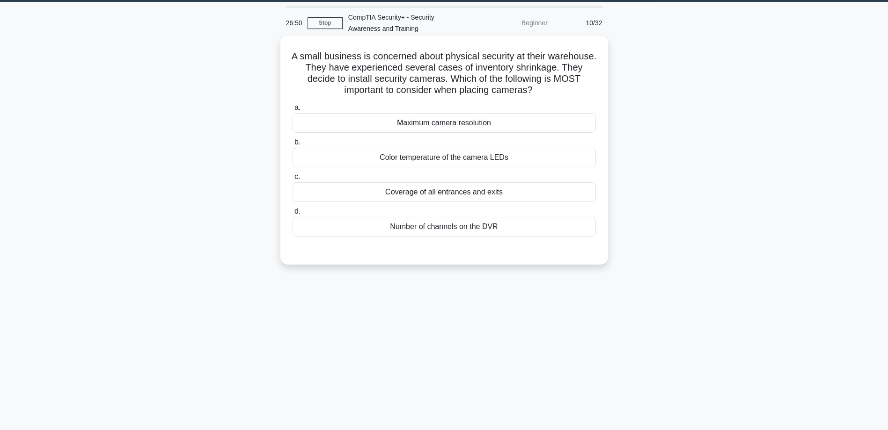
click at [540, 191] on div "Coverage of all entrances and exits" at bounding box center [443, 192] width 303 height 20
click at [292, 180] on input "c. Coverage of all entrances and exits" at bounding box center [292, 177] width 0 height 6
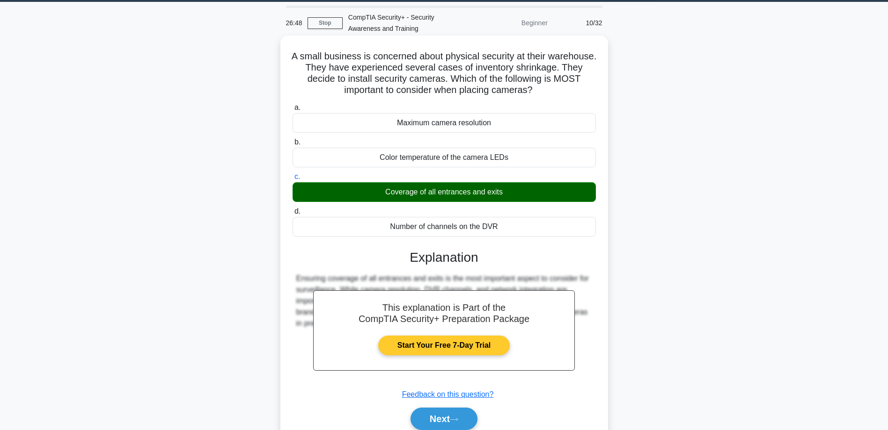
scroll to position [75, 0]
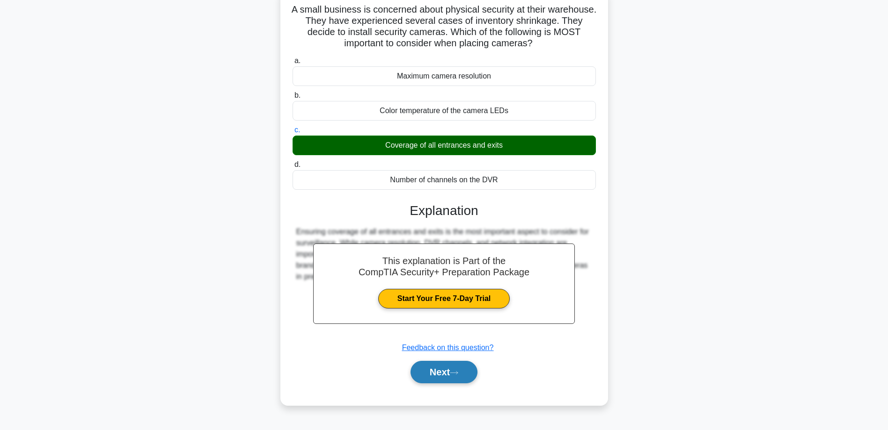
click at [438, 373] on button "Next" at bounding box center [443, 372] width 67 height 22
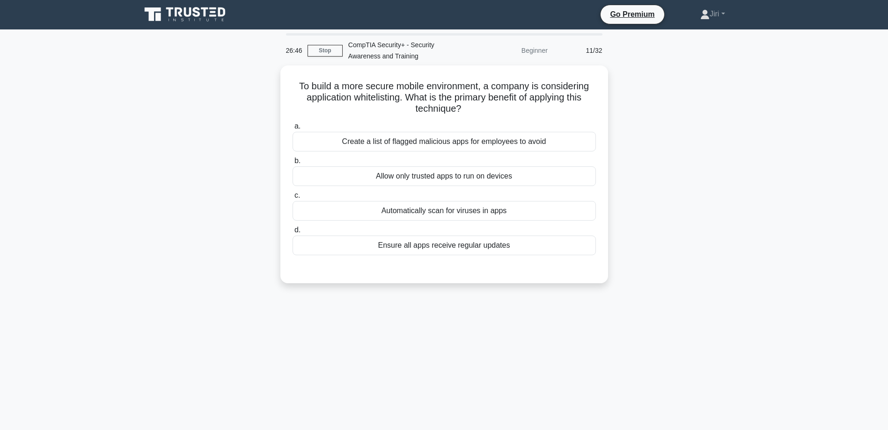
scroll to position [0, 0]
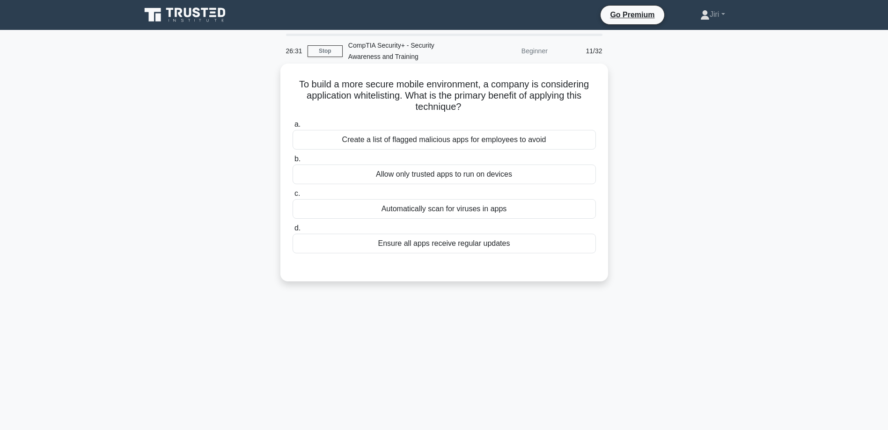
click at [524, 174] on div "Allow only trusted apps to run on devices" at bounding box center [443, 175] width 303 height 20
click at [292, 162] on input "b. Allow only trusted apps to run on devices" at bounding box center [292, 159] width 0 height 6
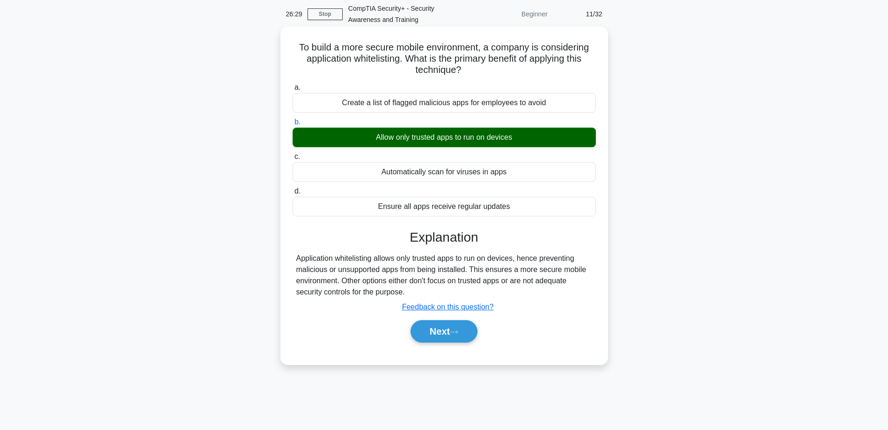
scroll to position [75, 0]
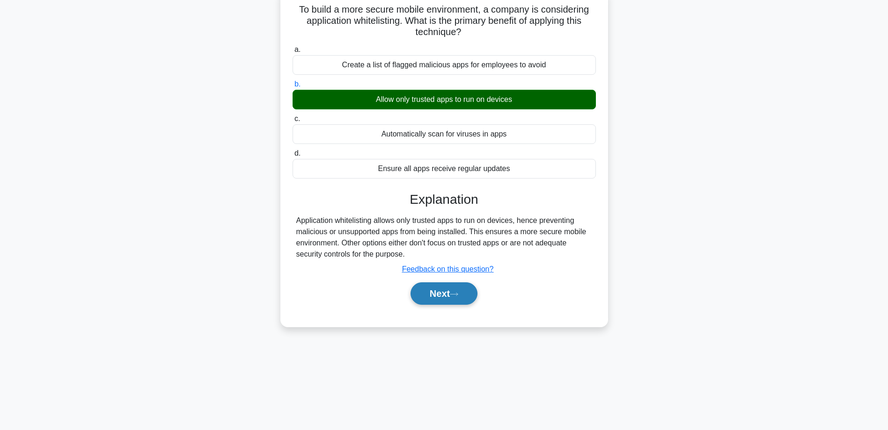
click at [447, 300] on button "Next" at bounding box center [443, 294] width 67 height 22
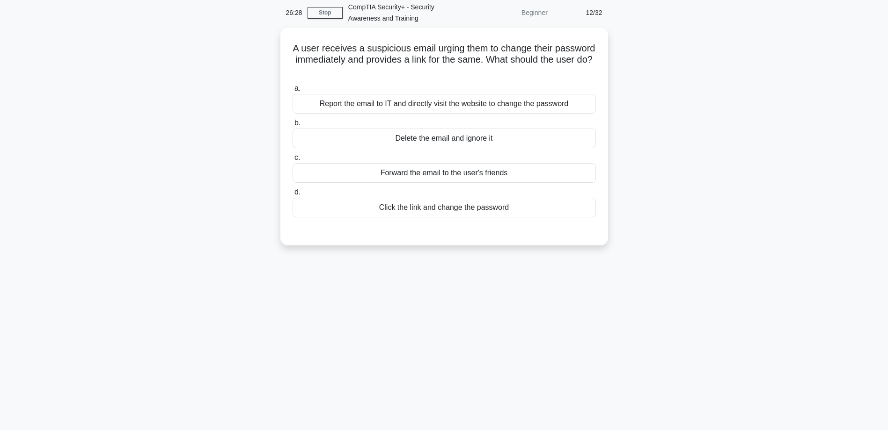
scroll to position [0, 0]
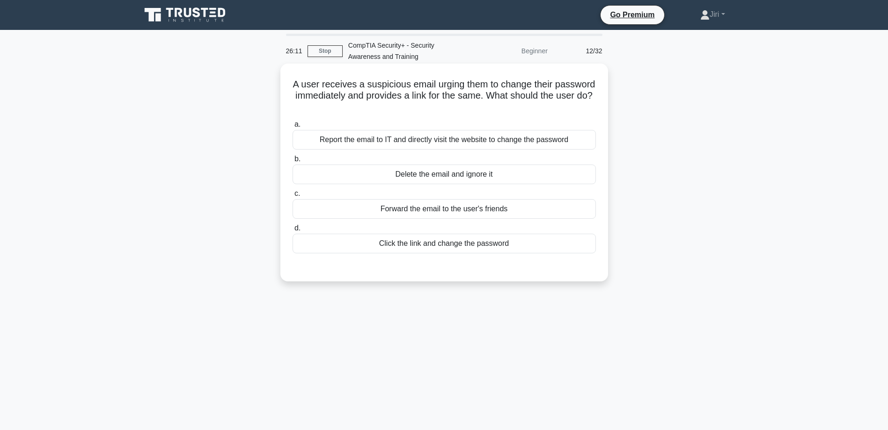
click at [526, 143] on div "Report the email to IT and directly visit the website to change the password" at bounding box center [443, 140] width 303 height 20
click at [292, 128] on input "a. Report the email to IT and directly visit the website to change the password" at bounding box center [292, 125] width 0 height 6
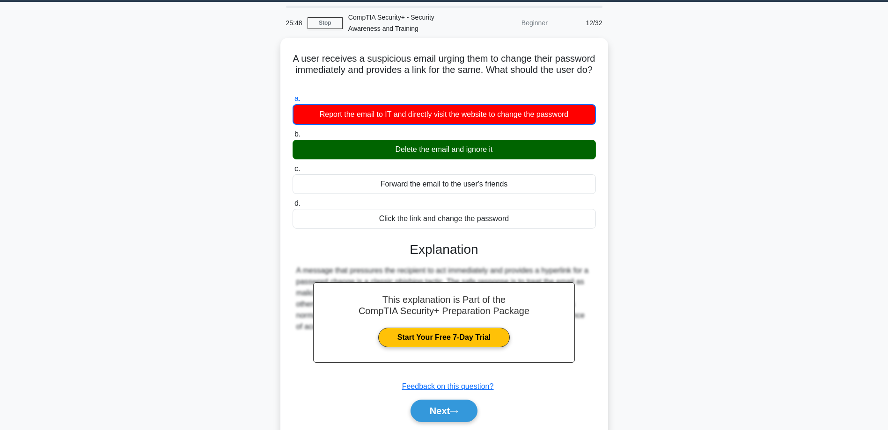
scroll to position [75, 0]
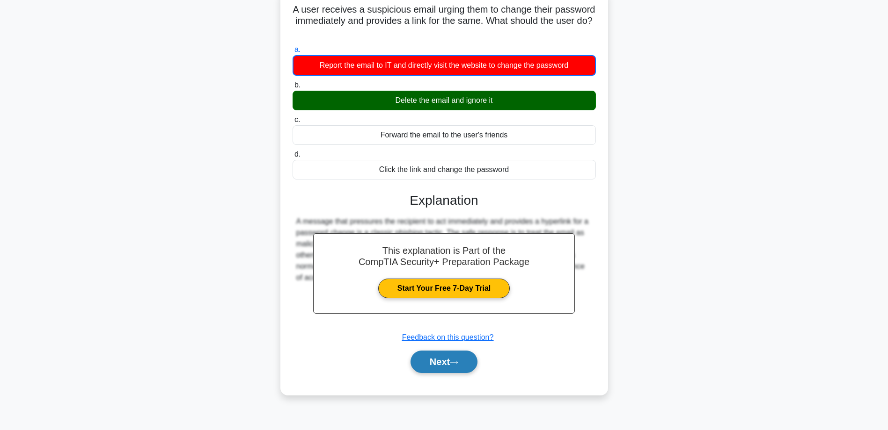
click at [454, 362] on icon at bounding box center [454, 362] width 8 height 5
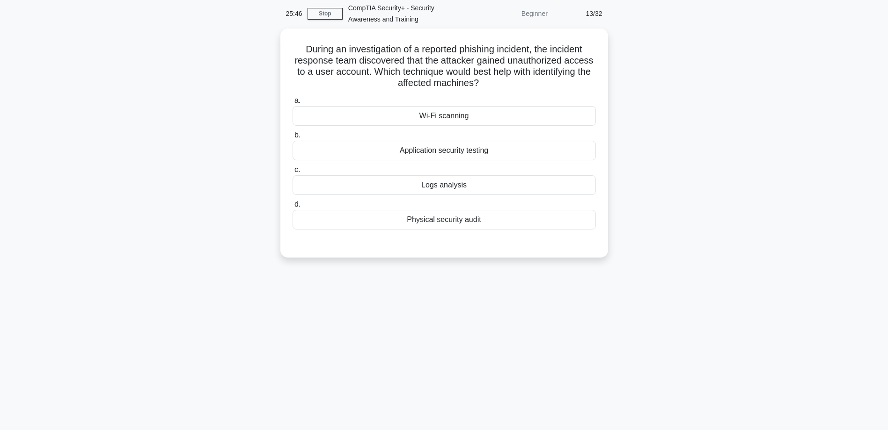
scroll to position [0, 0]
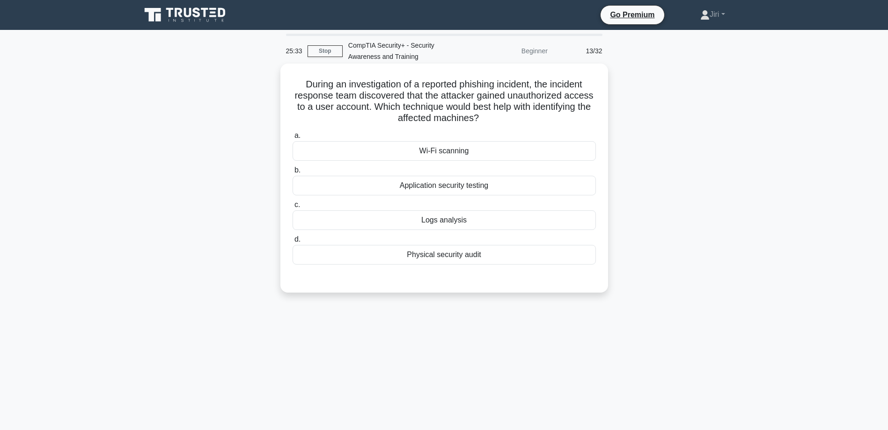
click at [472, 226] on div "Logs analysis" at bounding box center [443, 221] width 303 height 20
click at [292, 208] on input "c. Logs analysis" at bounding box center [292, 205] width 0 height 6
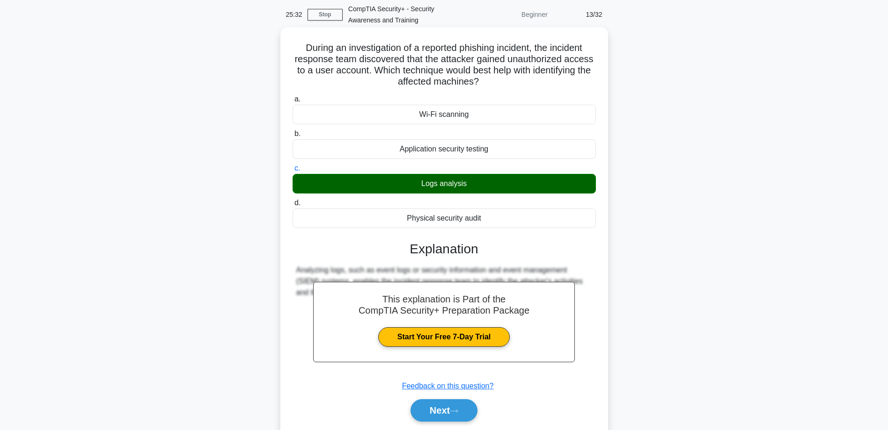
scroll to position [75, 0]
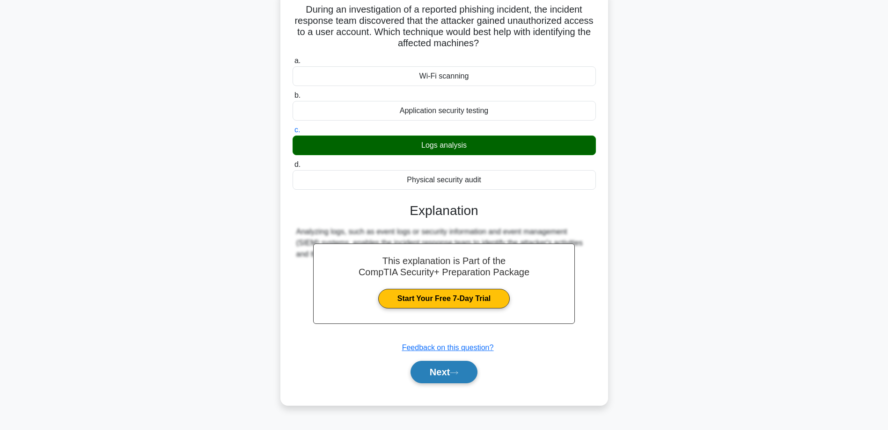
click at [449, 381] on button "Next" at bounding box center [443, 372] width 67 height 22
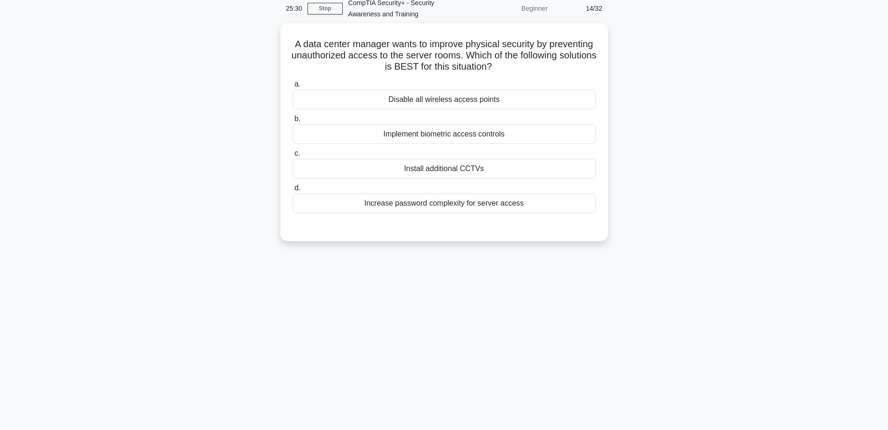
scroll to position [0, 0]
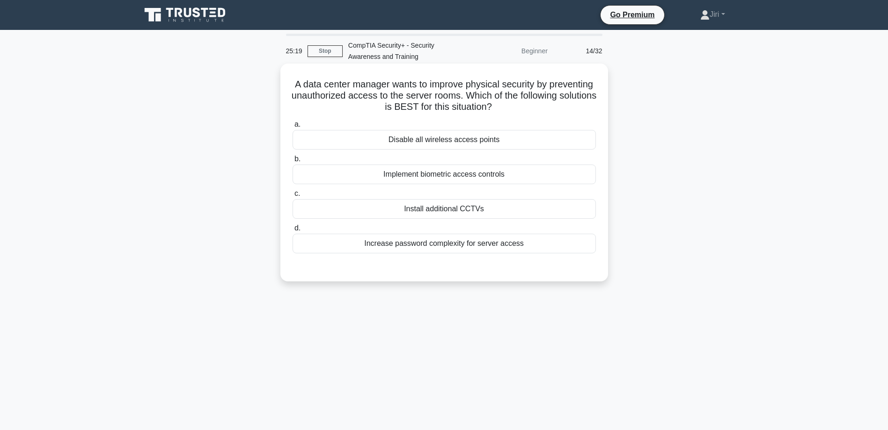
click at [502, 177] on div "Implement biometric access controls" at bounding box center [443, 175] width 303 height 20
click at [292, 162] on input "b. Implement biometric access controls" at bounding box center [292, 159] width 0 height 6
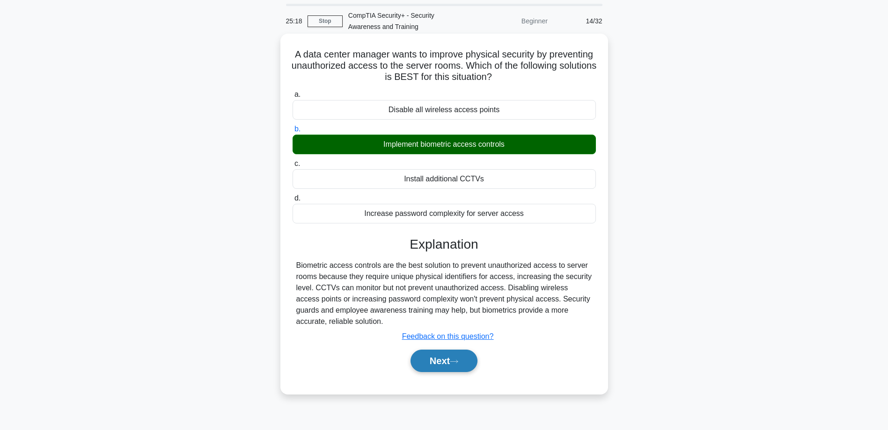
scroll to position [47, 0]
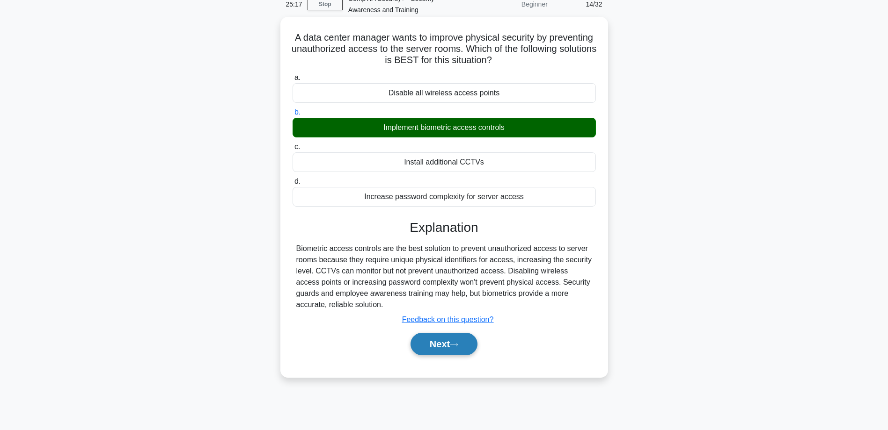
click at [444, 346] on button "Next" at bounding box center [443, 344] width 67 height 22
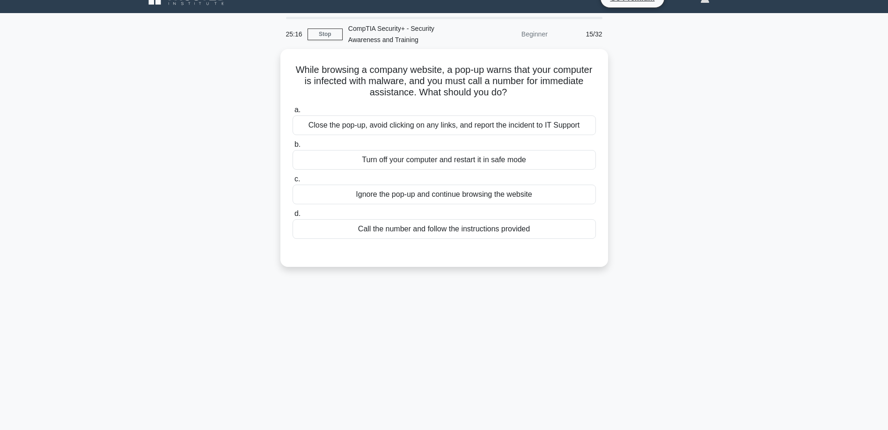
scroll to position [0, 0]
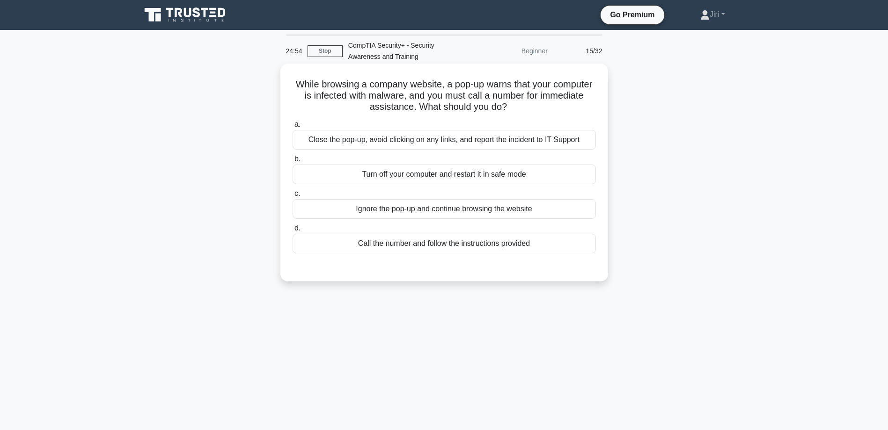
click at [577, 142] on div "Close the pop-up, avoid clicking on any links, and report the incident to IT Su…" at bounding box center [443, 140] width 303 height 20
click at [292, 128] on input "a. Close the pop-up, avoid clicking on any links, and report the incident to IT…" at bounding box center [292, 125] width 0 height 6
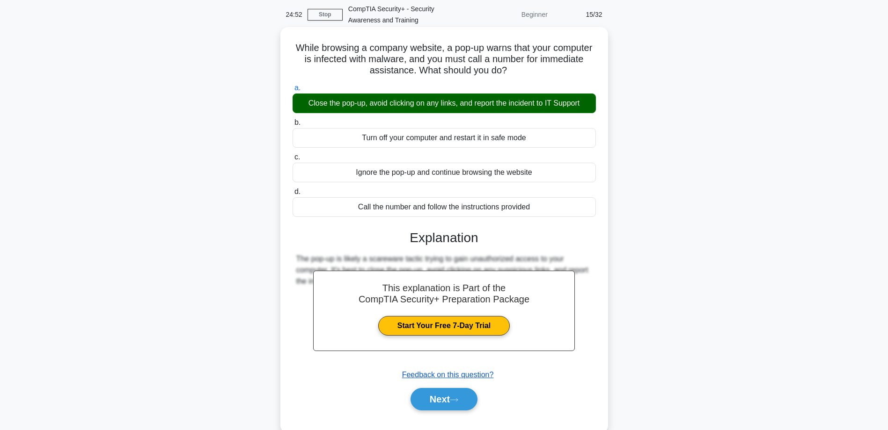
scroll to position [75, 0]
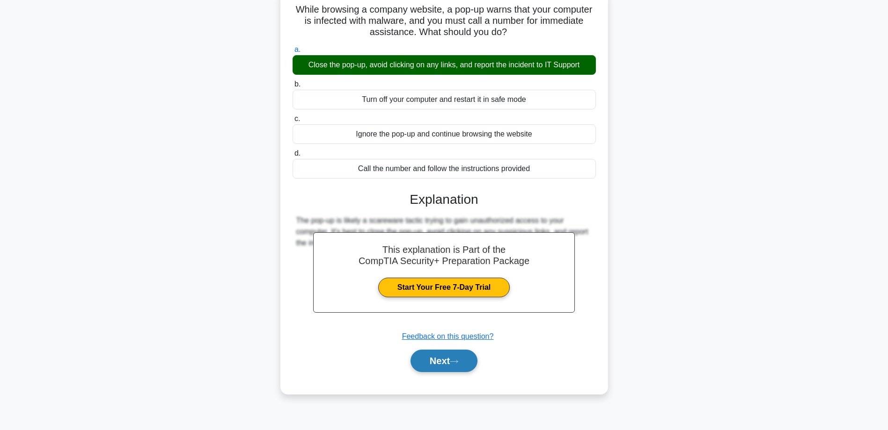
click at [439, 368] on button "Next" at bounding box center [443, 361] width 67 height 22
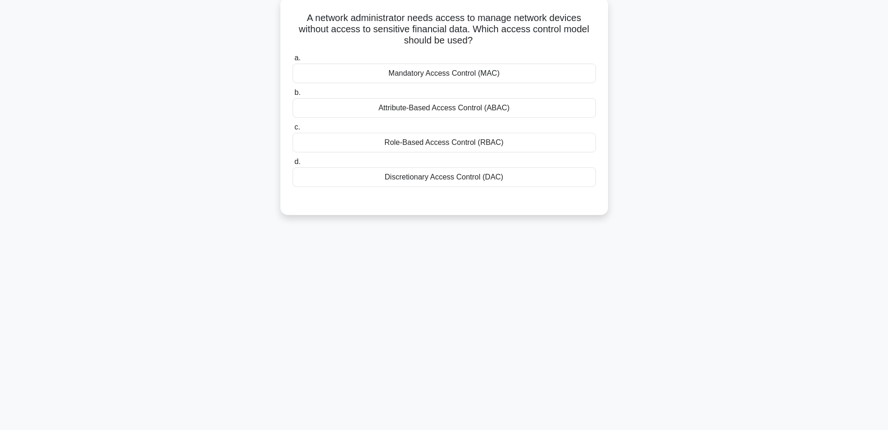
scroll to position [0, 0]
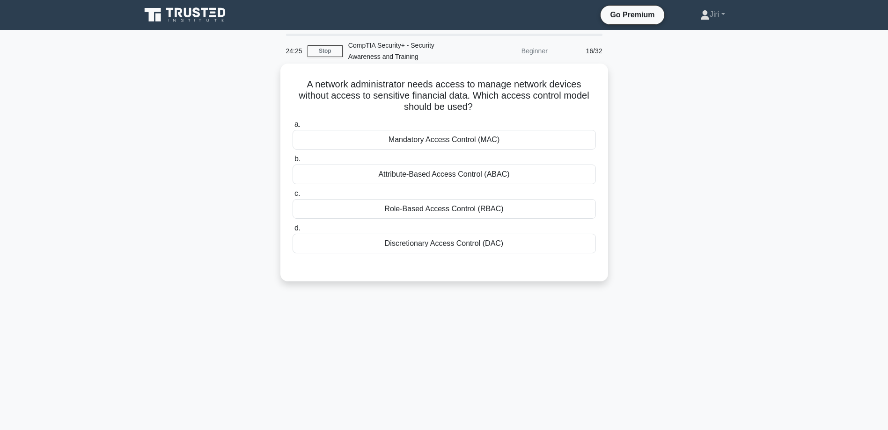
click at [493, 209] on div "Role-Based Access Control (RBAC)" at bounding box center [443, 209] width 303 height 20
click at [292, 197] on input "c. Role-Based Access Control (RBAC)" at bounding box center [292, 194] width 0 height 6
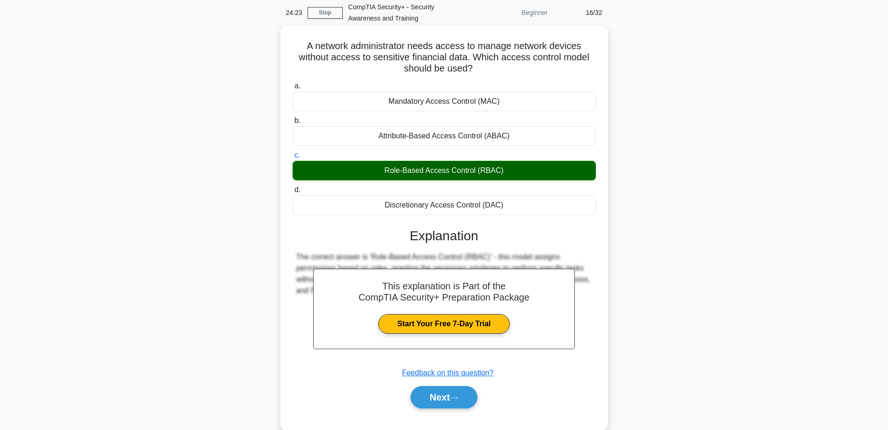
scroll to position [75, 0]
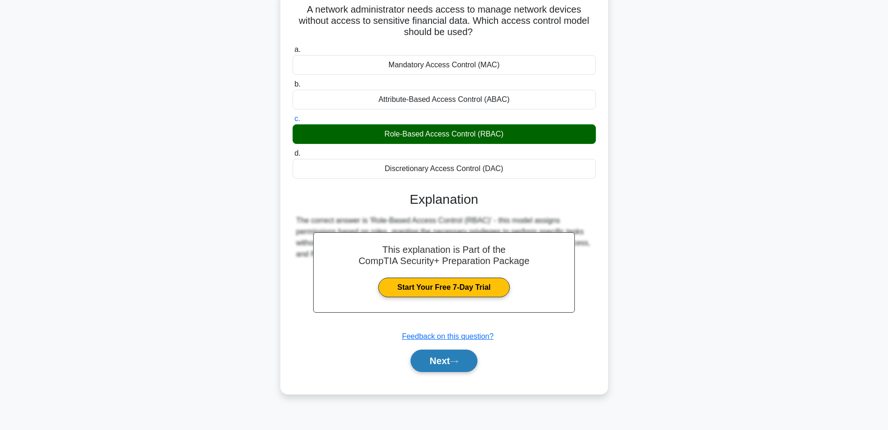
click at [442, 368] on button "Next" at bounding box center [443, 361] width 67 height 22
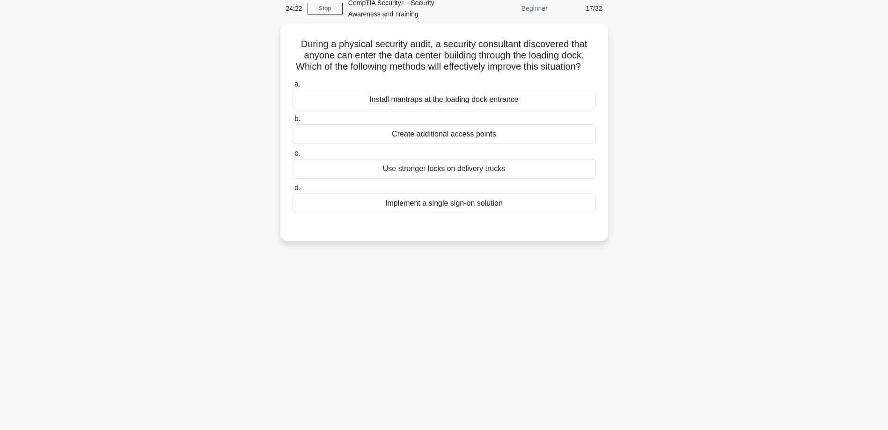
scroll to position [0, 0]
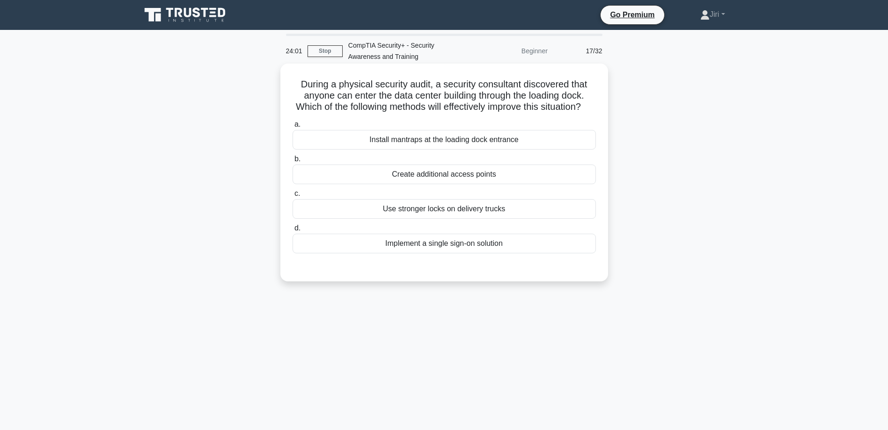
click at [466, 184] on div "Create additional access points" at bounding box center [443, 175] width 303 height 20
click at [292, 162] on input "b. Create additional access points" at bounding box center [292, 159] width 0 height 6
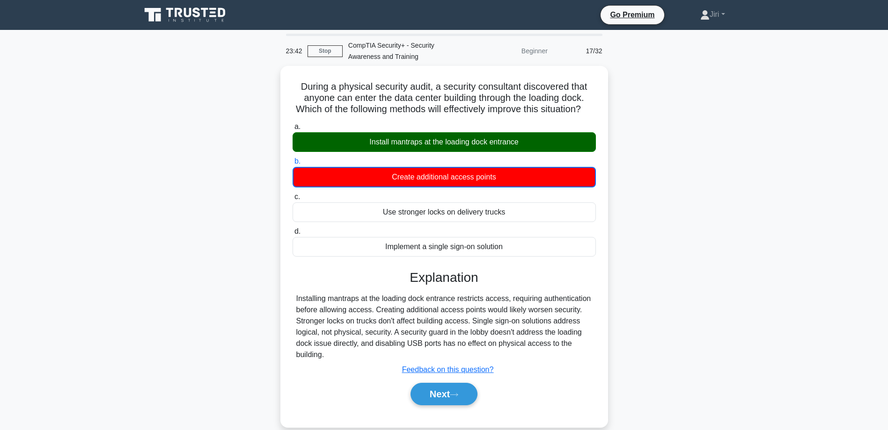
click at [693, 228] on div "During a physical security audit, a security consultant discovered that anyone …" at bounding box center [444, 252] width 618 height 373
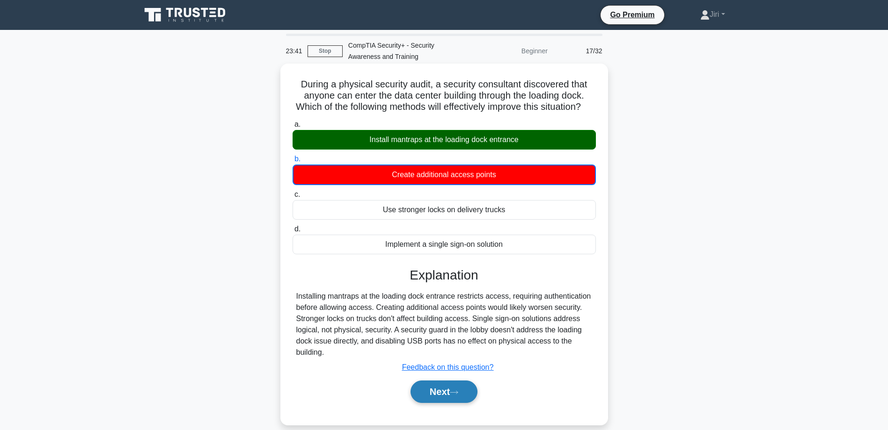
click at [459, 403] on button "Next" at bounding box center [443, 392] width 67 height 22
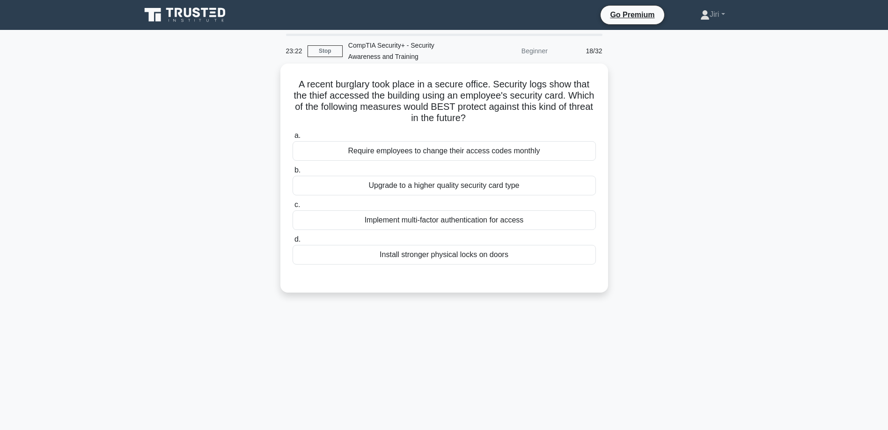
click at [529, 220] on div "Implement multi-factor authentication for access" at bounding box center [443, 221] width 303 height 20
click at [292, 208] on input "c. Implement multi-factor authentication for access" at bounding box center [292, 205] width 0 height 6
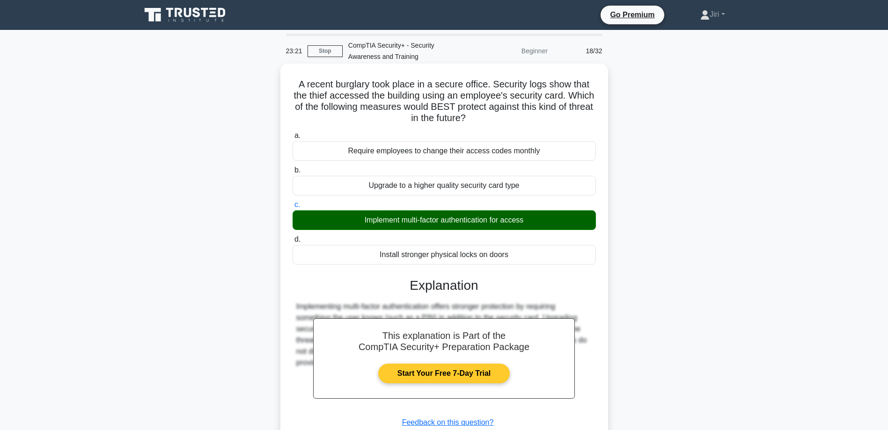
scroll to position [75, 0]
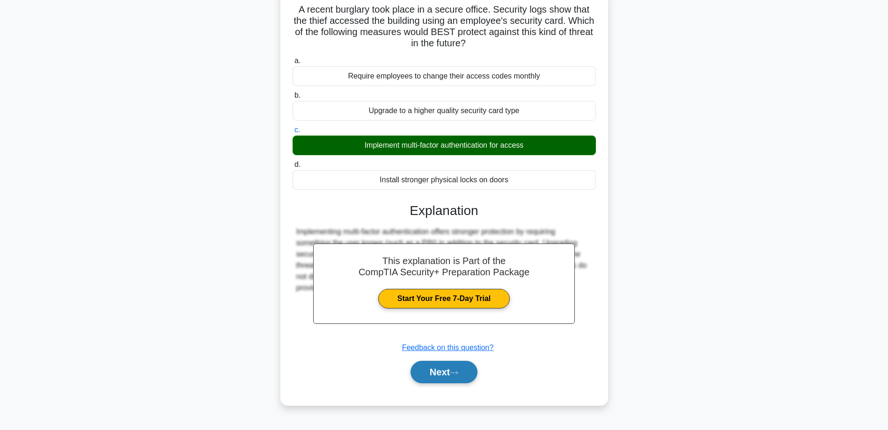
click at [443, 370] on button "Next" at bounding box center [443, 372] width 67 height 22
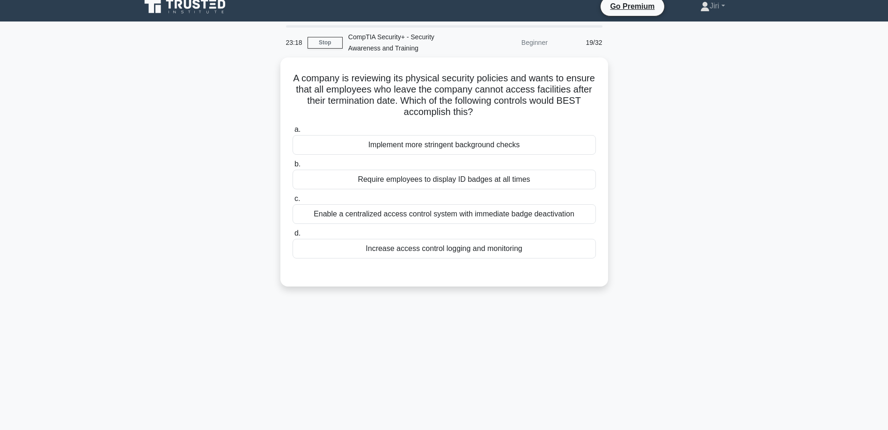
scroll to position [0, 0]
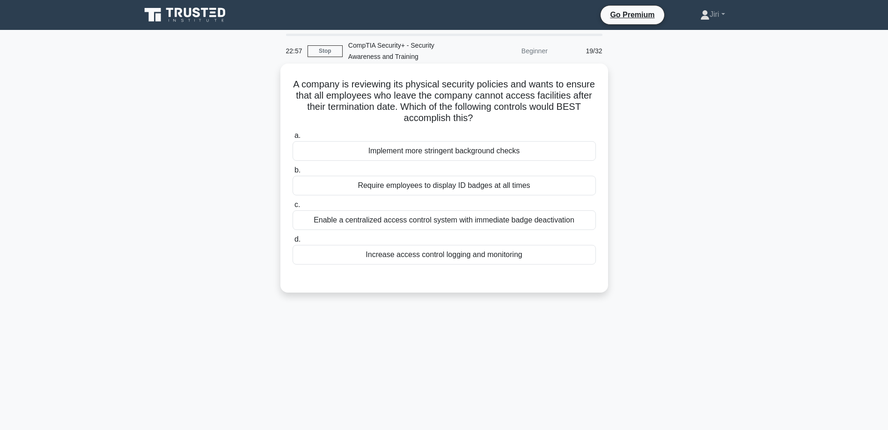
click at [549, 226] on div "Enable a centralized access control system with immediate badge deactivation" at bounding box center [443, 221] width 303 height 20
click at [292, 208] on input "c. Enable a centralized access control system with immediate badge deactivation" at bounding box center [292, 205] width 0 height 6
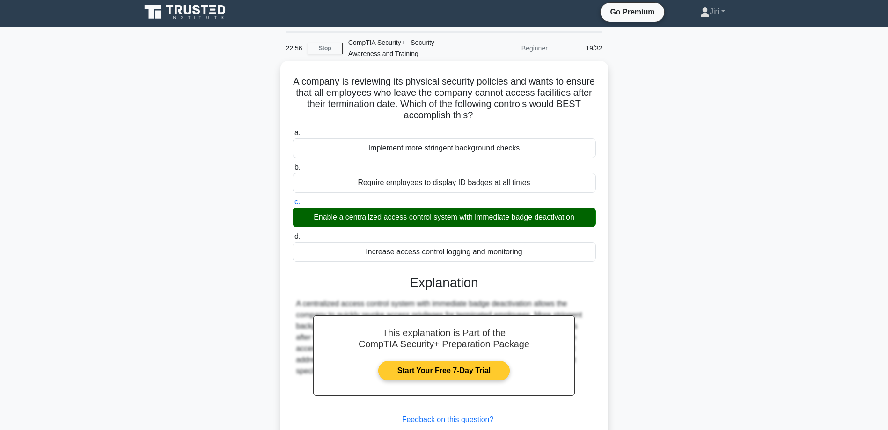
scroll to position [75, 0]
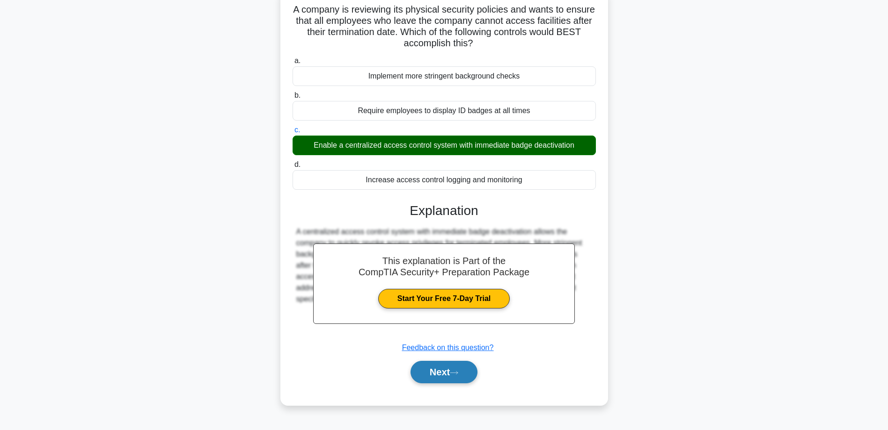
click at [451, 383] on button "Next" at bounding box center [443, 372] width 67 height 22
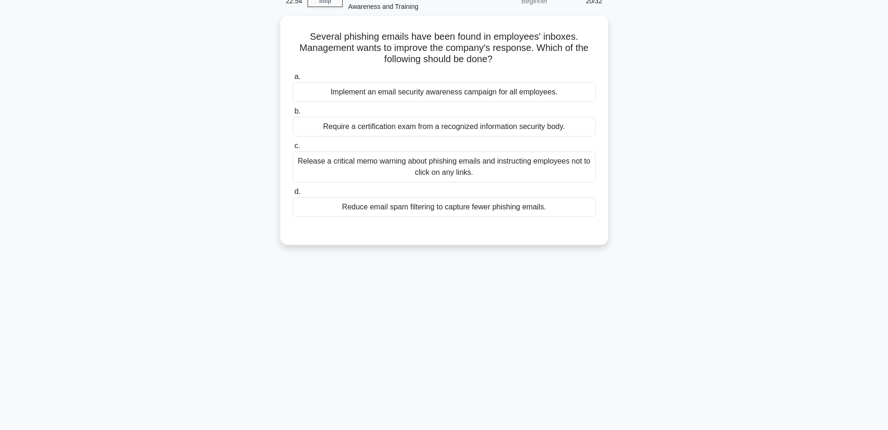
scroll to position [0, 0]
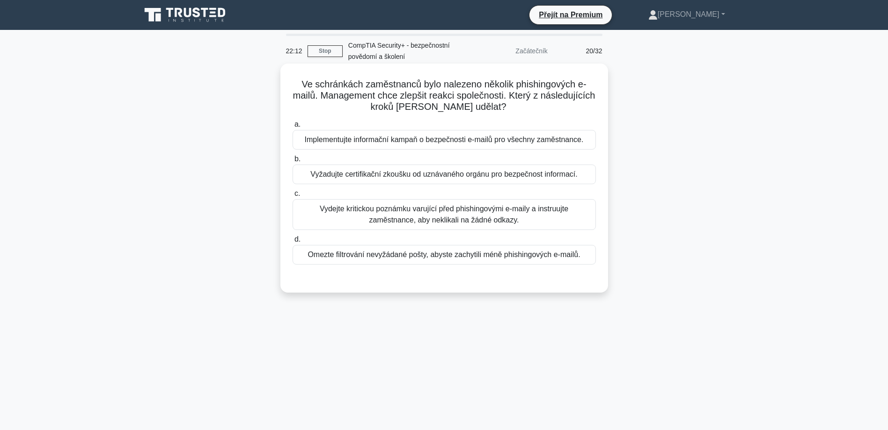
click at [497, 220] on div "Vydejte kritickou poznámku varující před phishingovými e-maily a instruujte zam…" at bounding box center [443, 214] width 303 height 31
click at [292, 197] on input "c. Vydejte kritickou poznámku varující před phishingovými e-maily a instruujte …" at bounding box center [292, 194] width 0 height 6
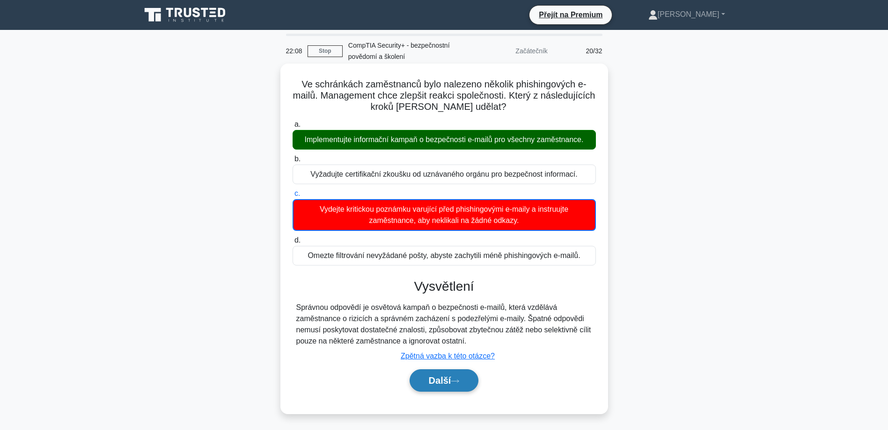
click at [451, 377] on font "Další" at bounding box center [440, 381] width 22 height 10
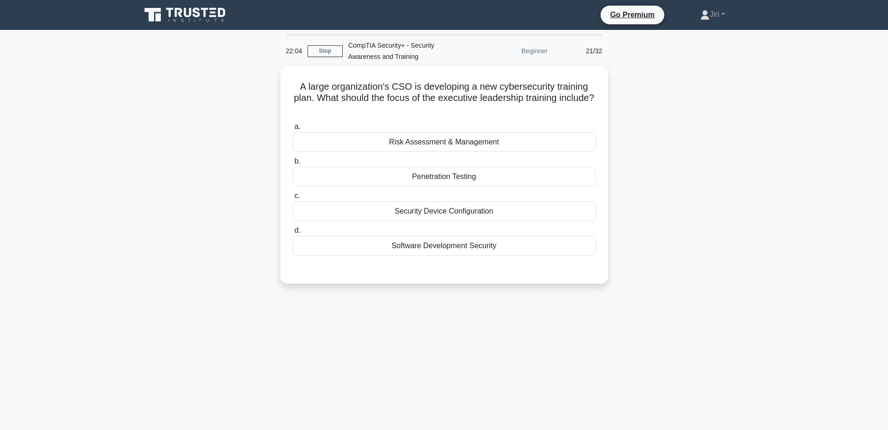
click at [699, 257] on div "A large organization's CSO is developing a new cybersecurity training plan. Wha…" at bounding box center [444, 180] width 618 height 229
click at [520, 140] on div "Risk Assessment & Management" at bounding box center [443, 140] width 303 height 20
click at [292, 128] on input "a. Risk Assessment & Management" at bounding box center [292, 125] width 0 height 6
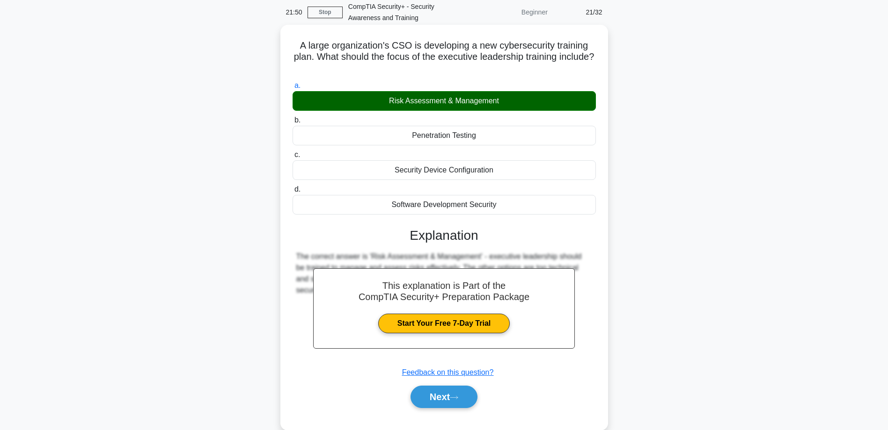
scroll to position [75, 0]
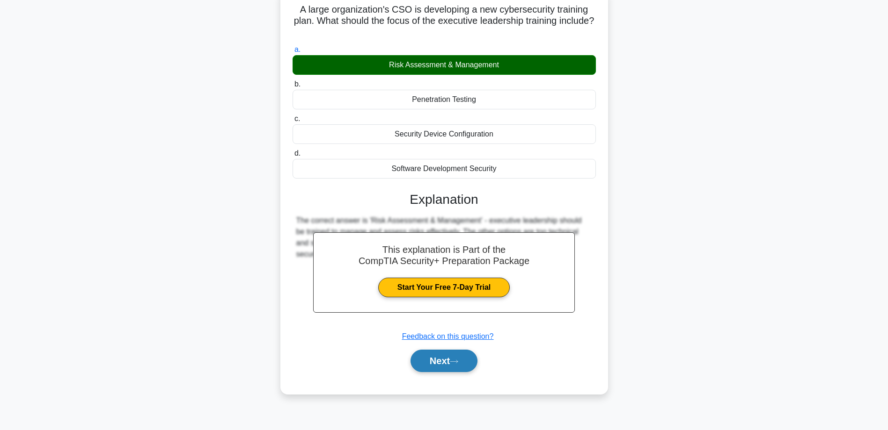
click at [445, 357] on button "Next" at bounding box center [443, 361] width 67 height 22
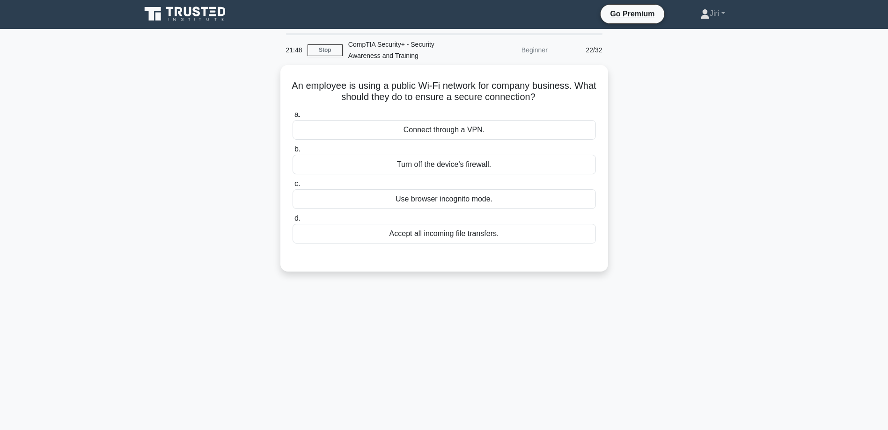
scroll to position [0, 0]
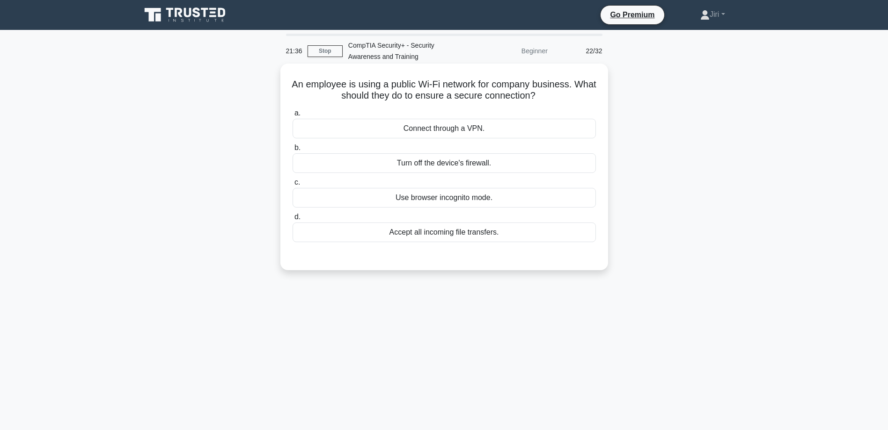
click at [520, 127] on div "Connect through a VPN." at bounding box center [443, 129] width 303 height 20
click at [292, 117] on input "a. Connect through a VPN." at bounding box center [292, 113] width 0 height 6
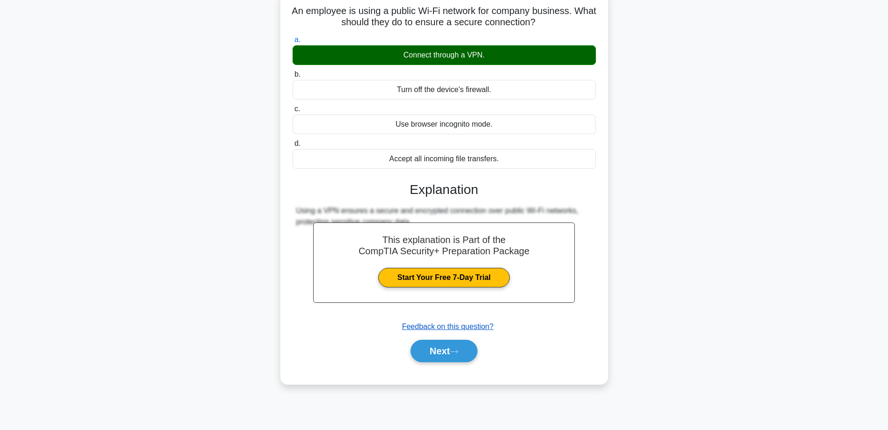
scroll to position [75, 0]
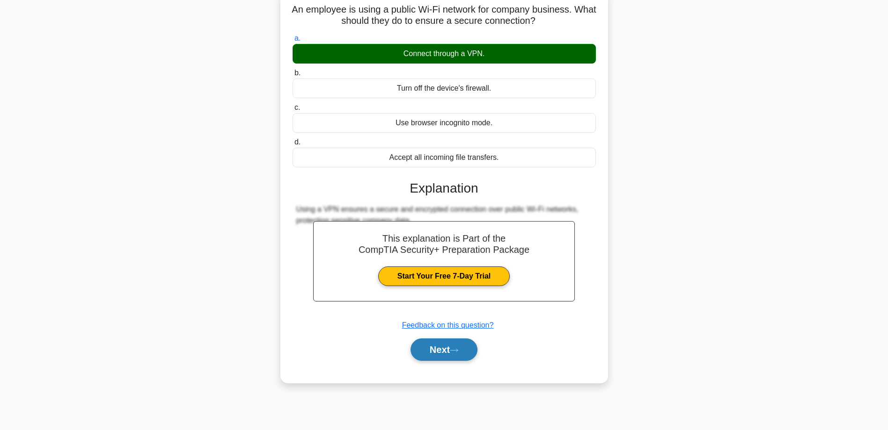
click at [447, 354] on button "Next" at bounding box center [443, 350] width 67 height 22
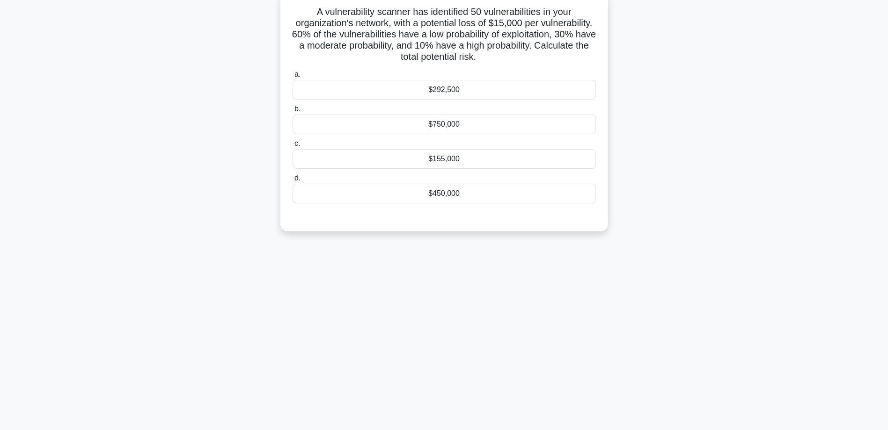
click at [710, 170] on div "A vulnerability scanner has identified 50 vulnerabilities in your organization'…" at bounding box center [444, 117] width 618 height 252
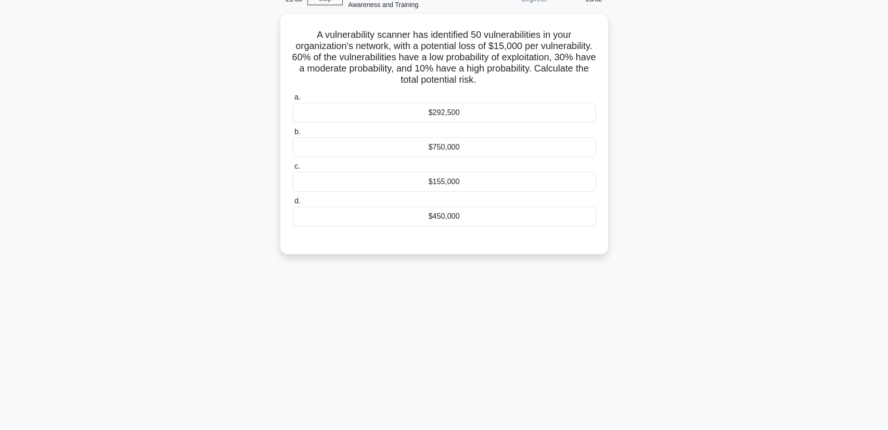
scroll to position [0, 0]
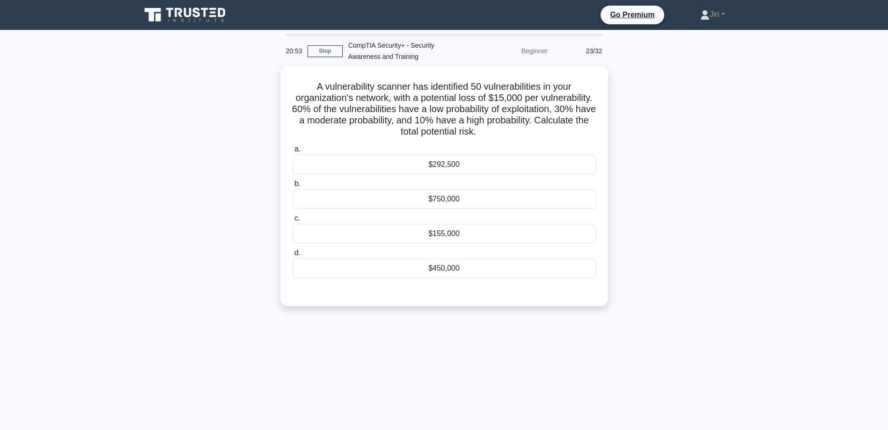
click at [795, 325] on main "20:53 Stop CompTIA Security+ - Security Awareness and Training Beginner 23/32 A…" at bounding box center [444, 267] width 888 height 475
click at [445, 200] on div "$750,000" at bounding box center [443, 197] width 303 height 20
click at [292, 185] on input "b. $750,000" at bounding box center [292, 182] width 0 height 6
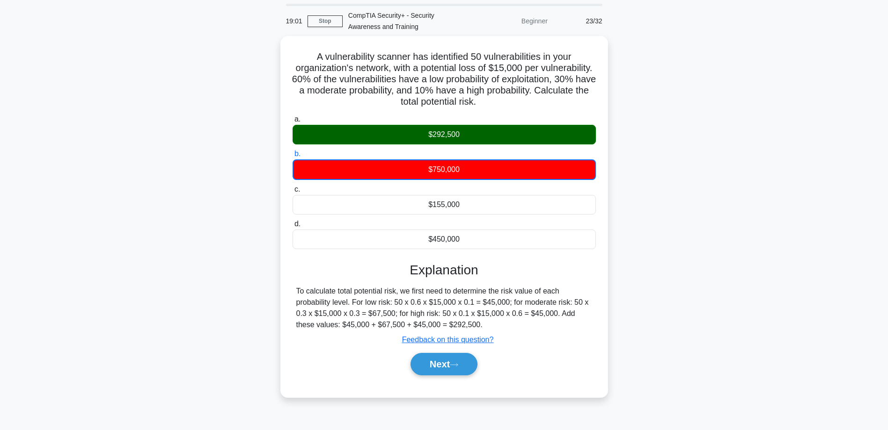
scroll to position [47, 0]
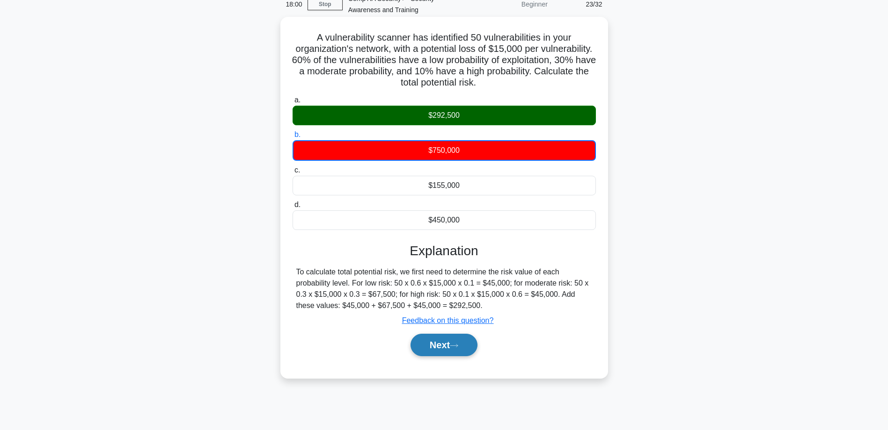
click at [450, 353] on button "Next" at bounding box center [443, 345] width 67 height 22
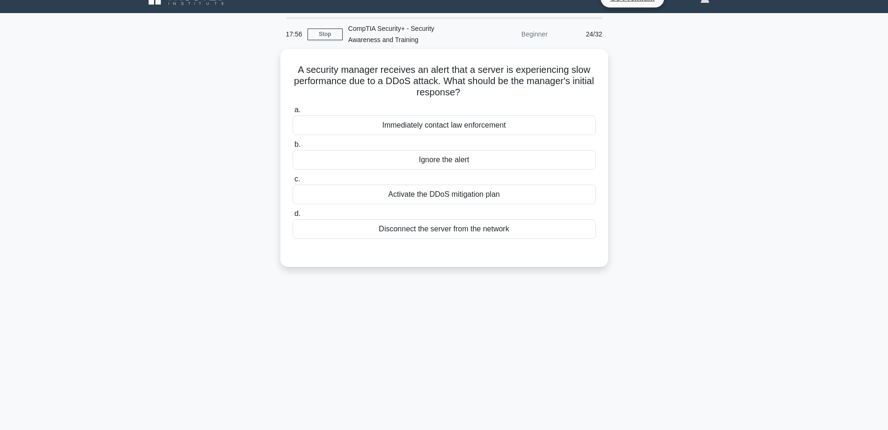
scroll to position [0, 0]
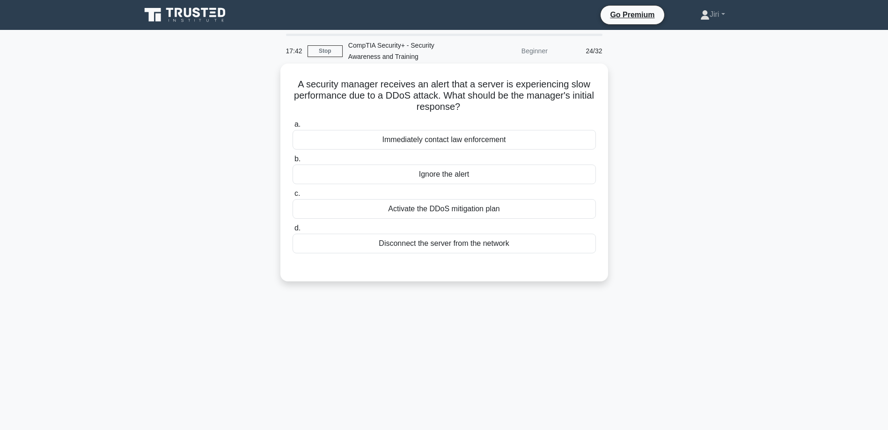
click at [507, 208] on div "Activate the DDoS mitigation plan" at bounding box center [443, 209] width 303 height 20
click at [292, 197] on input "c. Activate the DDoS mitigation plan" at bounding box center [292, 194] width 0 height 6
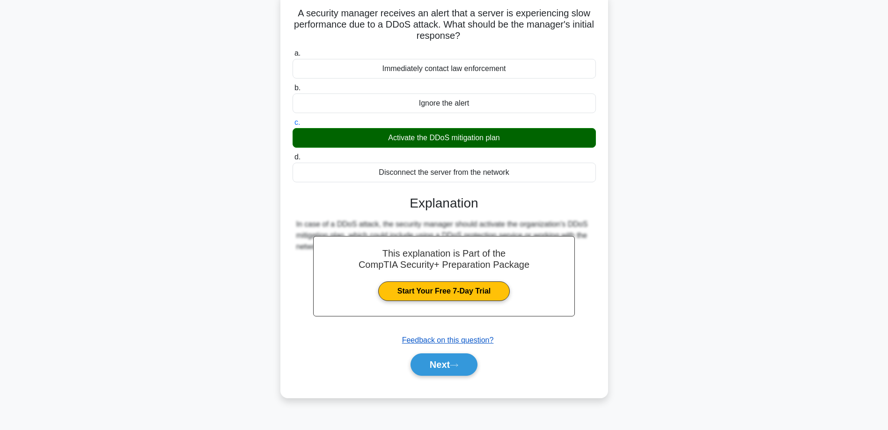
scroll to position [75, 0]
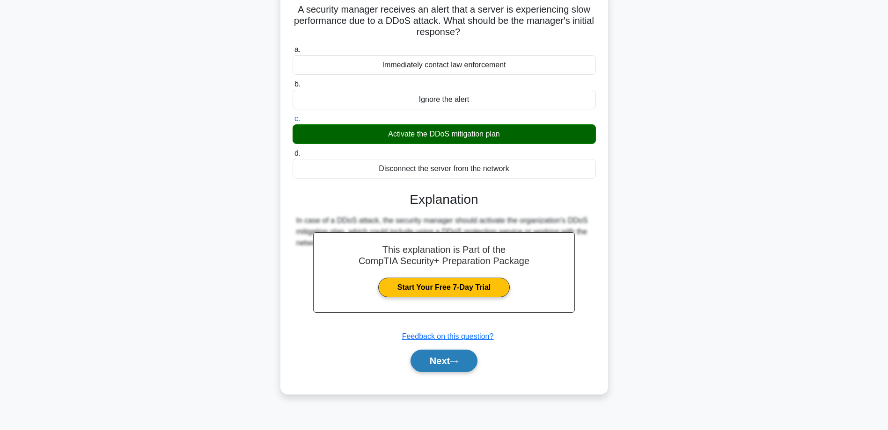
click at [446, 355] on button "Next" at bounding box center [443, 361] width 67 height 22
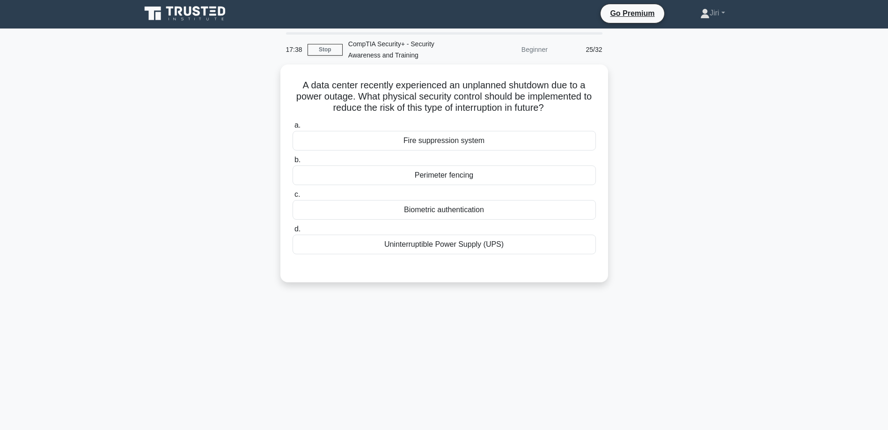
scroll to position [0, 0]
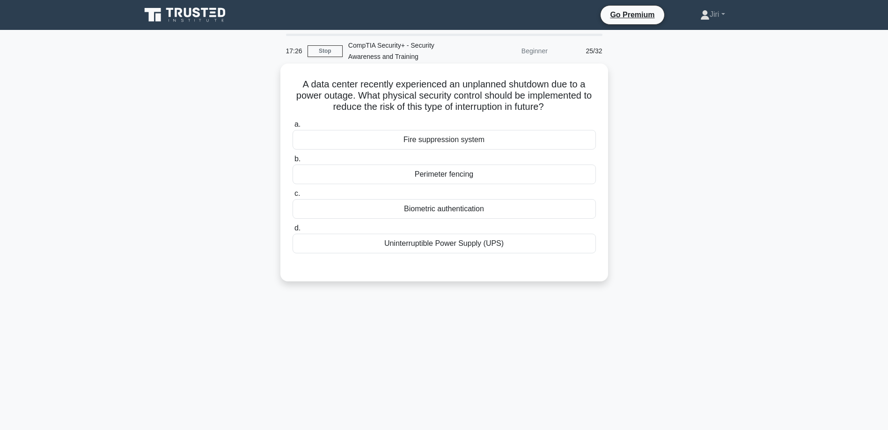
click at [506, 246] on div "Uninterruptible Power Supply (UPS)" at bounding box center [443, 244] width 303 height 20
click at [292, 232] on input "d. Uninterruptible Power Supply (UPS)" at bounding box center [292, 229] width 0 height 6
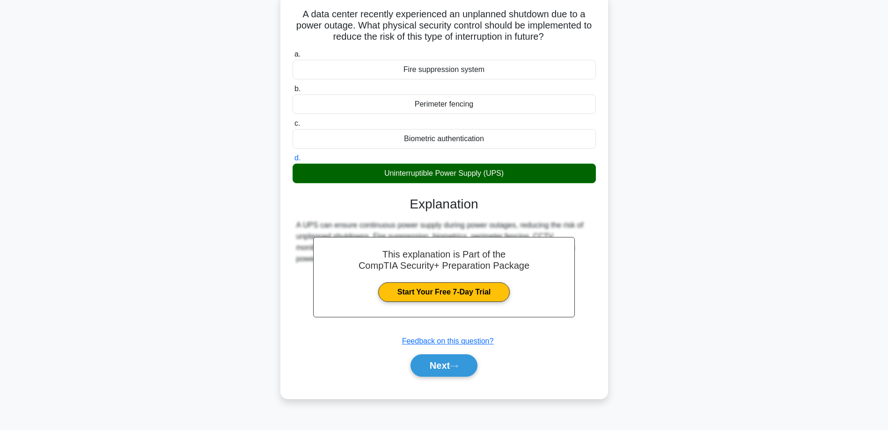
scroll to position [75, 0]
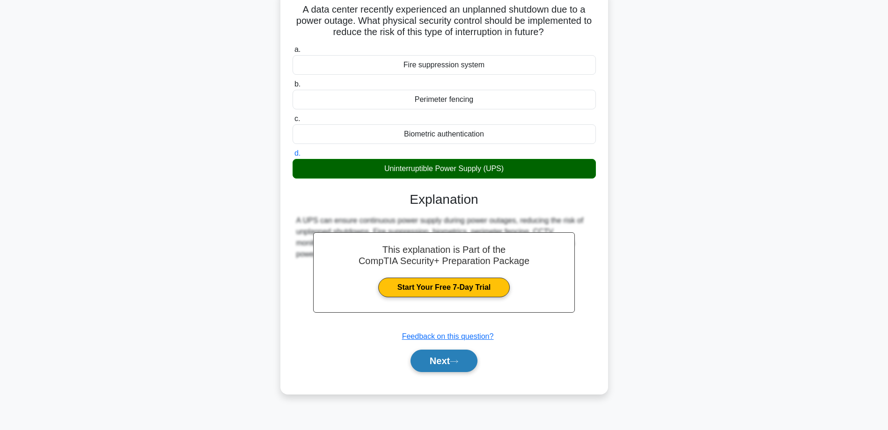
click at [459, 354] on button "Next" at bounding box center [443, 361] width 67 height 22
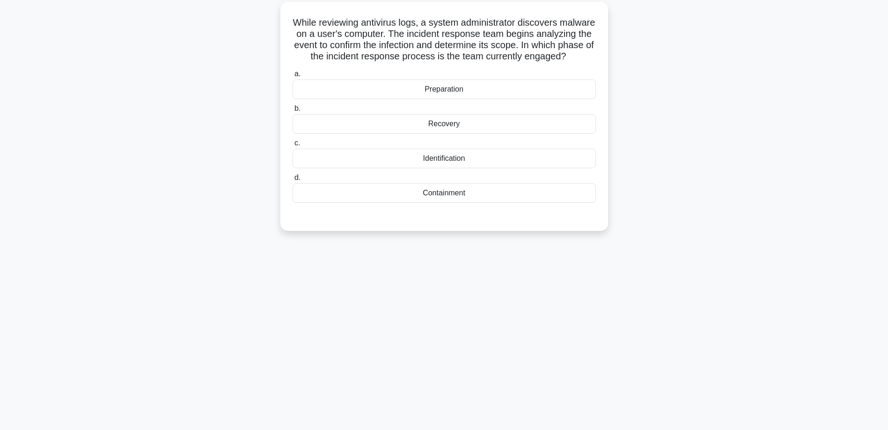
scroll to position [0, 0]
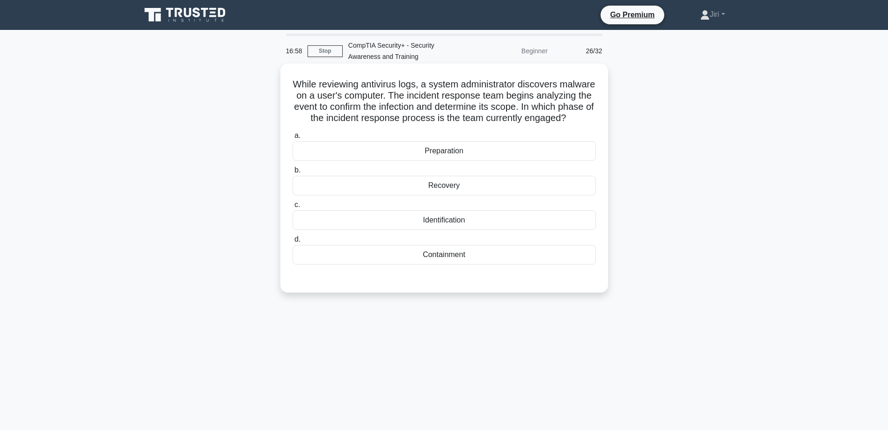
click at [488, 230] on div "Identification" at bounding box center [443, 221] width 303 height 20
click at [292, 208] on input "c. Identification" at bounding box center [292, 205] width 0 height 6
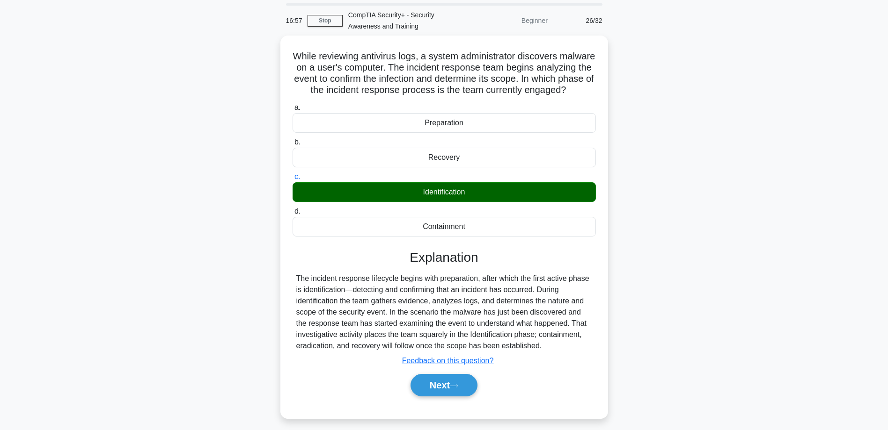
scroll to position [75, 0]
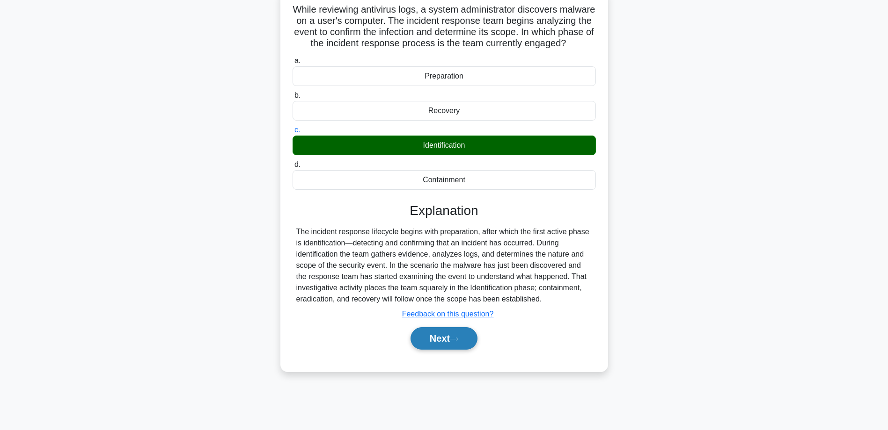
click at [457, 342] on icon at bounding box center [454, 339] width 8 height 5
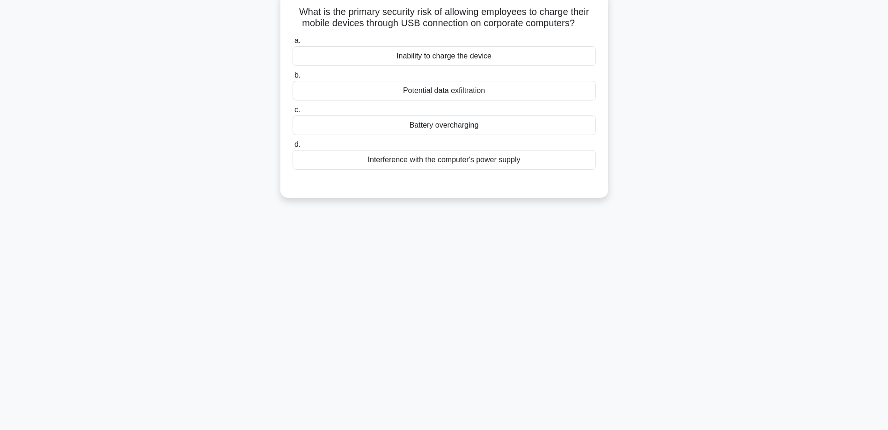
scroll to position [0, 0]
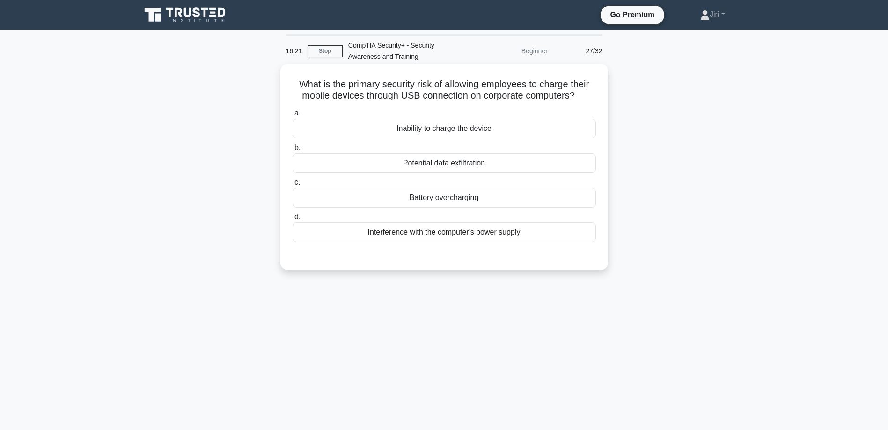
click at [501, 163] on div "Potential data exfiltration" at bounding box center [443, 163] width 303 height 20
click at [292, 151] on input "b. Potential data exfiltration" at bounding box center [292, 148] width 0 height 6
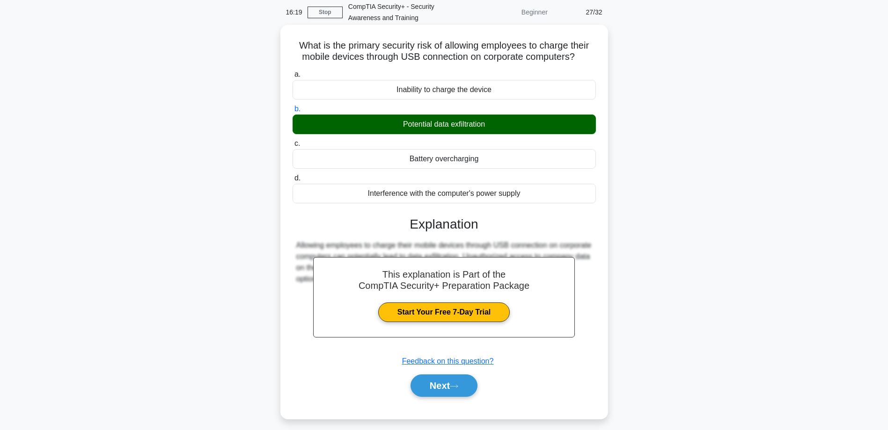
scroll to position [75, 0]
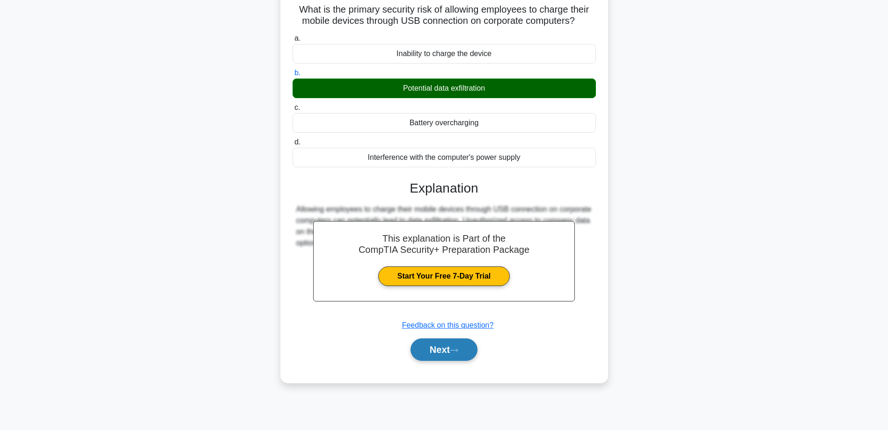
click at [441, 356] on button "Next" at bounding box center [443, 350] width 67 height 22
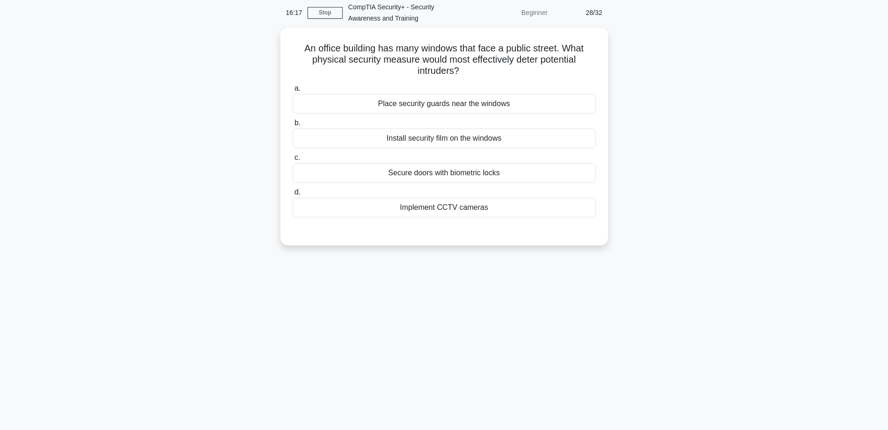
scroll to position [0, 0]
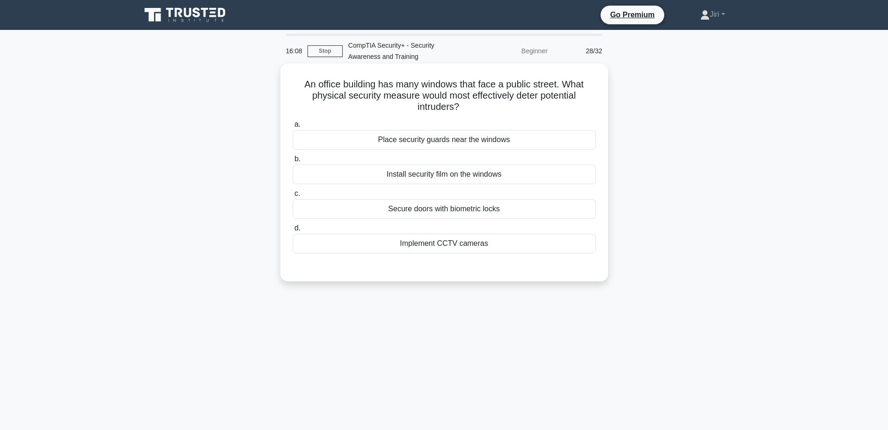
click at [520, 176] on div "Install security film on the windows" at bounding box center [443, 175] width 303 height 20
click at [292, 162] on input "b. Install security film on the windows" at bounding box center [292, 159] width 0 height 6
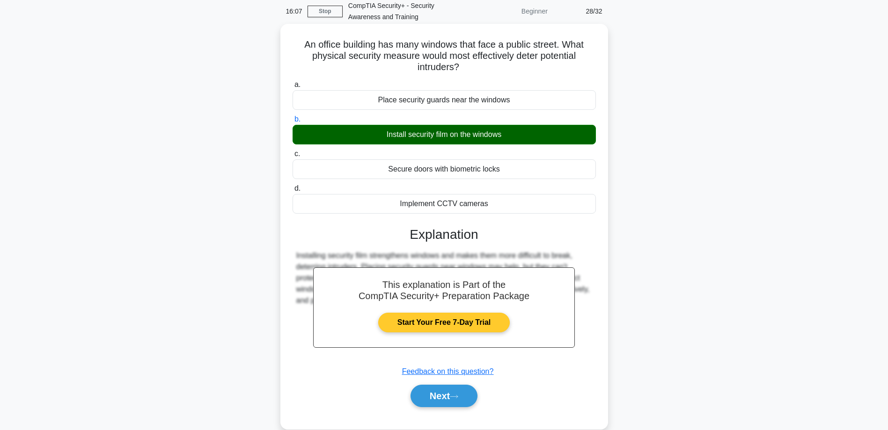
scroll to position [75, 0]
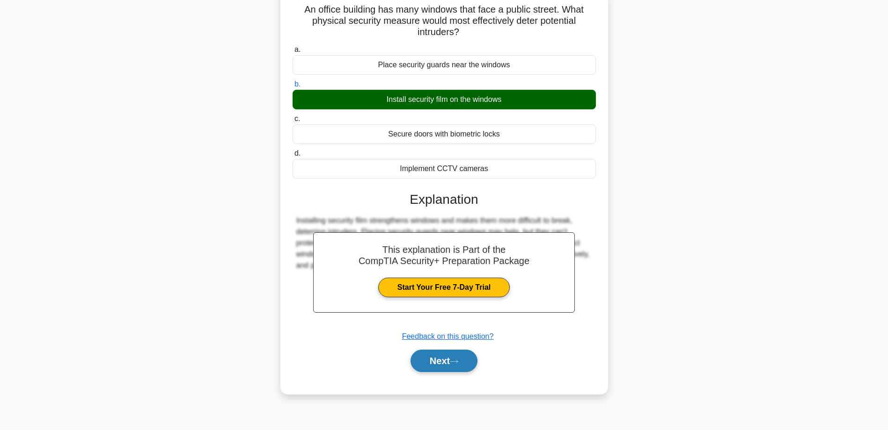
click at [438, 364] on button "Next" at bounding box center [443, 361] width 67 height 22
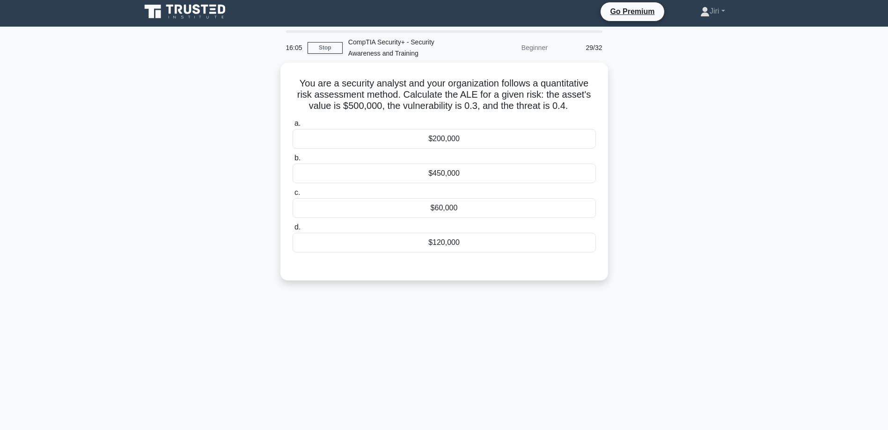
scroll to position [0, 0]
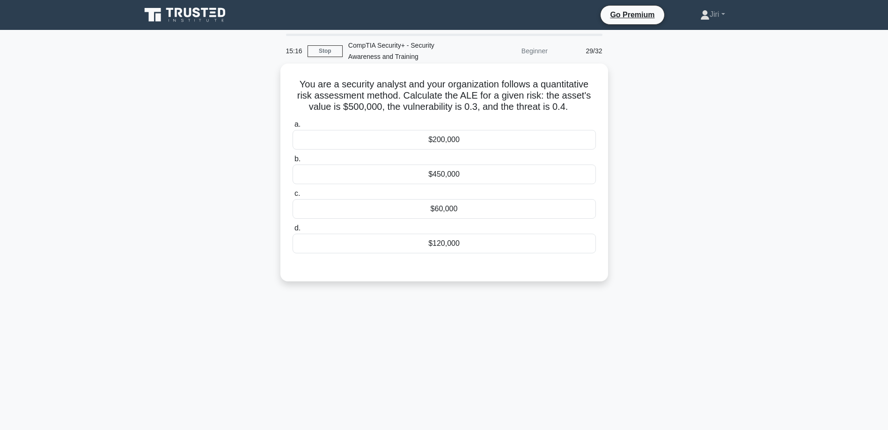
click at [492, 178] on div "$450,000" at bounding box center [443, 175] width 303 height 20
click at [292, 162] on input "b. $450,000" at bounding box center [292, 159] width 0 height 6
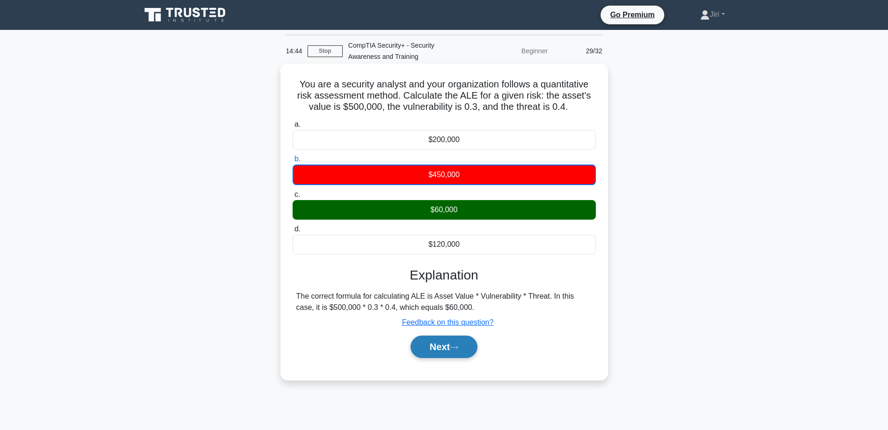
click at [438, 351] on button "Next" at bounding box center [443, 347] width 67 height 22
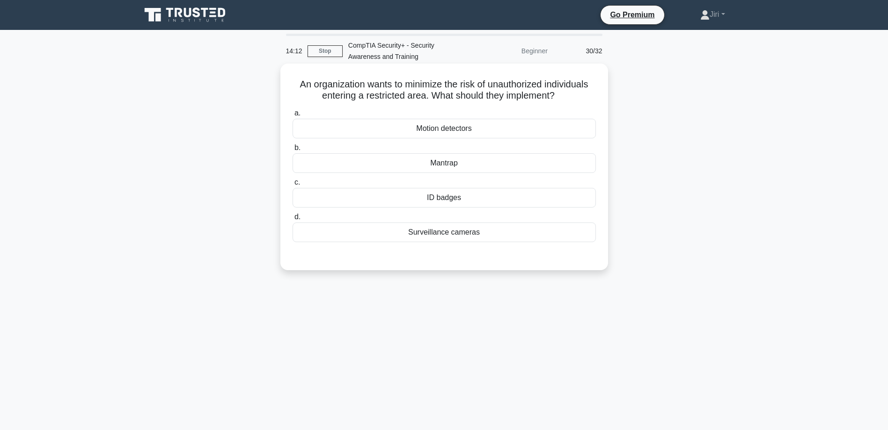
click at [443, 162] on div "Mantrap" at bounding box center [443, 163] width 303 height 20
click at [292, 151] on input "b. Mantrap" at bounding box center [292, 148] width 0 height 6
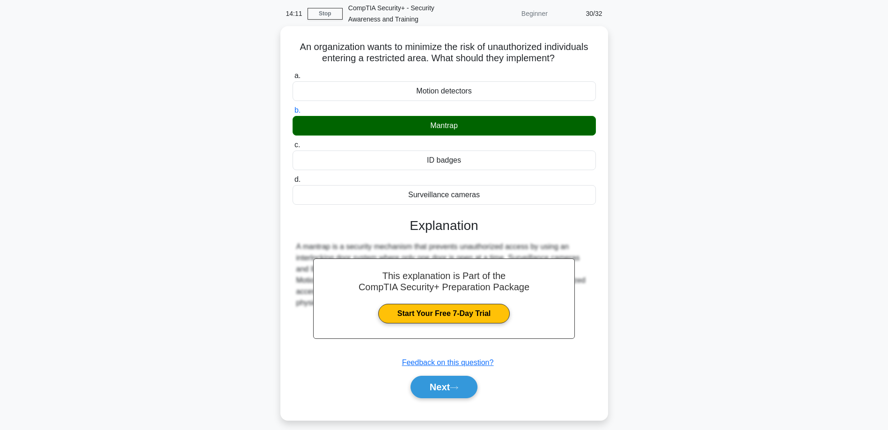
scroll to position [75, 0]
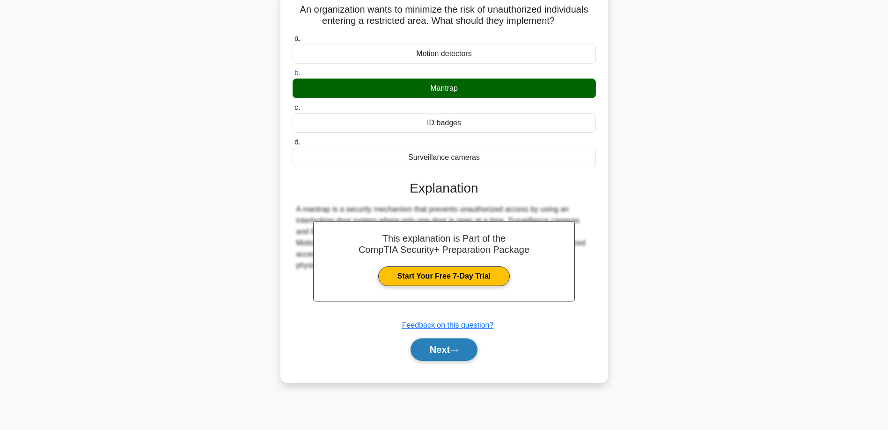
click at [434, 351] on button "Next" at bounding box center [443, 350] width 67 height 22
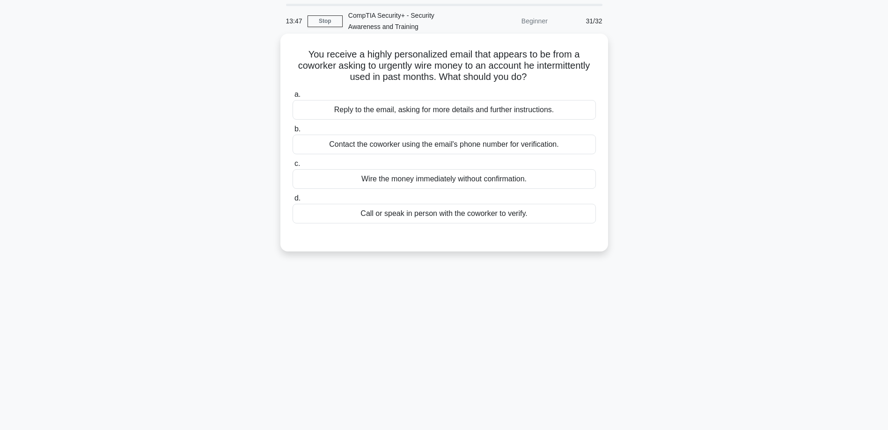
scroll to position [47, 0]
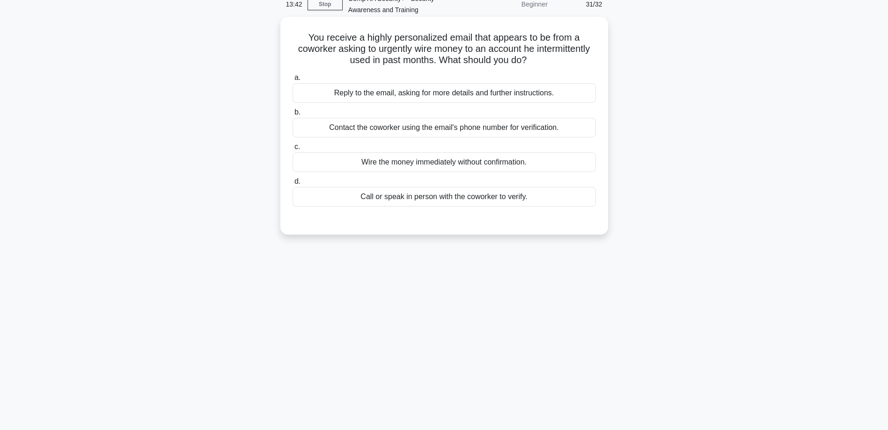
click at [544, 197] on div "Call or speak in person with the coworker to verify." at bounding box center [443, 197] width 303 height 20
click at [292, 185] on input "d. Call or speak in person with the coworker to verify." at bounding box center [292, 182] width 0 height 6
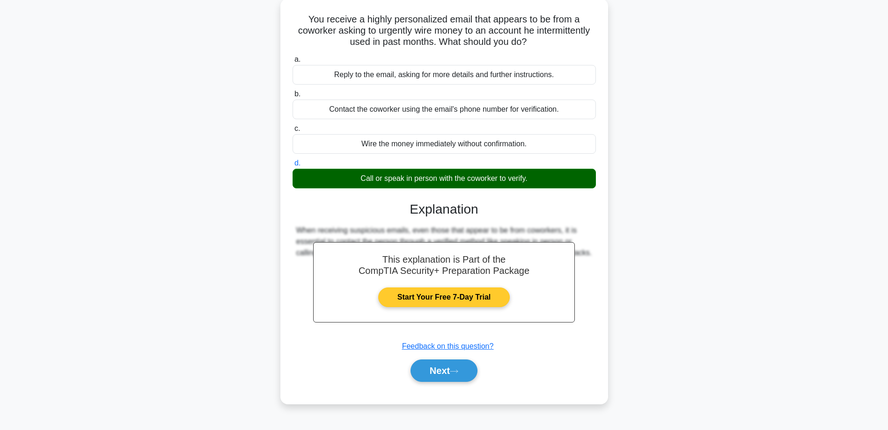
scroll to position [75, 0]
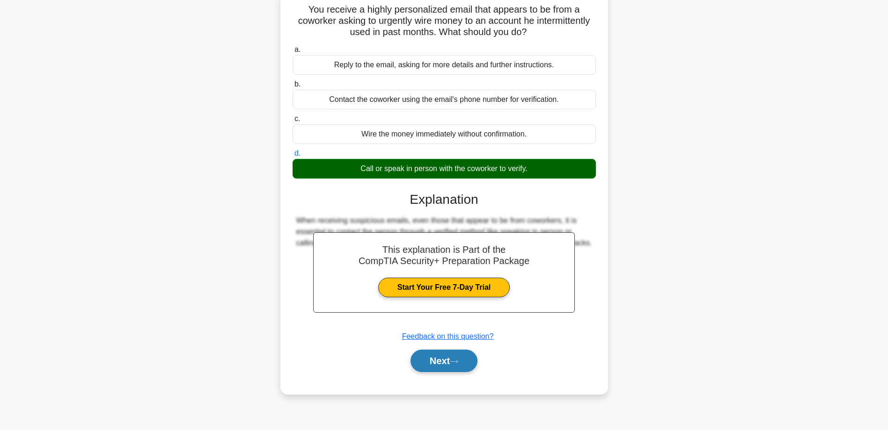
click at [430, 362] on button "Next" at bounding box center [443, 361] width 67 height 22
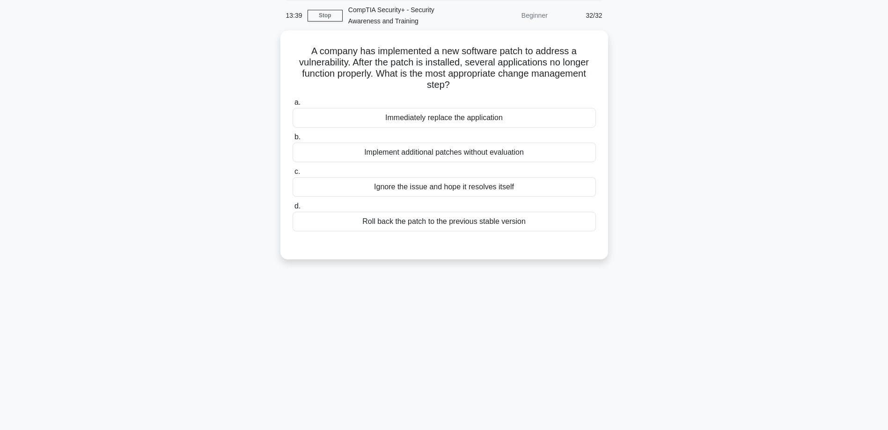
scroll to position [0, 0]
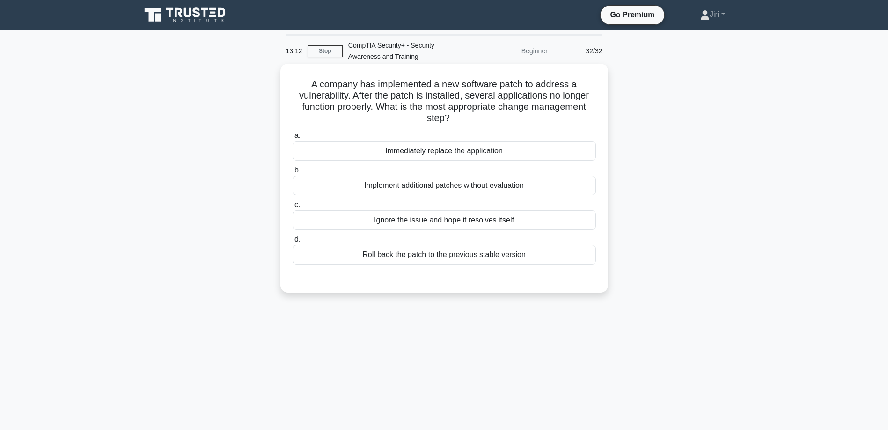
click at [474, 260] on div "Roll back the patch to the previous stable version" at bounding box center [443, 255] width 303 height 20
click at [292, 243] on input "d. Roll back the patch to the previous stable version" at bounding box center [292, 240] width 0 height 6
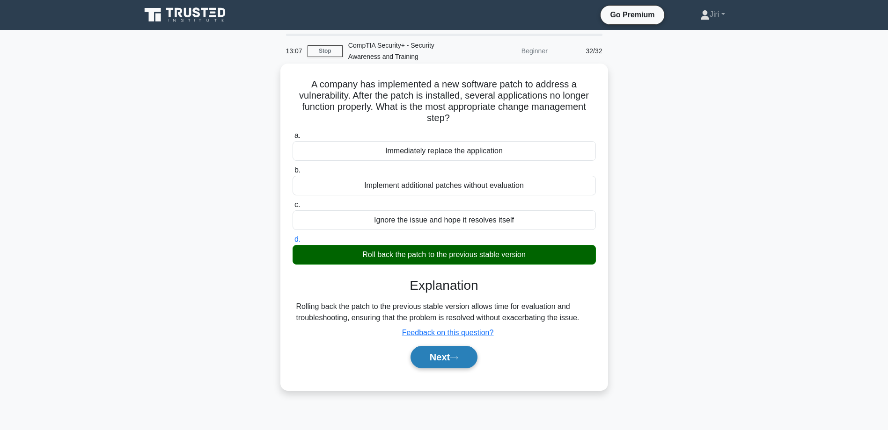
click at [458, 356] on icon at bounding box center [454, 358] width 8 height 5
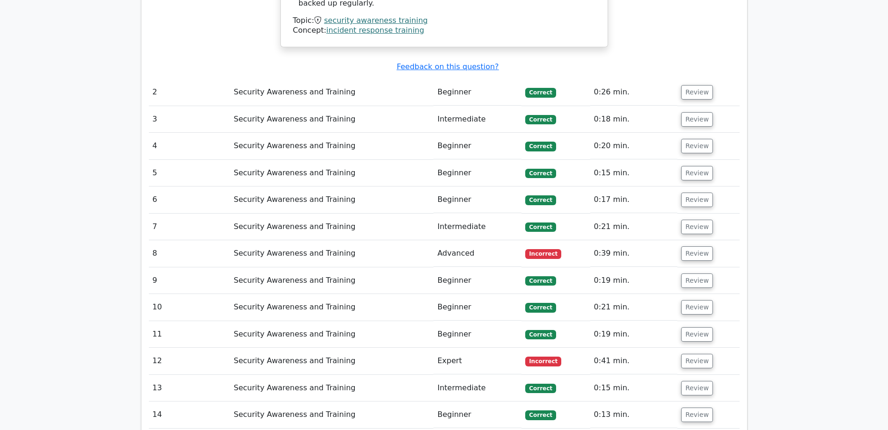
scroll to position [1029, 0]
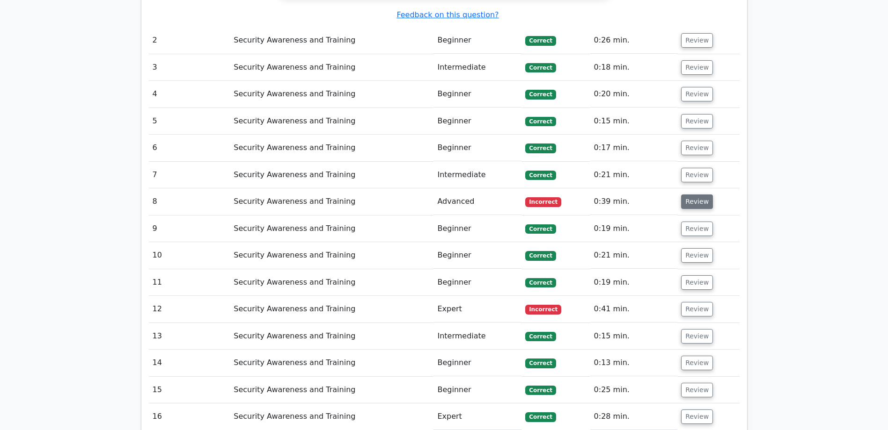
click at [700, 195] on button "Review" at bounding box center [697, 202] width 32 height 15
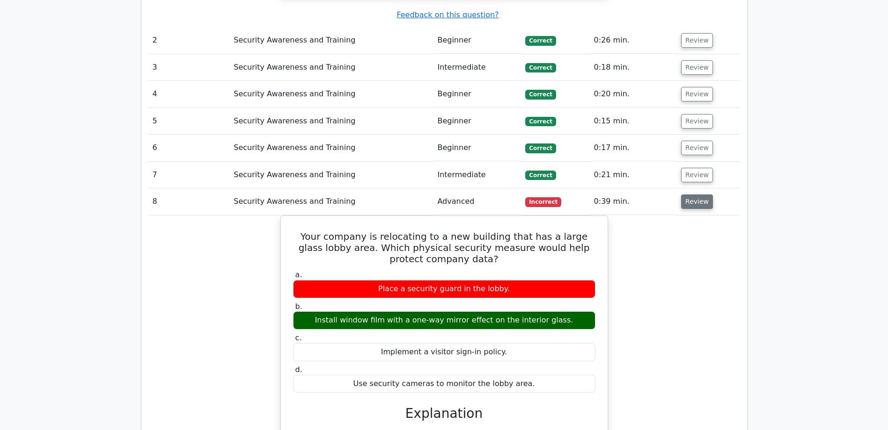
click at [700, 195] on button "Review" at bounding box center [697, 202] width 32 height 15
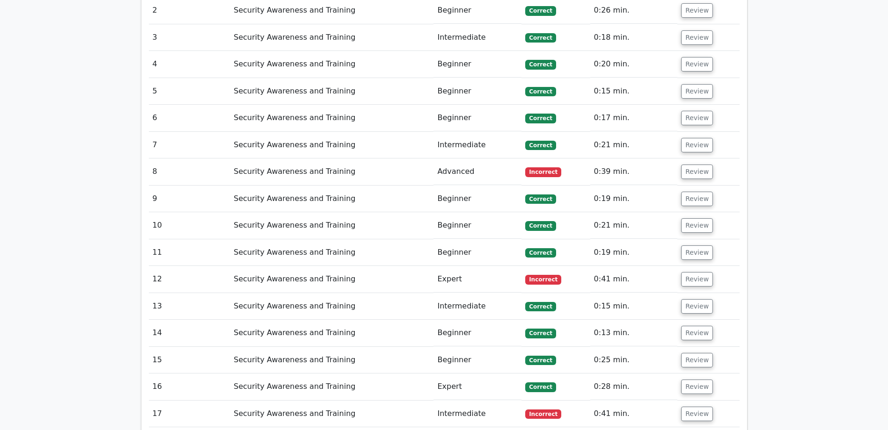
scroll to position [1076, 0]
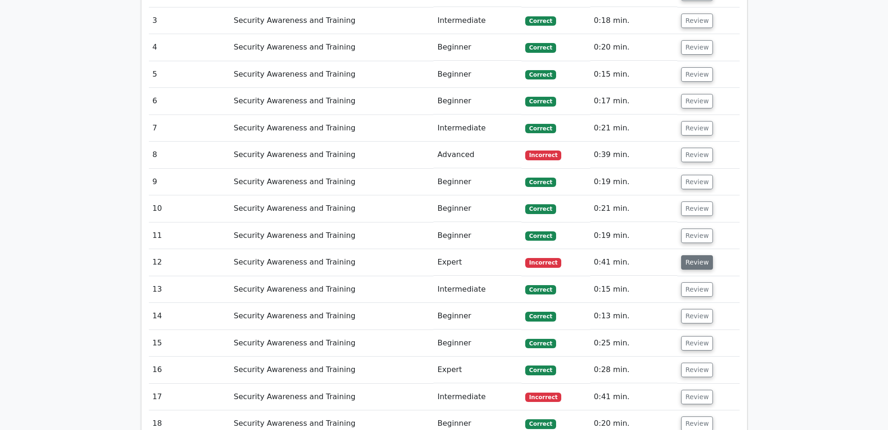
click at [693, 255] on button "Review" at bounding box center [697, 262] width 32 height 15
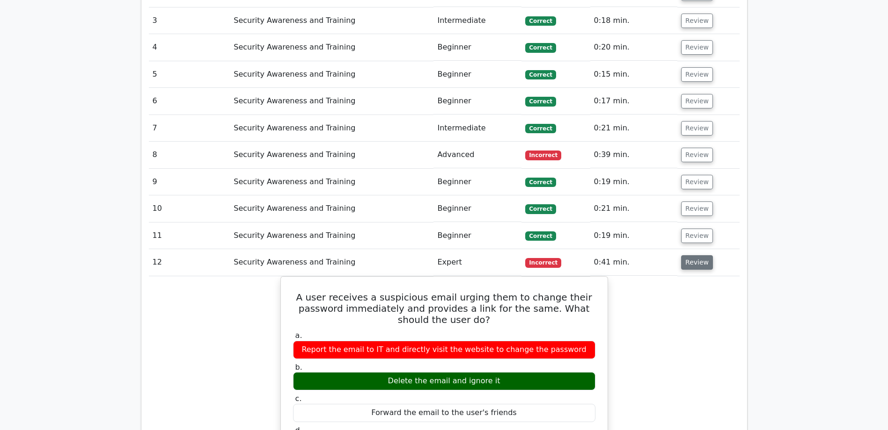
click at [694, 255] on button "Review" at bounding box center [697, 262] width 32 height 15
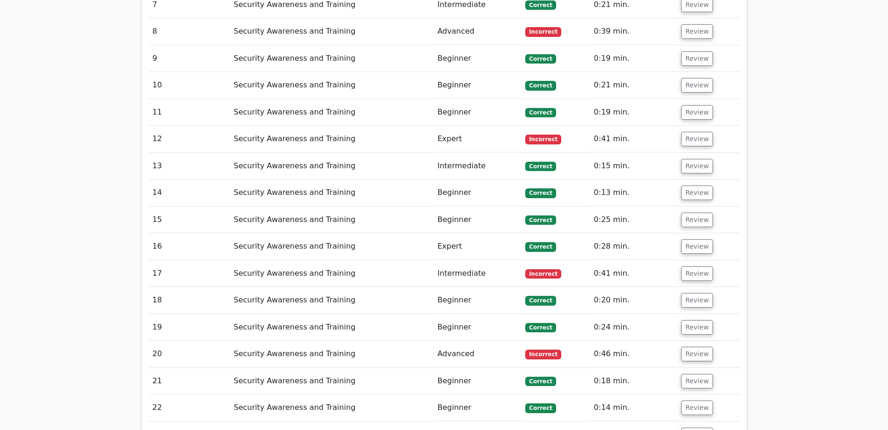
scroll to position [1310, 0]
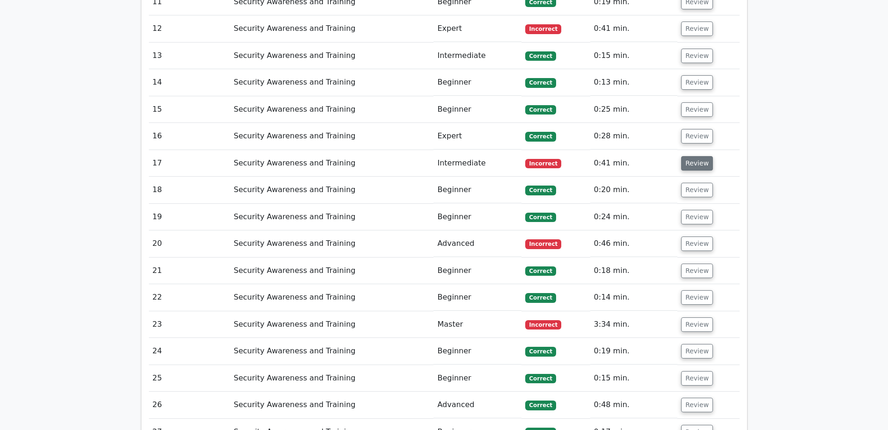
click at [688, 156] on button "Review" at bounding box center [697, 163] width 32 height 15
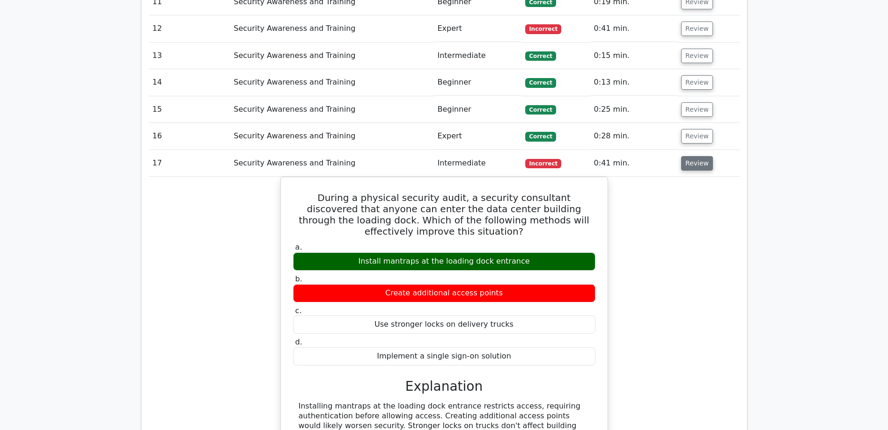
click at [688, 156] on button "Review" at bounding box center [697, 163] width 32 height 15
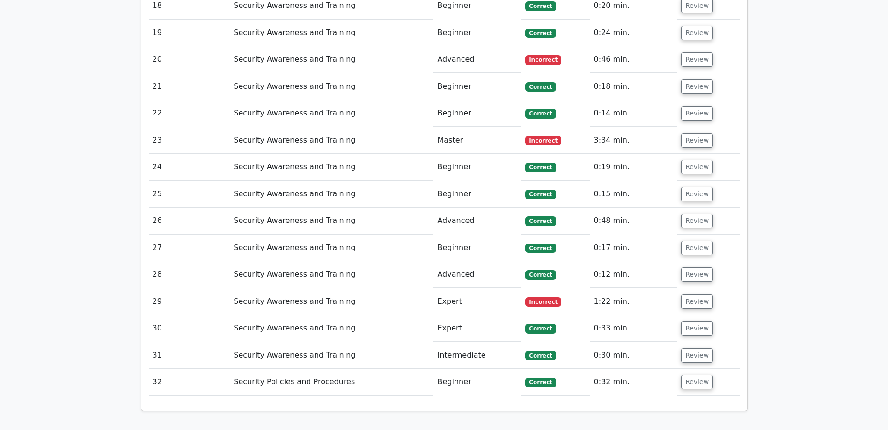
scroll to position [1497, 0]
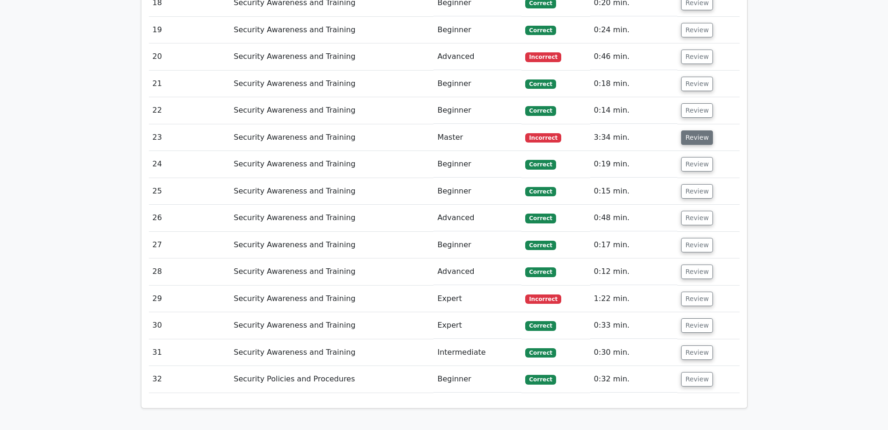
click at [690, 131] on button "Review" at bounding box center [697, 138] width 32 height 15
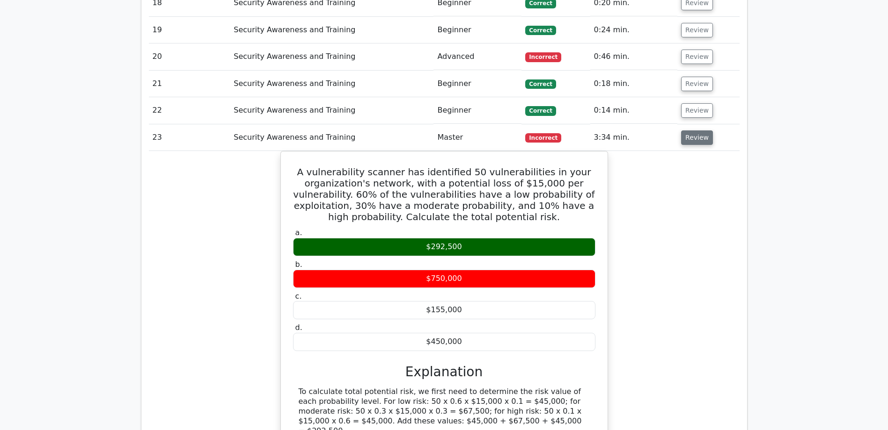
click at [690, 131] on button "Review" at bounding box center [697, 138] width 32 height 15
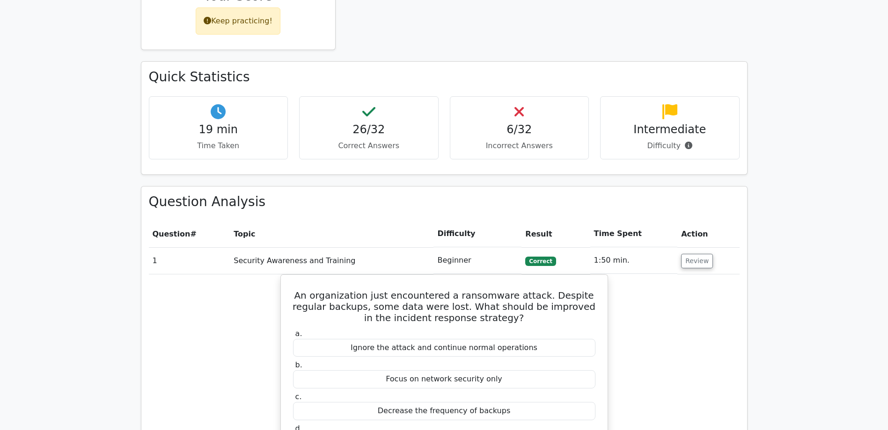
scroll to position [0, 0]
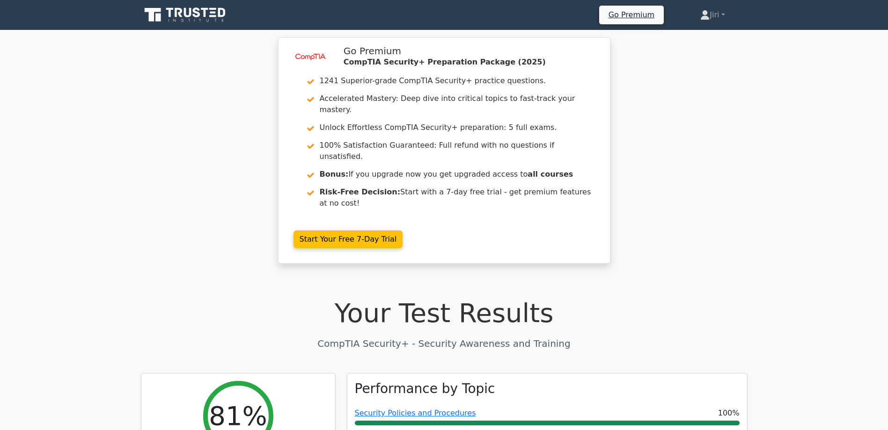
drag, startPoint x: 735, startPoint y: 283, endPoint x: 758, endPoint y: 131, distance: 153.0
click at [716, 21] on link "Jiri" at bounding box center [712, 15] width 69 height 19
click at [698, 36] on link "Profile" at bounding box center [715, 36] width 74 height 15
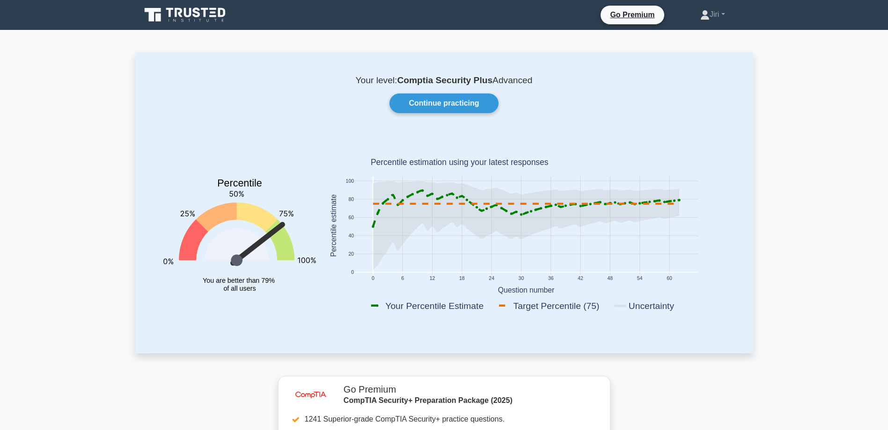
drag, startPoint x: 718, startPoint y: 274, endPoint x: 716, endPoint y: 170, distance: 103.4
click at [451, 105] on link "Continue practicing" at bounding box center [443, 104] width 109 height 20
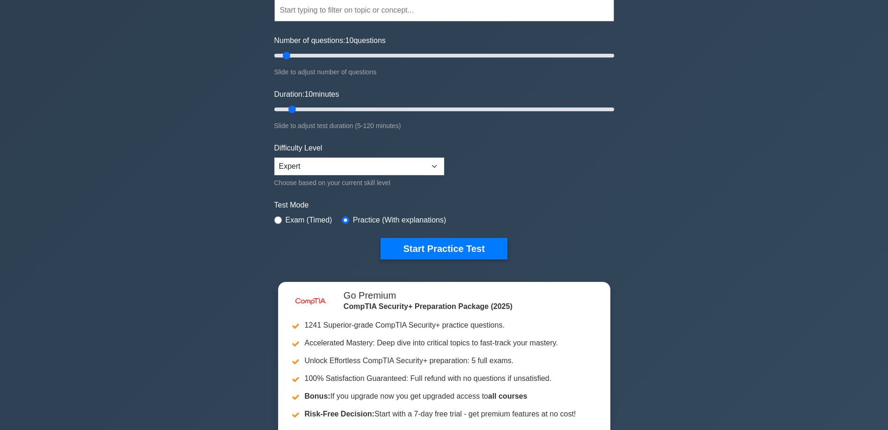
scroll to position [140, 0]
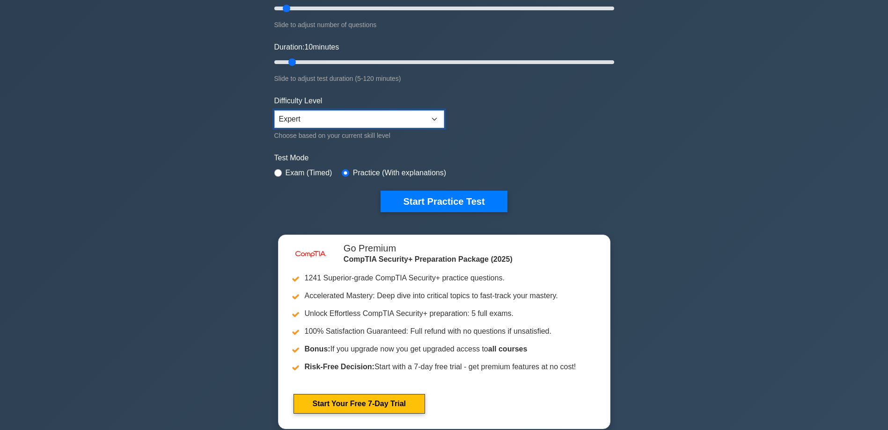
click at [294, 122] on select "Beginner Intermediate Expert" at bounding box center [359, 119] width 170 height 18
click at [182, 228] on div "image/svg+xml CompTIA Security+ Customize Your Next Practice Test Topics Crypto…" at bounding box center [444, 165] width 888 height 551
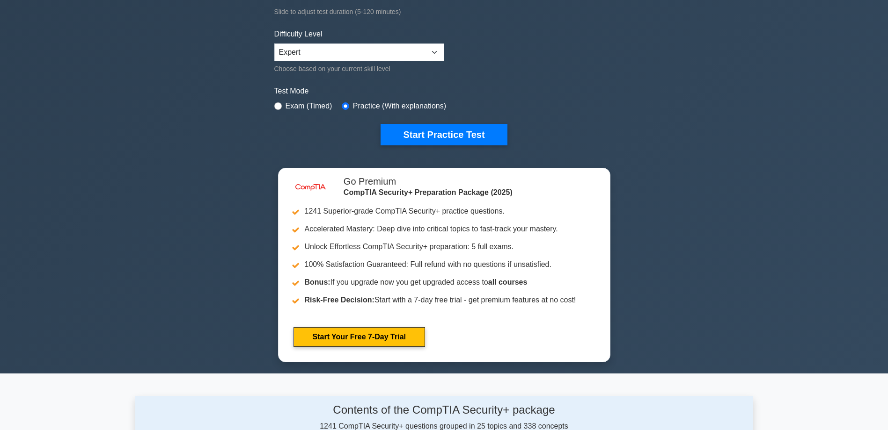
scroll to position [0, 0]
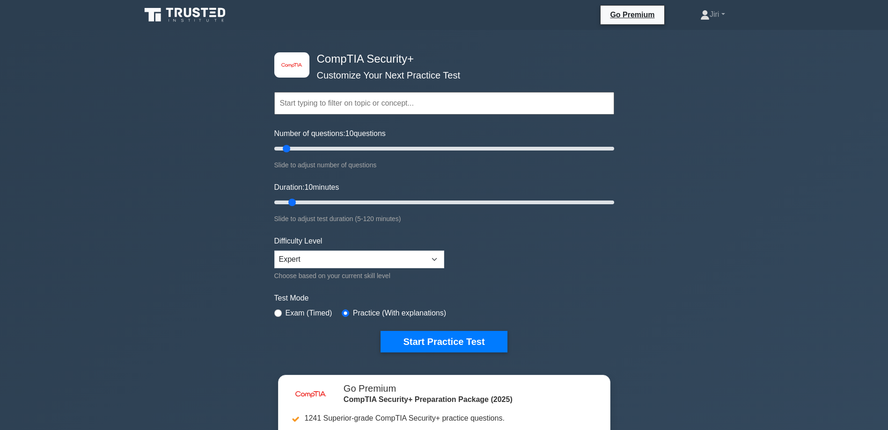
drag, startPoint x: 178, startPoint y: 220, endPoint x: 182, endPoint y: 145, distance: 75.4
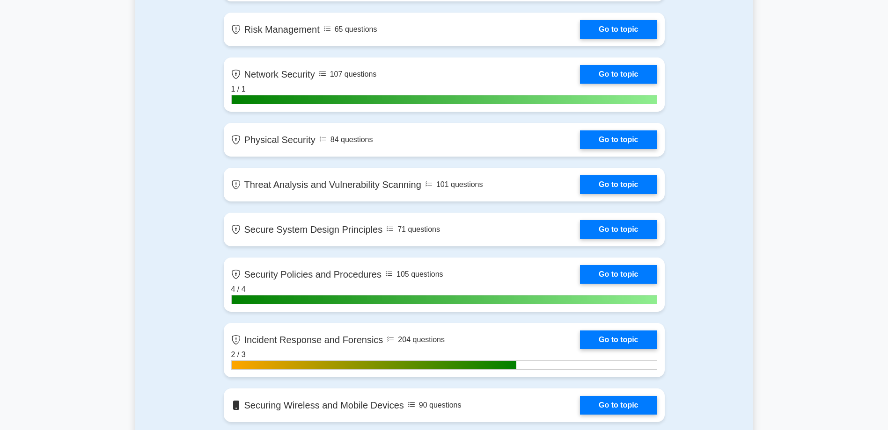
scroll to position [360, 0]
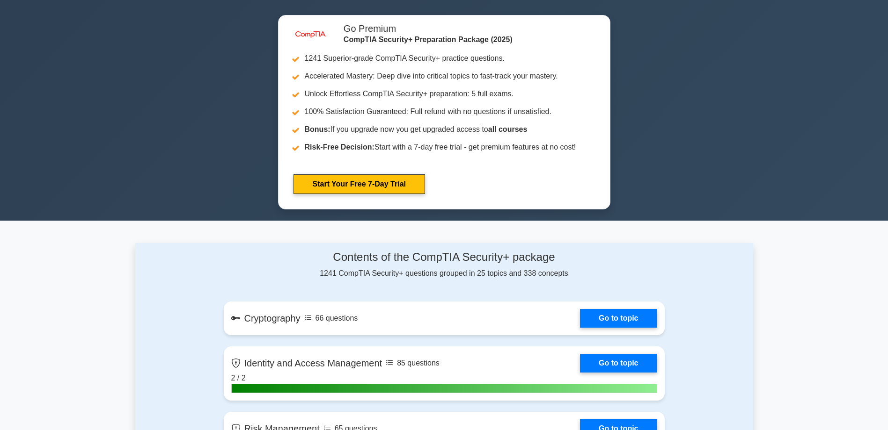
drag, startPoint x: 161, startPoint y: 270, endPoint x: 158, endPoint y: 186, distance: 84.3
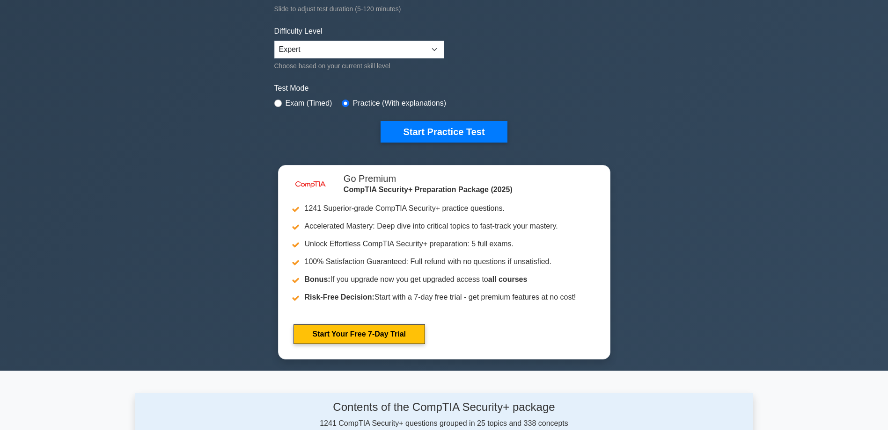
scroll to position [0, 0]
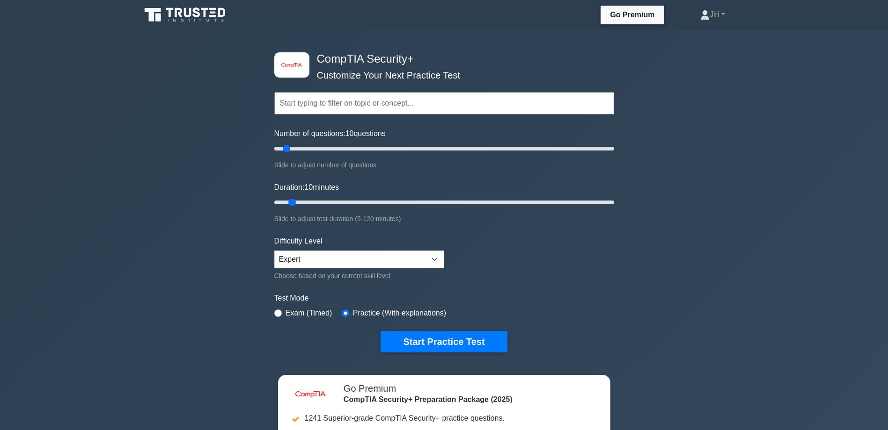
drag, startPoint x: 178, startPoint y: 270, endPoint x: 183, endPoint y: 117, distance: 153.6
